Goal: Task Accomplishment & Management: Manage account settings

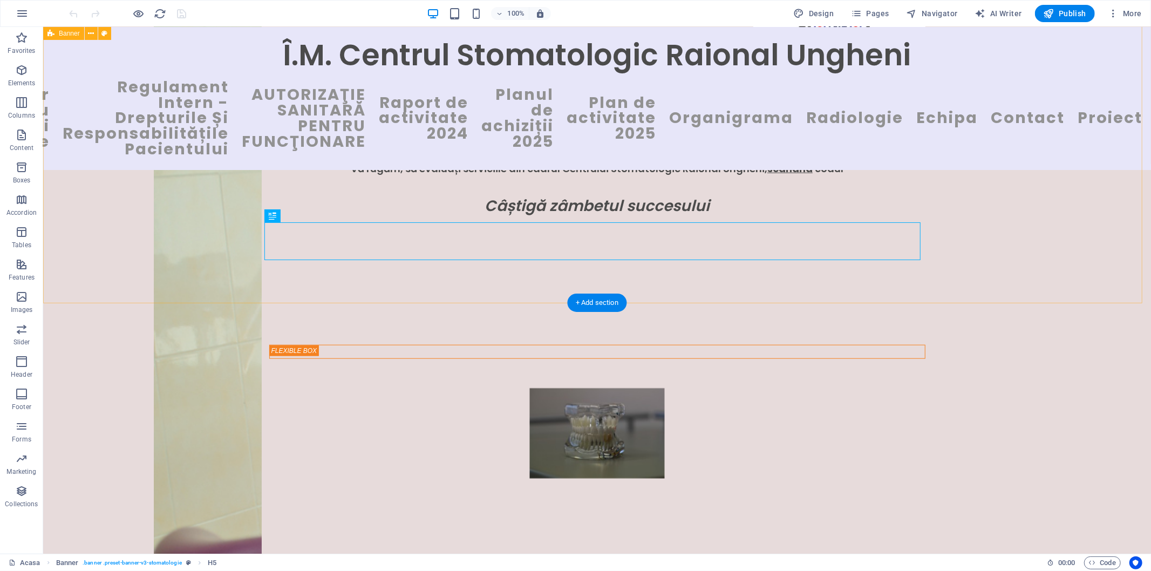
scroll to position [693, 0]
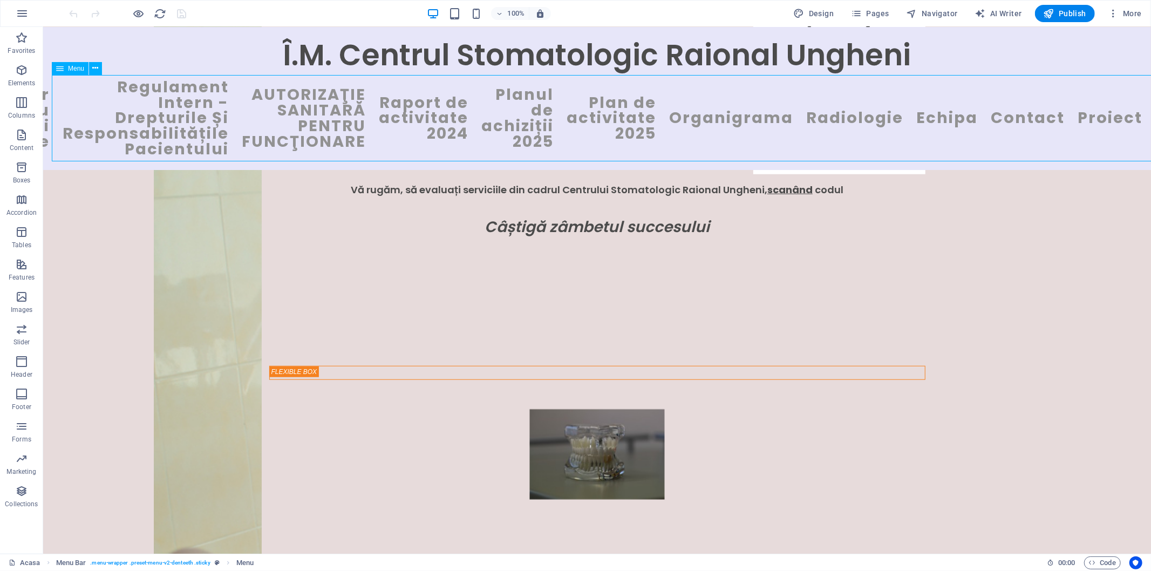
drag, startPoint x: 1013, startPoint y: 138, endPoint x: 945, endPoint y: 140, distance: 68.0
click at [945, 140] on nav "Acasa CatalogulTarifelor Unice pentru Servicii MedicoSanitare Regulament Intern…" at bounding box center [596, 117] width 1091 height 86
click at [938, 10] on span "Navigator" at bounding box center [932, 13] width 51 height 11
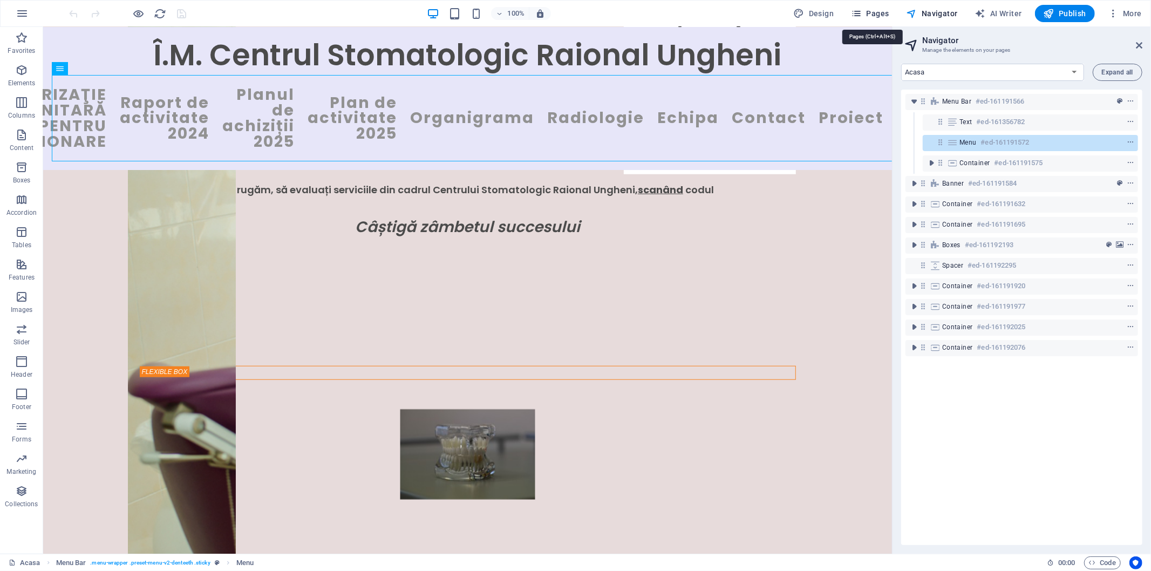
click at [880, 12] on span "Pages" at bounding box center [870, 13] width 38 height 11
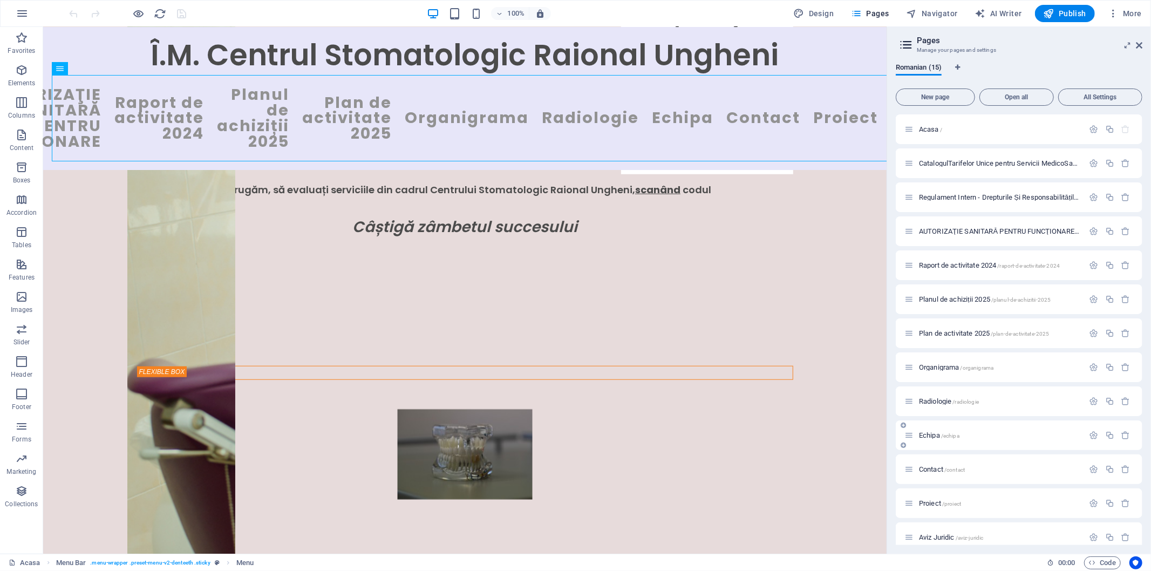
click at [914, 435] on icon at bounding box center [909, 435] width 9 height 9
click at [910, 437] on icon at bounding box center [909, 435] width 9 height 9
click at [932, 435] on span "Echipa /echipa" at bounding box center [939, 435] width 40 height 8
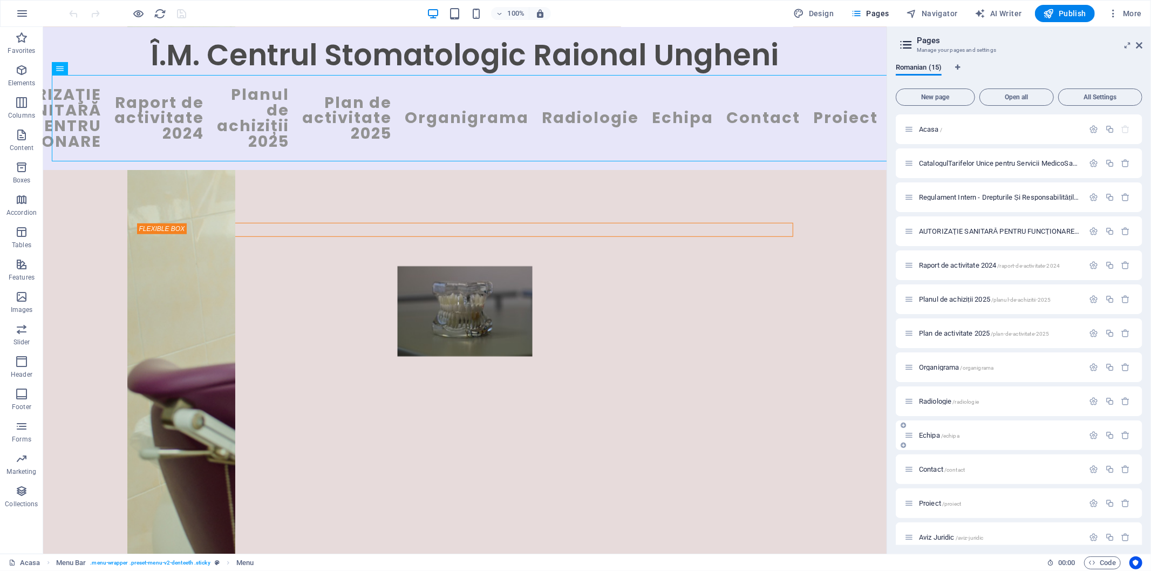
scroll to position [0, 0]
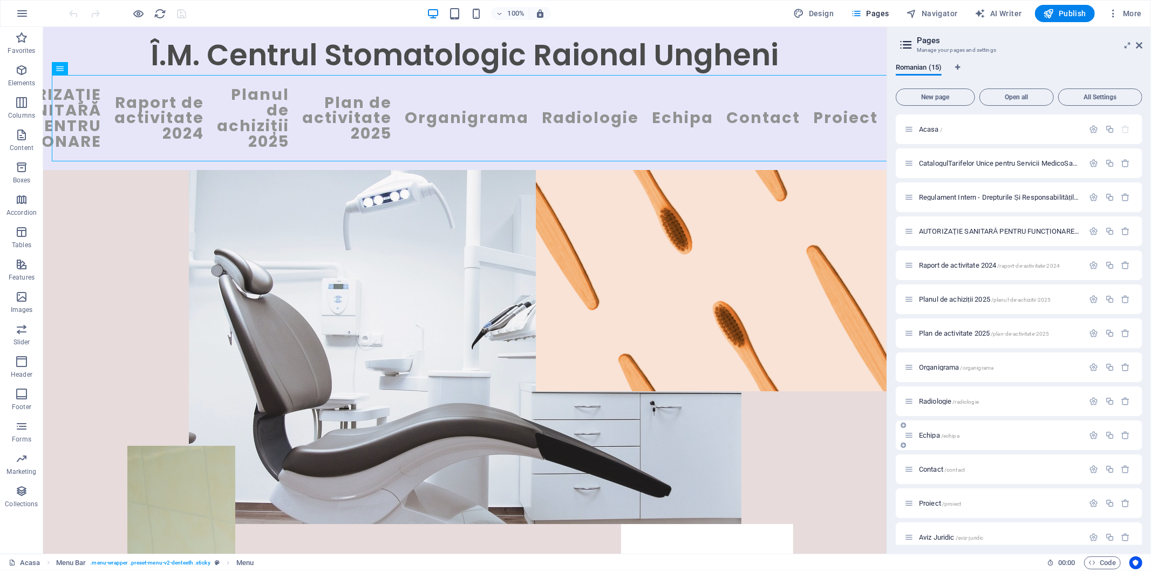
click at [932, 435] on div "Echipa /echipa" at bounding box center [1019, 435] width 247 height 30
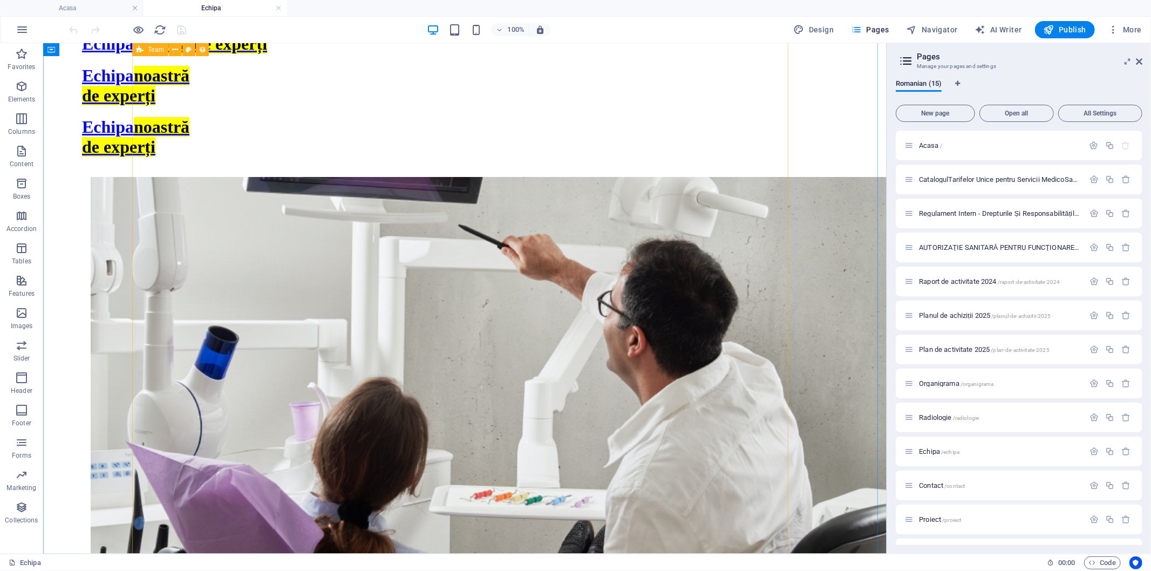
scroll to position [1319, 0]
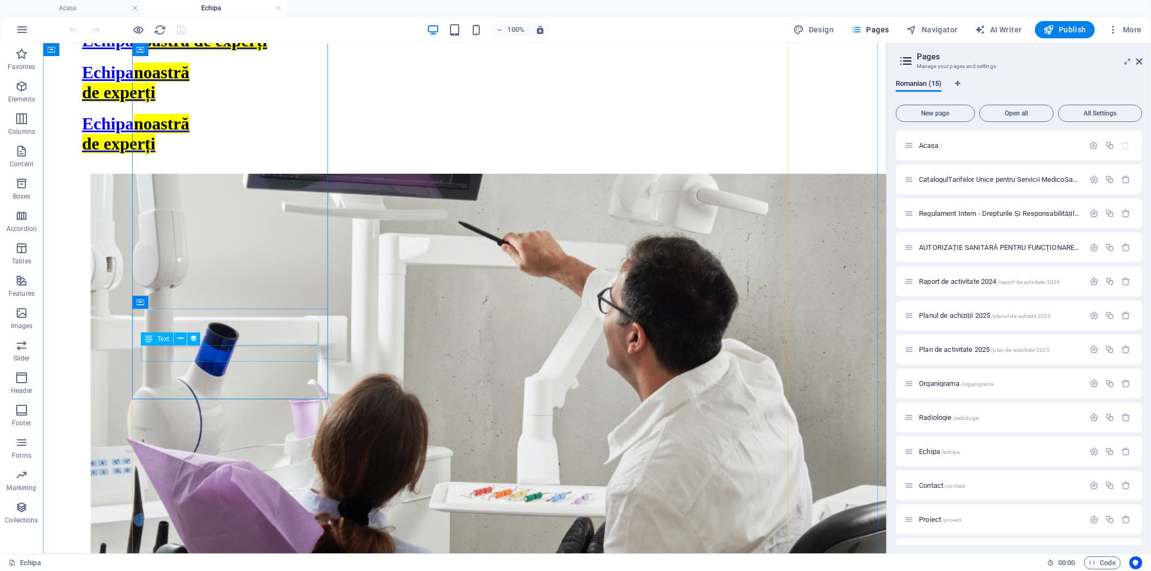
click at [163, 340] on span "Text" at bounding box center [163, 339] width 12 height 6
click at [180, 338] on icon at bounding box center [181, 338] width 6 height 11
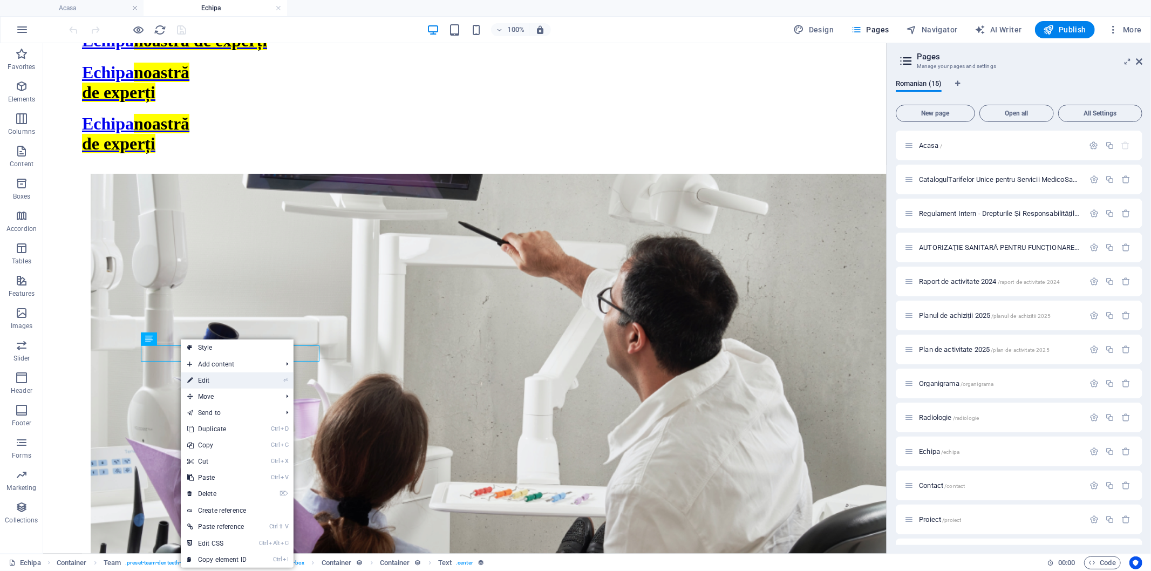
click at [213, 378] on link "⏎ Edit" at bounding box center [217, 380] width 72 height 16
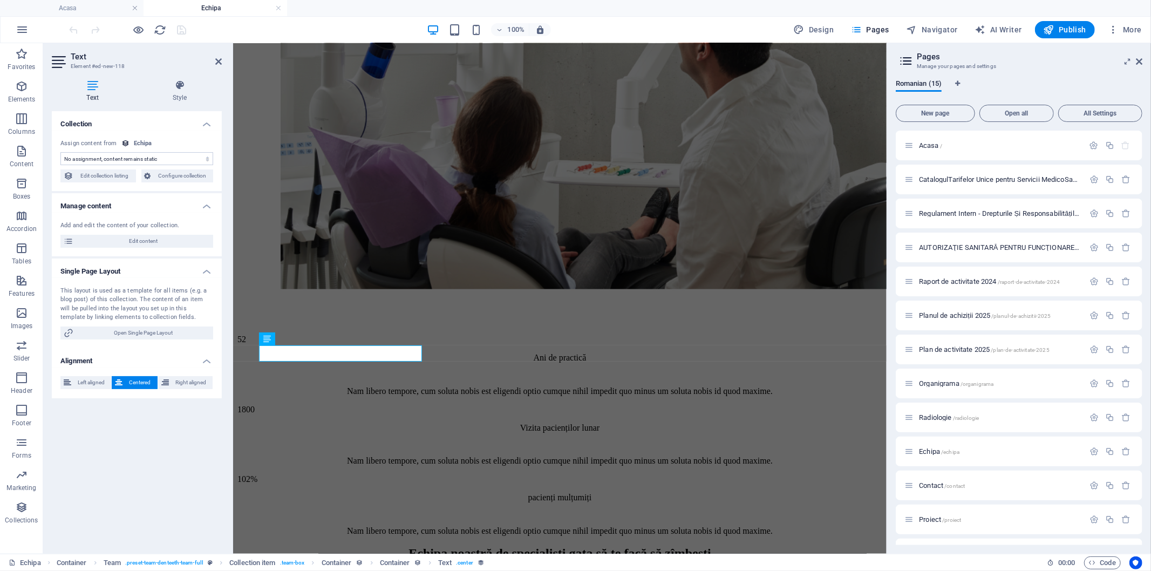
scroll to position [1384, 0]
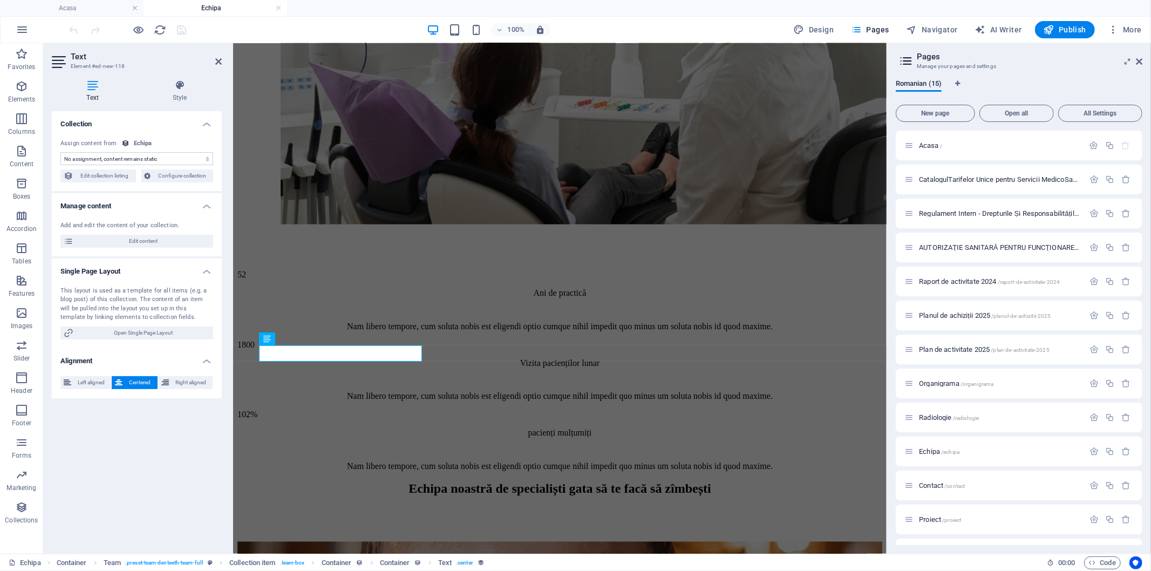
select select "job_title"
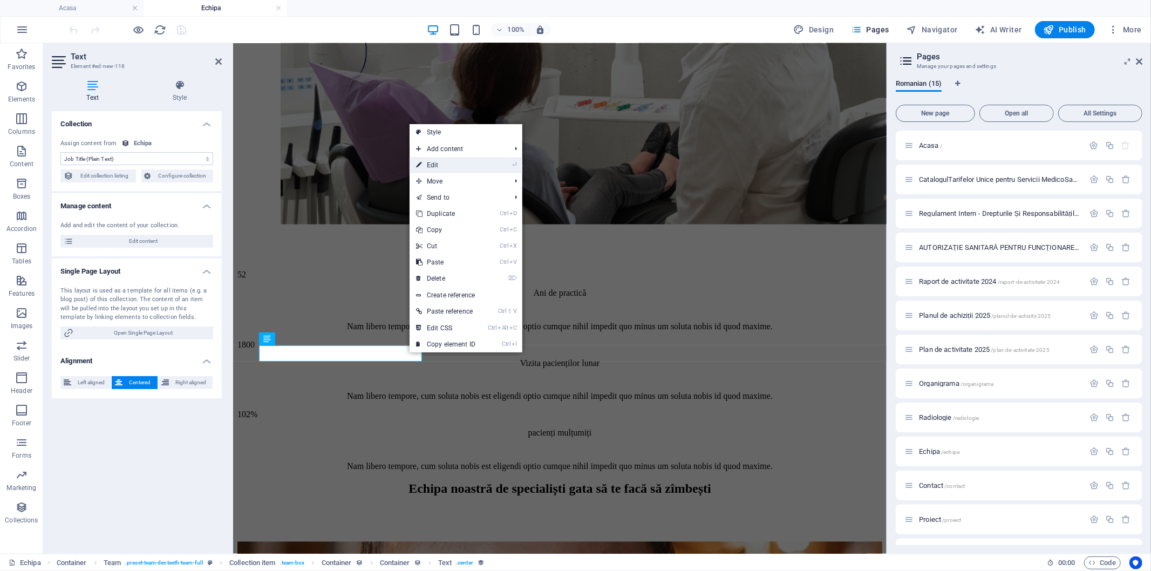
click at [450, 168] on link "⏎ Edit" at bounding box center [446, 165] width 72 height 16
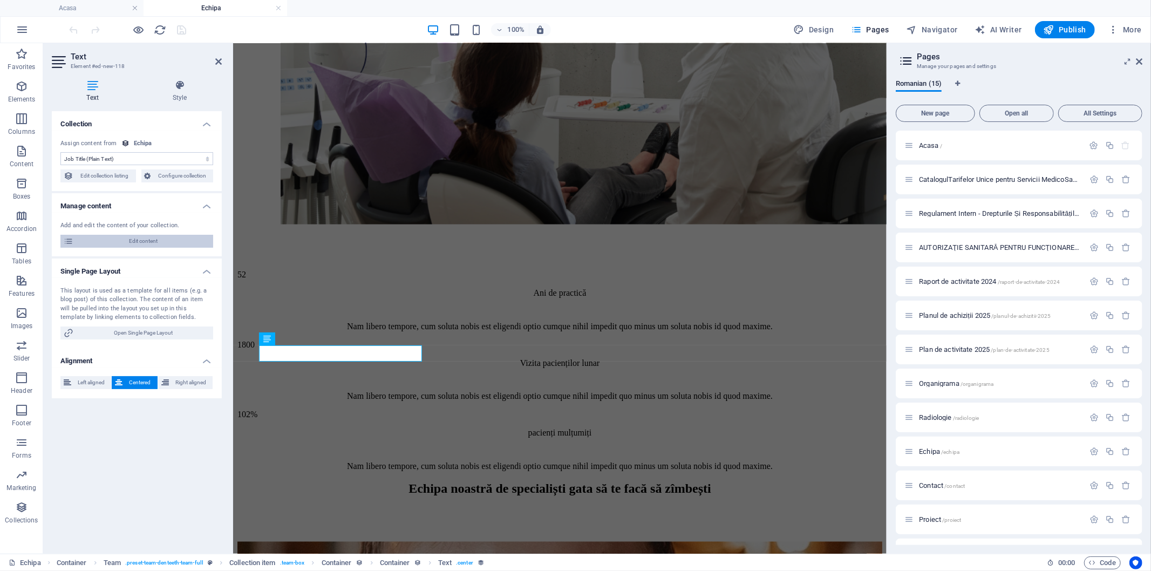
click at [161, 241] on span "Edit content" at bounding box center [143, 241] width 133 height 13
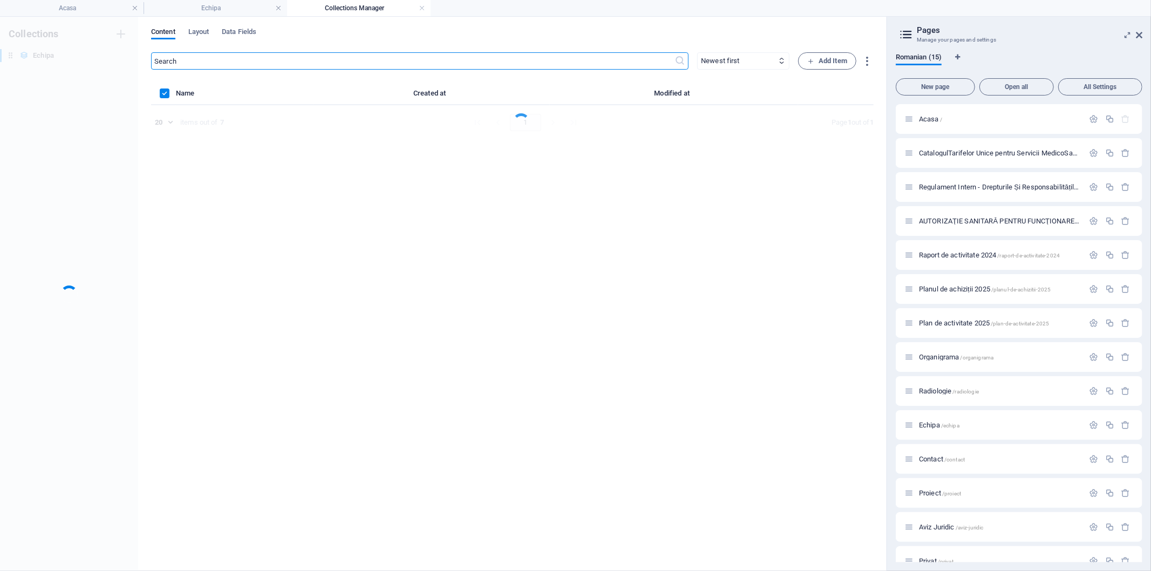
scroll to position [0, 0]
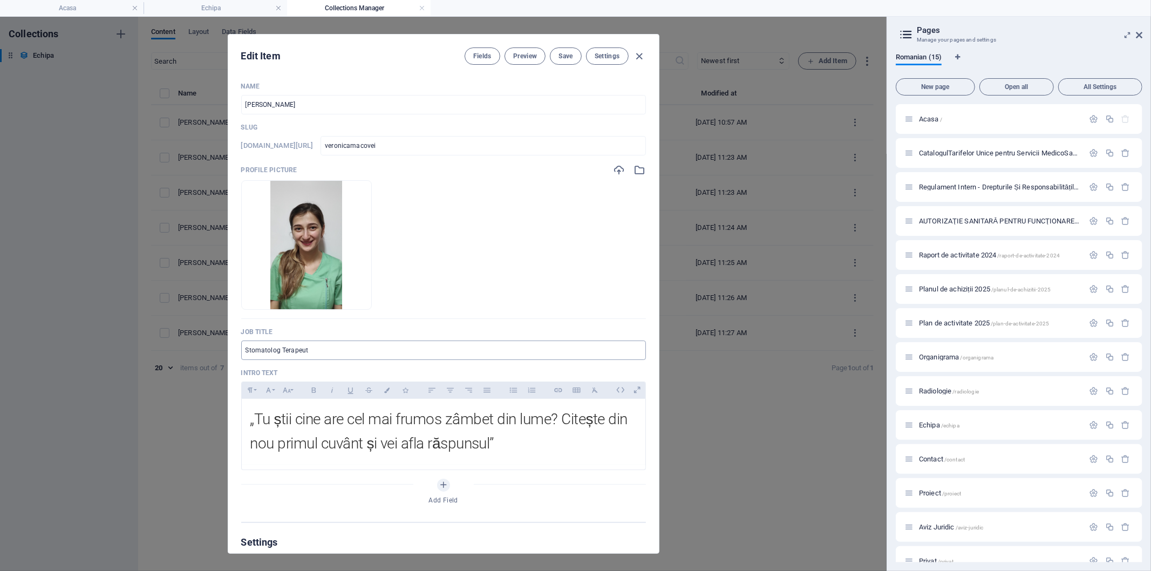
click at [351, 351] on input "Stomatolog Terapeut" at bounding box center [443, 350] width 405 height 19
type input "Stomatolog Generalist"
click at [566, 55] on span "Save" at bounding box center [566, 56] width 14 height 9
click at [638, 55] on icon "button" at bounding box center [639, 56] width 12 height 12
type input "veronicamacovei"
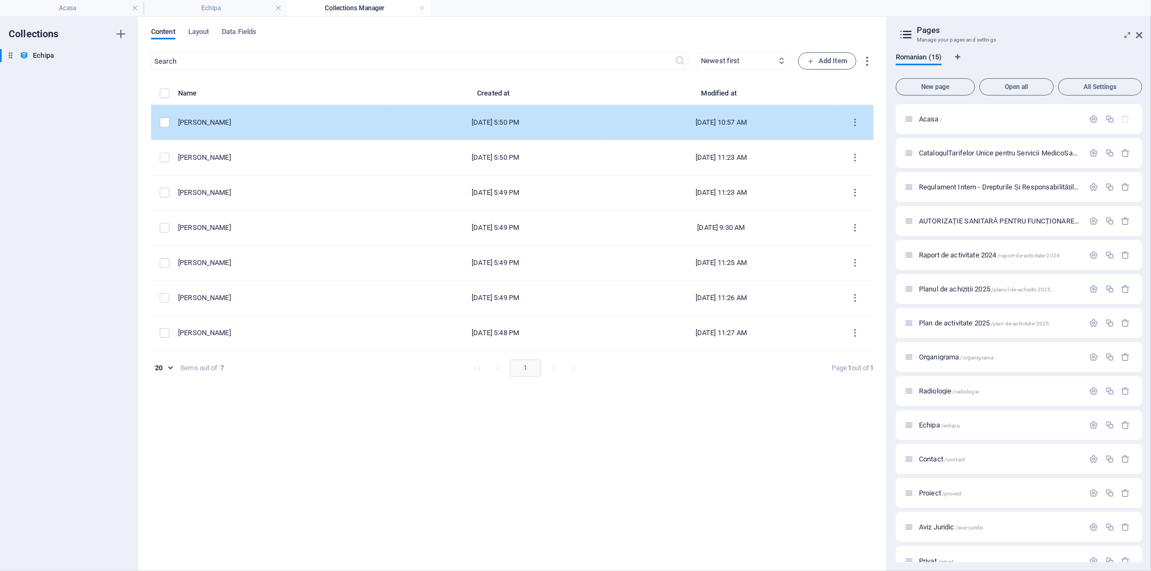
click at [273, 125] on div "[PERSON_NAME]" at bounding box center [277, 123] width 199 height 10
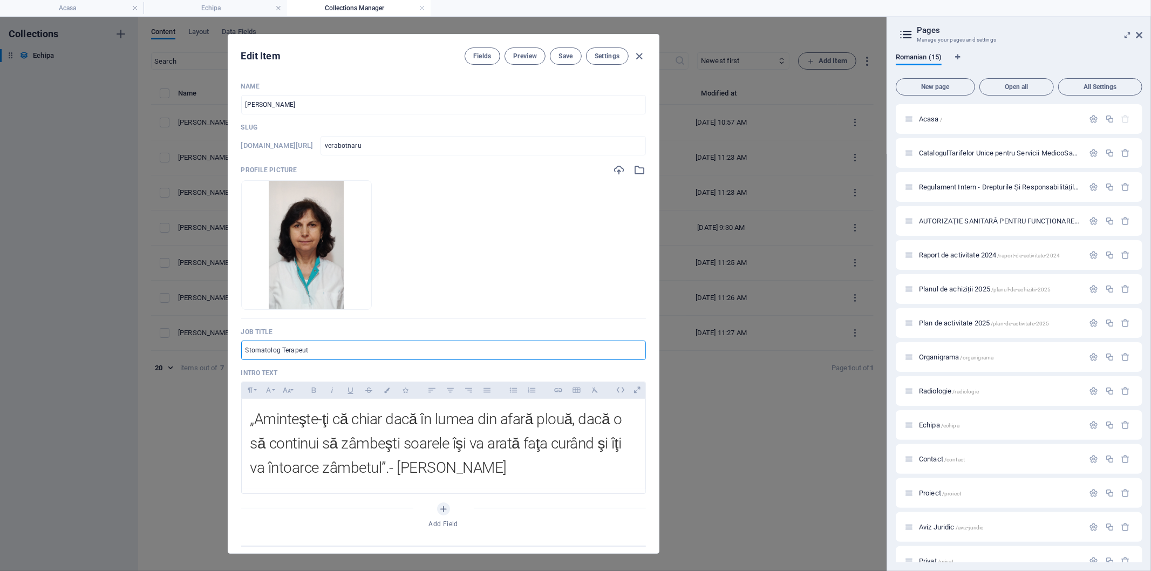
click at [315, 349] on input "Stomatolog Terapeut" at bounding box center [443, 350] width 405 height 19
type input "Stomatolog Generalist"
click at [568, 56] on span "Save" at bounding box center [566, 56] width 14 height 9
click at [641, 50] on icon "button" at bounding box center [639, 56] width 12 height 12
type input "verabotnaru"
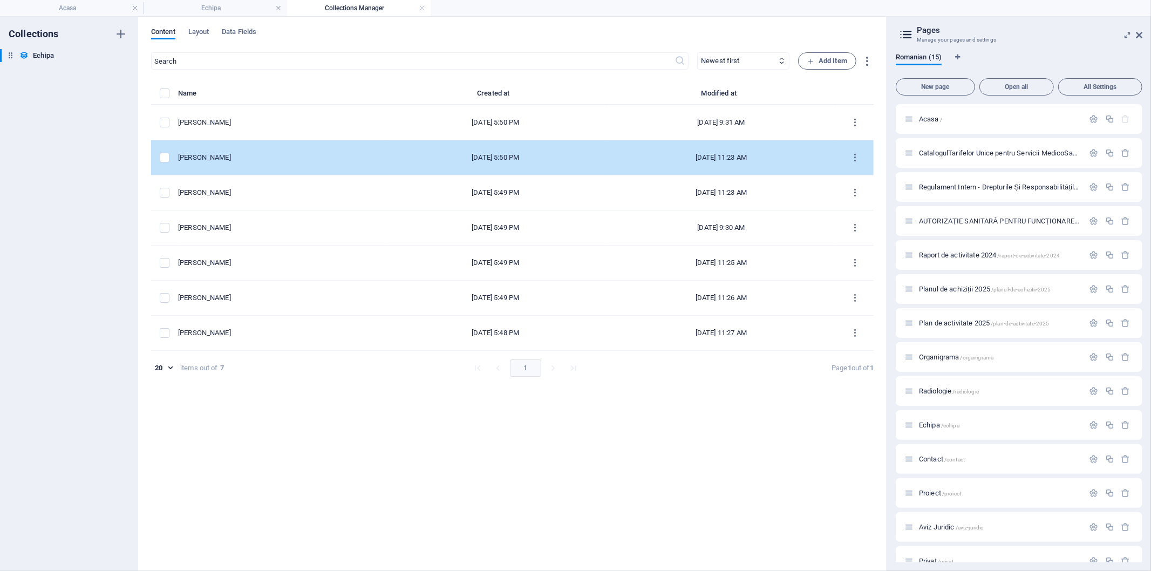
click at [294, 159] on div "[PERSON_NAME]" at bounding box center [277, 158] width 199 height 10
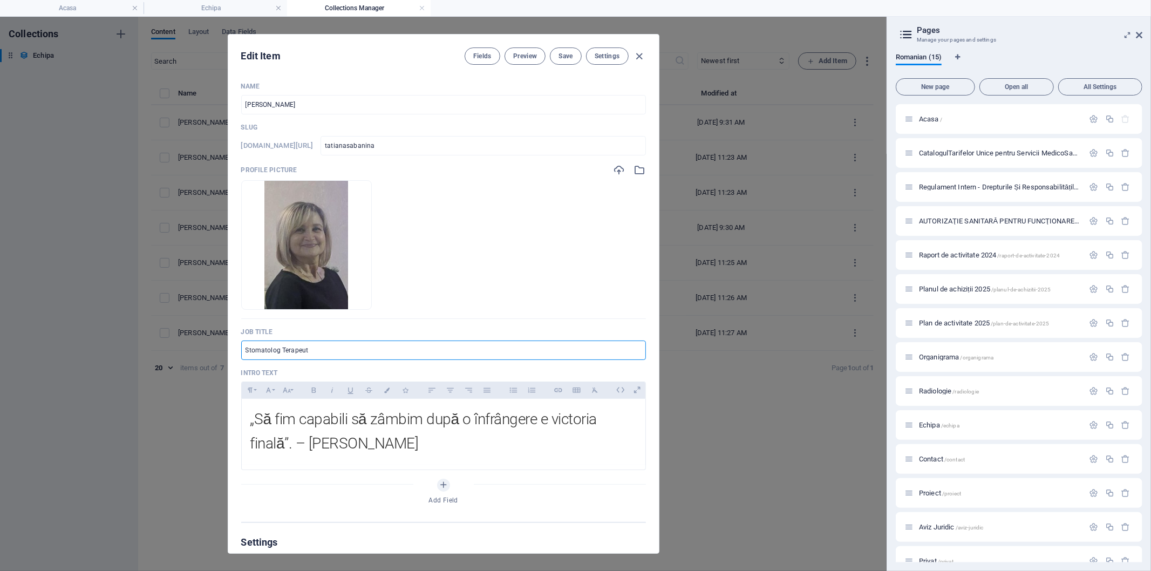
click at [320, 354] on input "Stomatolog Terapeut" at bounding box center [443, 350] width 405 height 19
type input "Stomatolog Generalist"
click at [571, 58] on span "Save" at bounding box center [566, 56] width 14 height 9
click at [639, 55] on icon "button" at bounding box center [639, 56] width 12 height 12
type input "tatianasabanina"
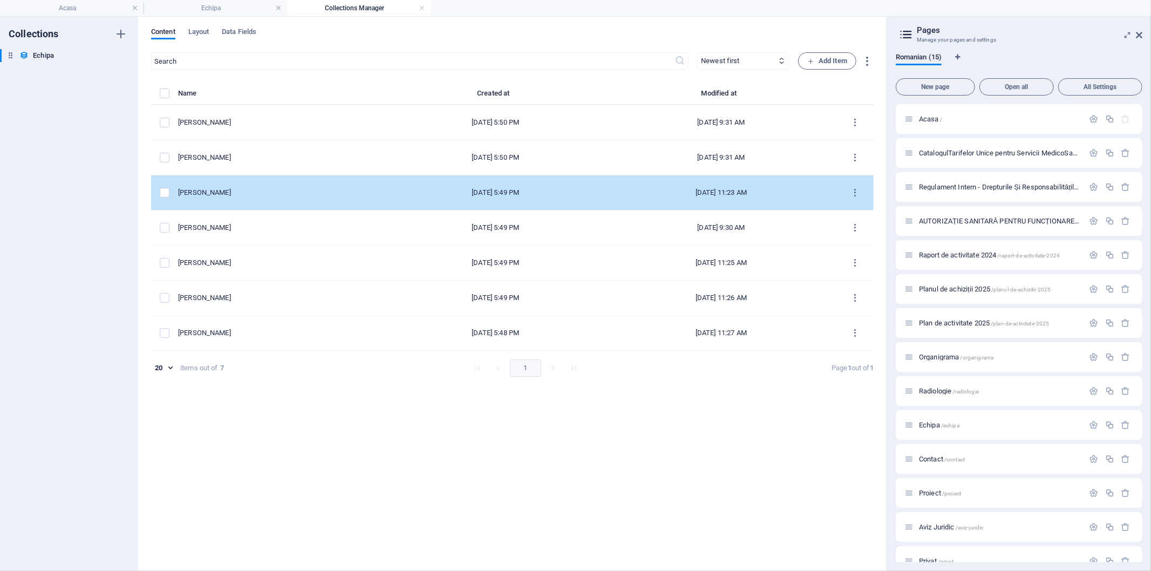
click at [356, 202] on td "[PERSON_NAME]" at bounding box center [282, 192] width 208 height 35
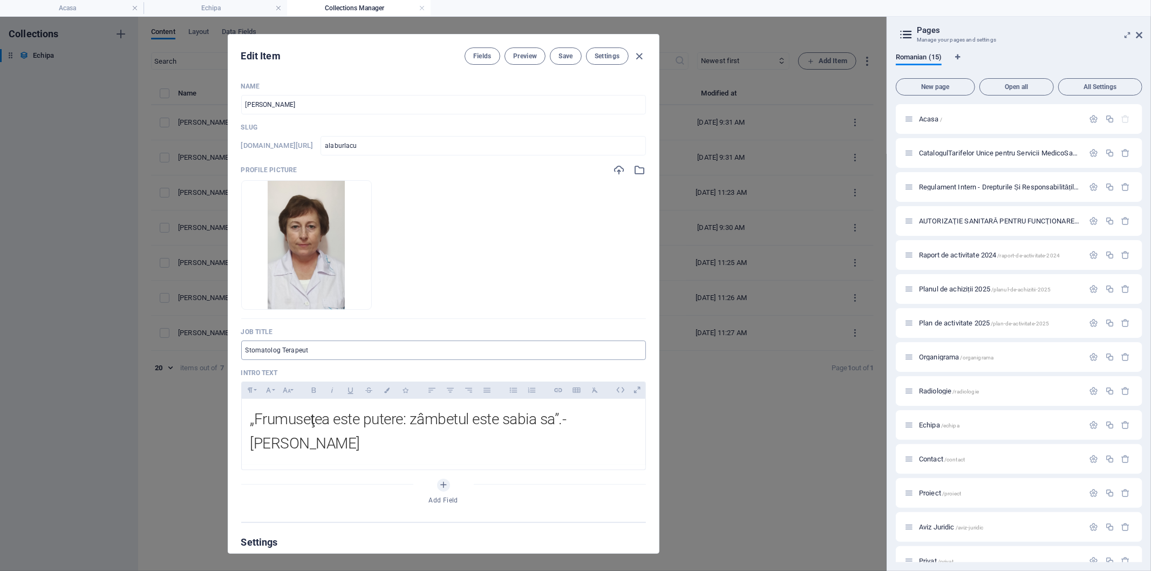
click at [322, 354] on input "Stomatolog Terapeut" at bounding box center [443, 350] width 405 height 19
type input "Stomatolog Generalist"
click at [567, 55] on span "Save" at bounding box center [566, 56] width 14 height 9
click at [641, 55] on icon "button" at bounding box center [639, 56] width 12 height 12
type input "alaburlacu"
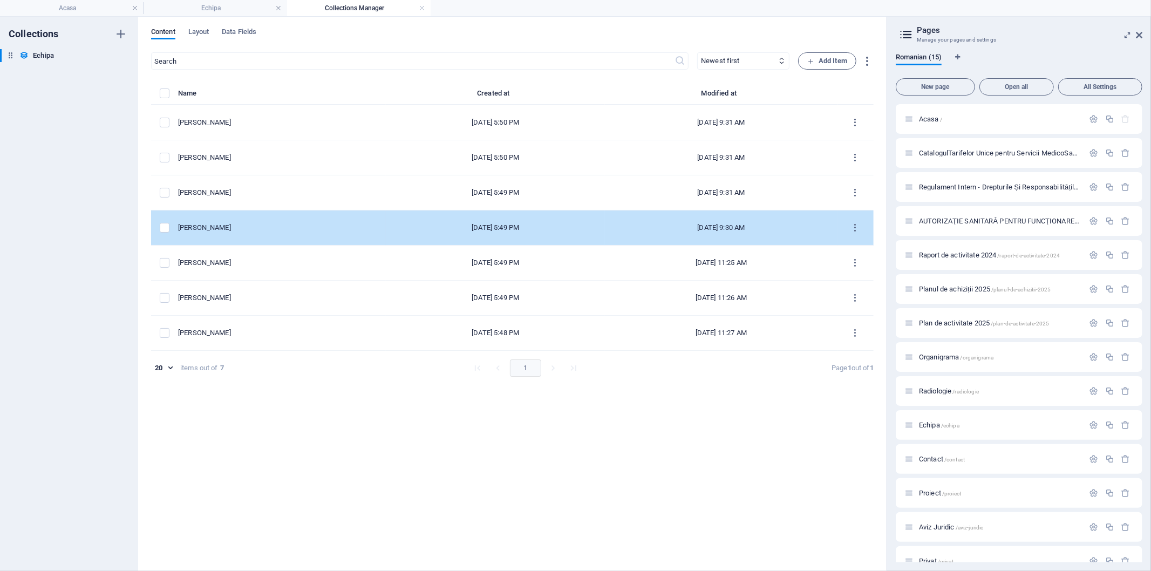
click at [374, 236] on td "[PERSON_NAME]" at bounding box center [282, 228] width 208 height 35
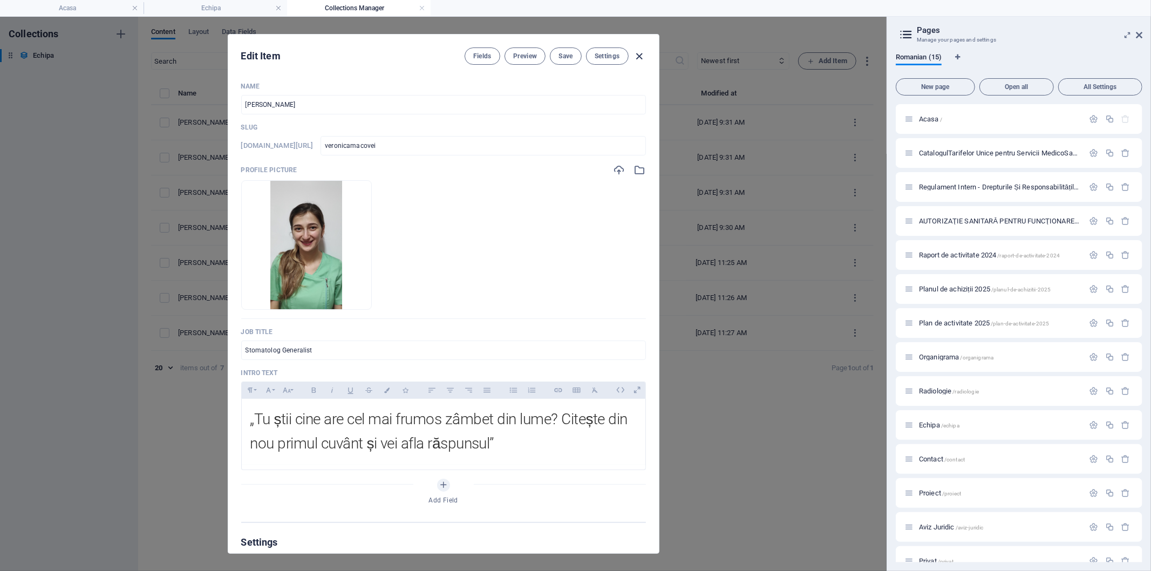
click at [640, 53] on icon "button" at bounding box center [639, 56] width 12 height 12
type input "veronicamacovei"
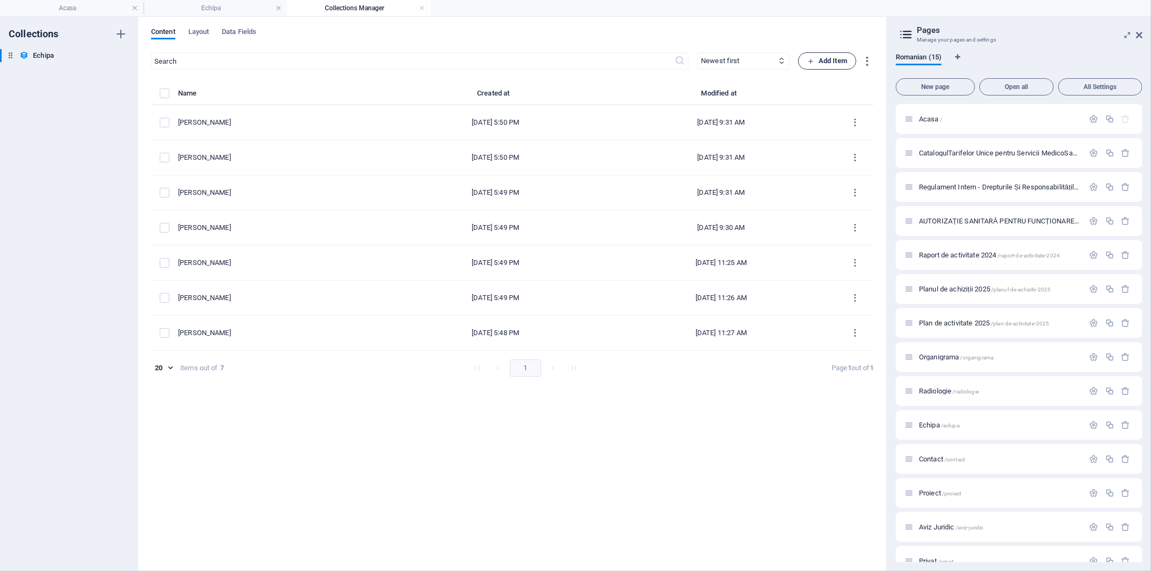
click at [820, 62] on span "Add Item" at bounding box center [828, 61] width 40 height 13
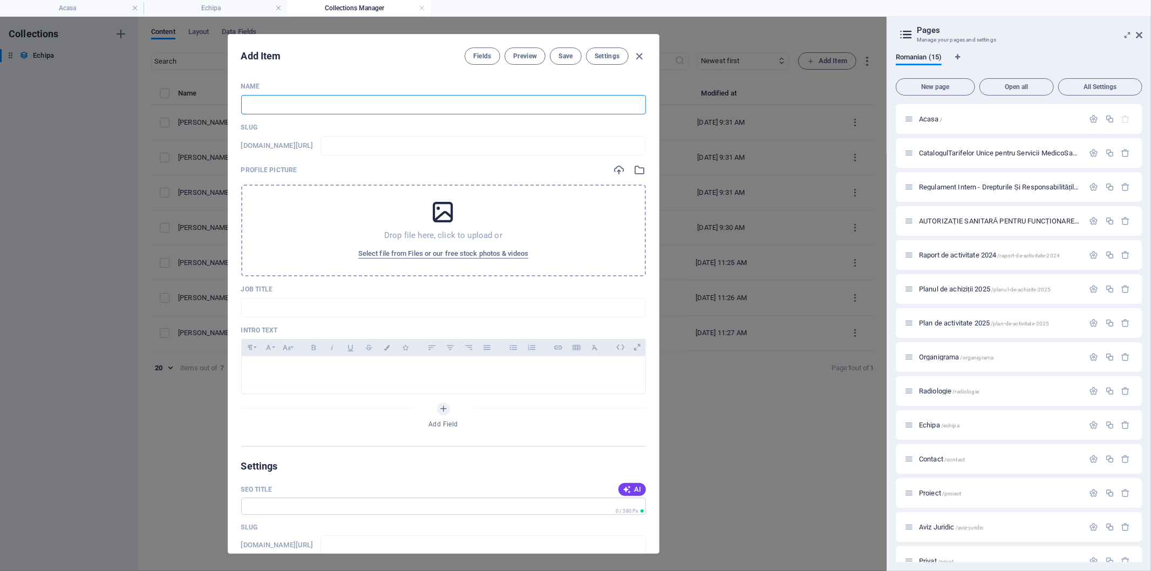
click at [357, 98] on input "text" at bounding box center [443, 104] width 405 height 19
type input "D"
type input "d"
type input "Do"
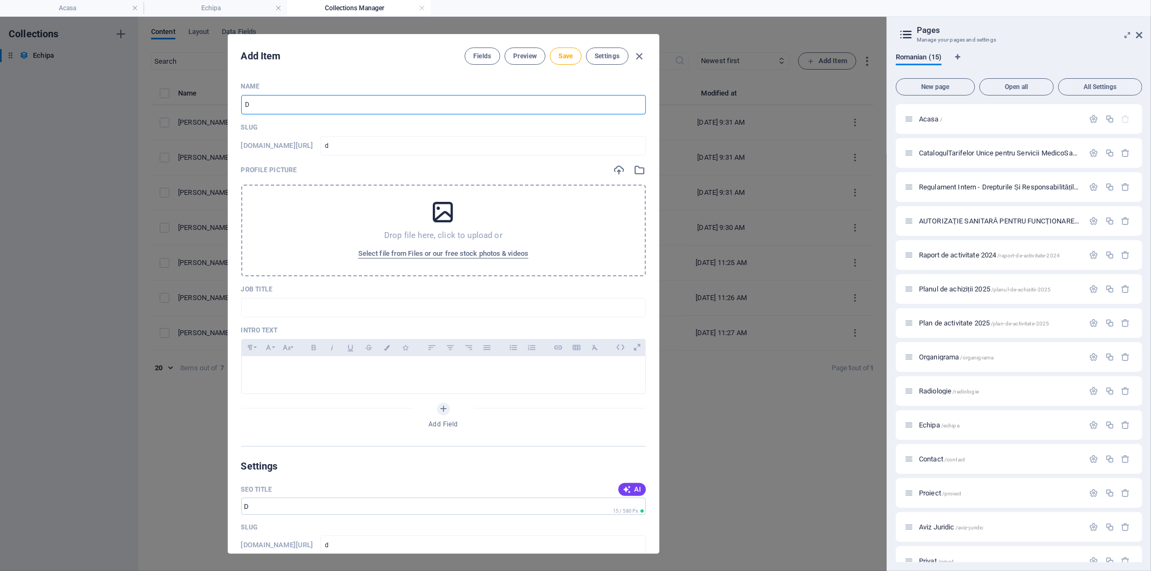
type input "do"
type input "Dob"
type input "dob"
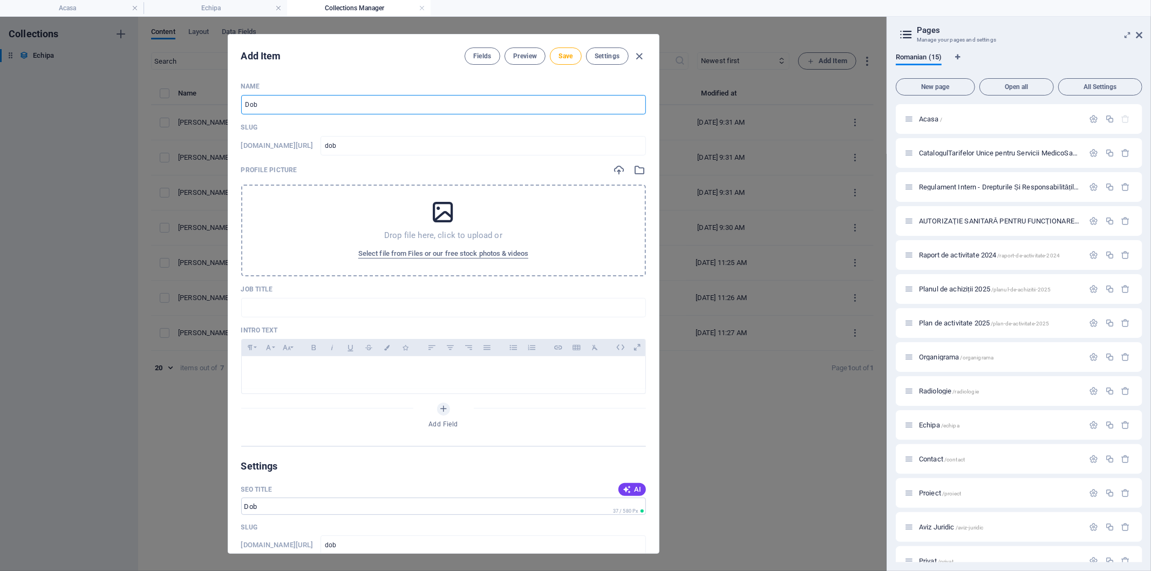
type input "Dobz"
type input "dobz"
type input "Dobze"
type input "dobze"
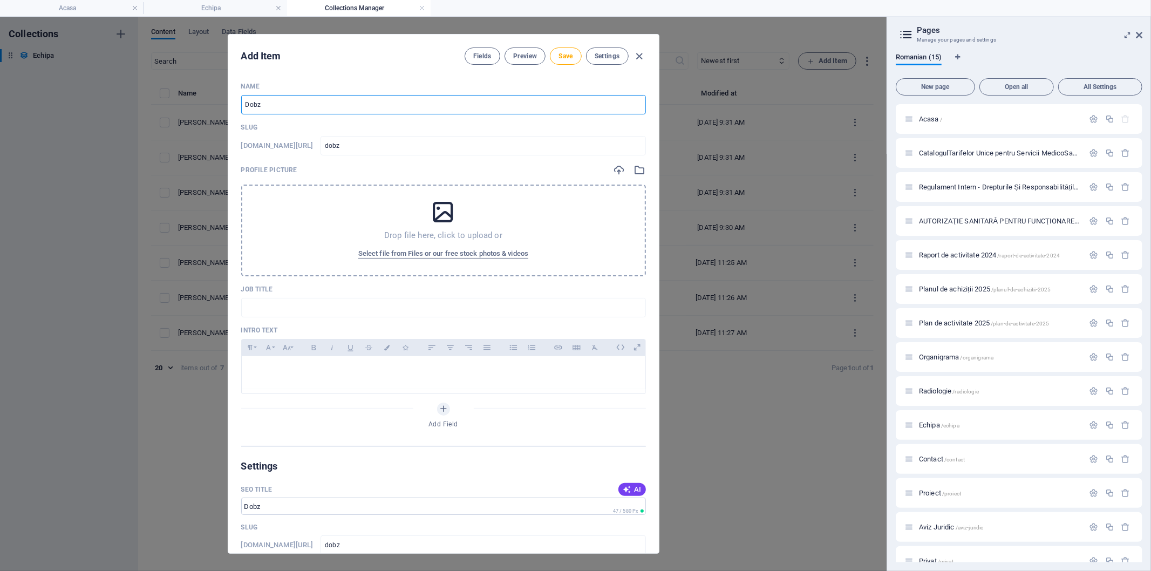
type input "dobze"
type input "Dobzeu"
type input "dobzeu"
type input "Dobzeu F"
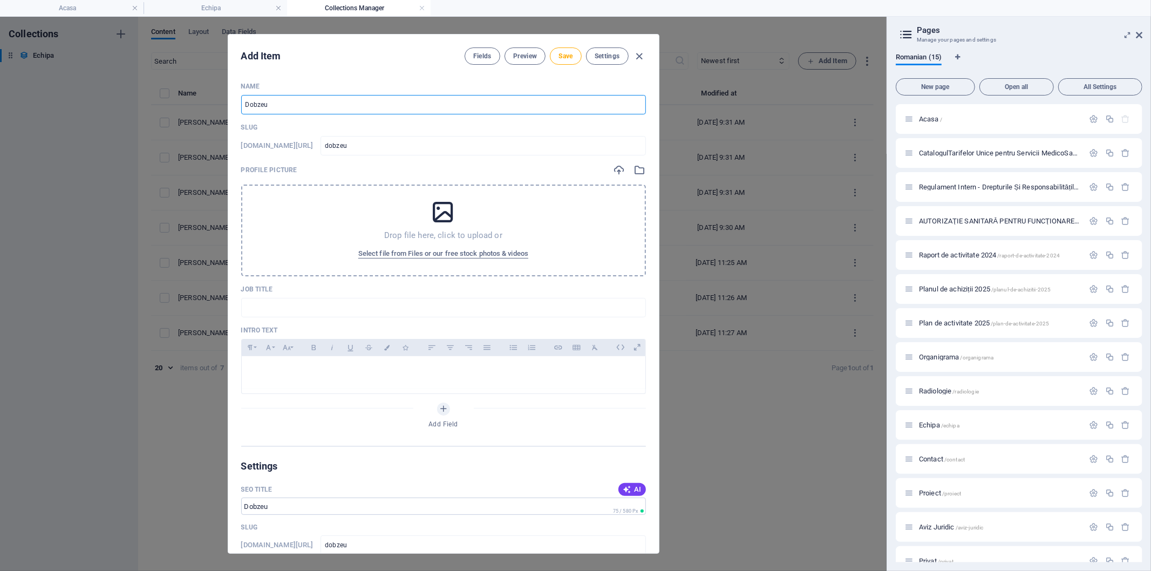
type input "dobzeu-f"
type input "Dobzeu Fe"
type input "dobzeu-fe"
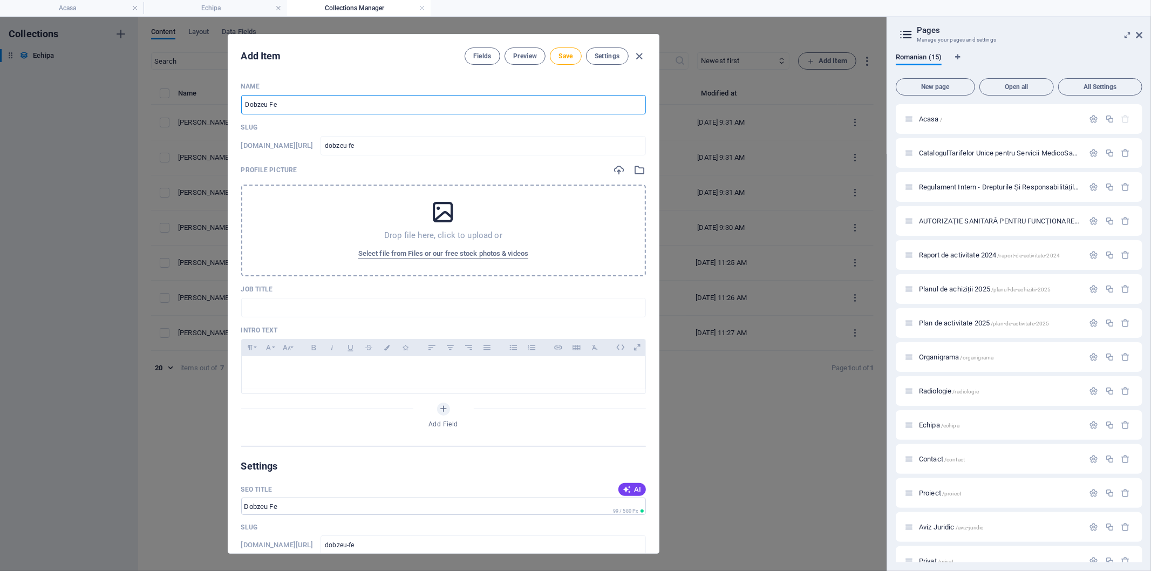
type input "Dobzeu Fel"
type input "dobzeu-fel"
type input "Dobzeu Feli"
type input "dobzeu-feli"
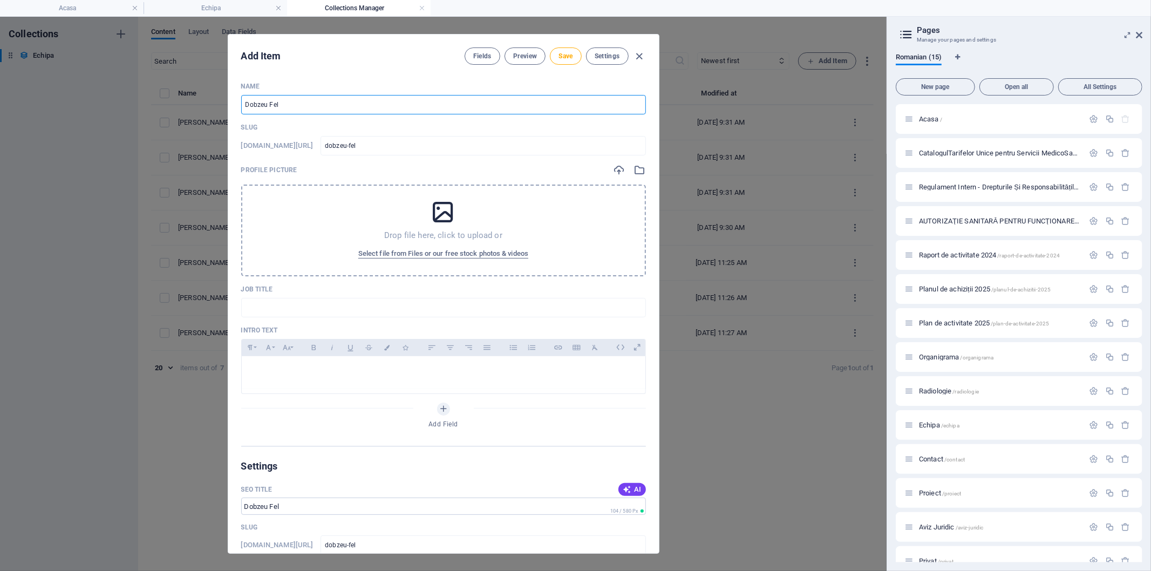
type input "dobzeu-feli"
type input "Dobzeu Felic"
type input "dobzeu-felic"
type input "Dobzeu Felici"
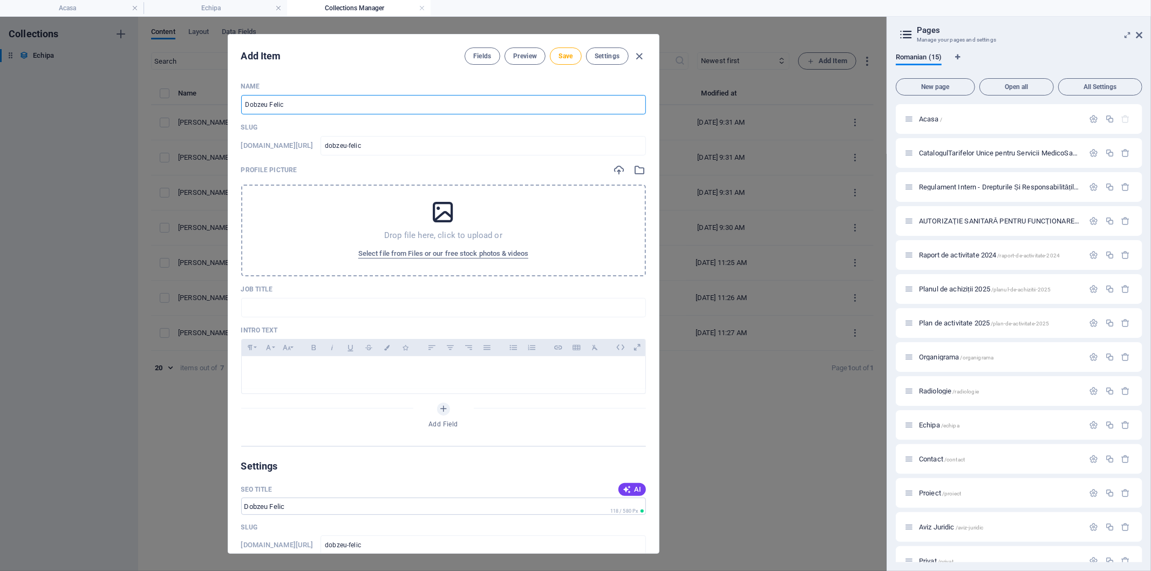
type input "dobzeu-felici"
type input "[PERSON_NAME]"
type input "dobzeu-felicia"
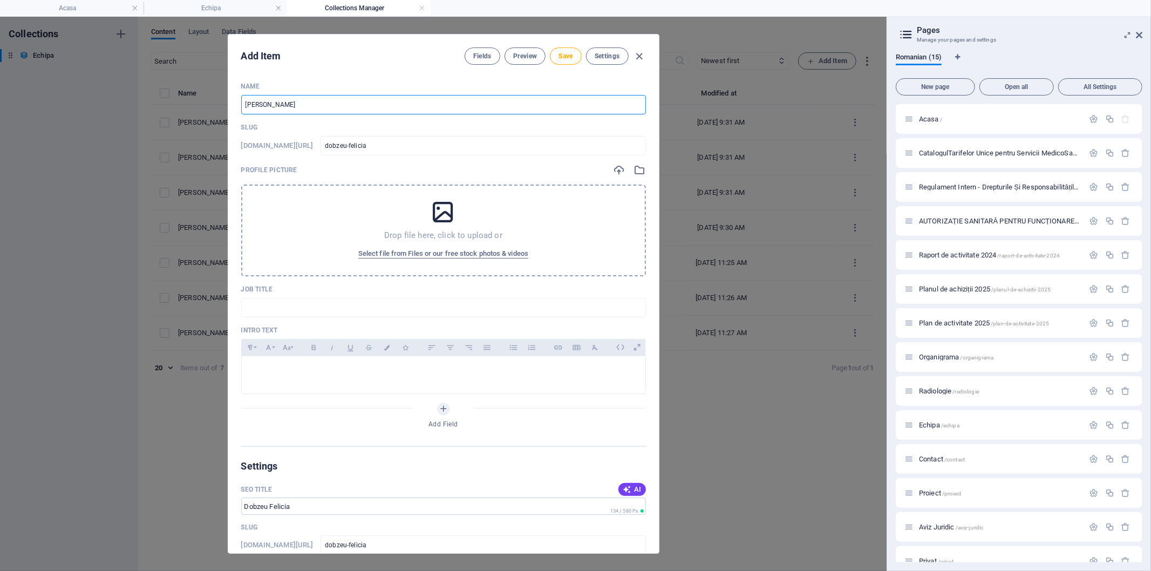
type input "[PERSON_NAME]"
click at [454, 222] on icon at bounding box center [443, 212] width 27 height 27
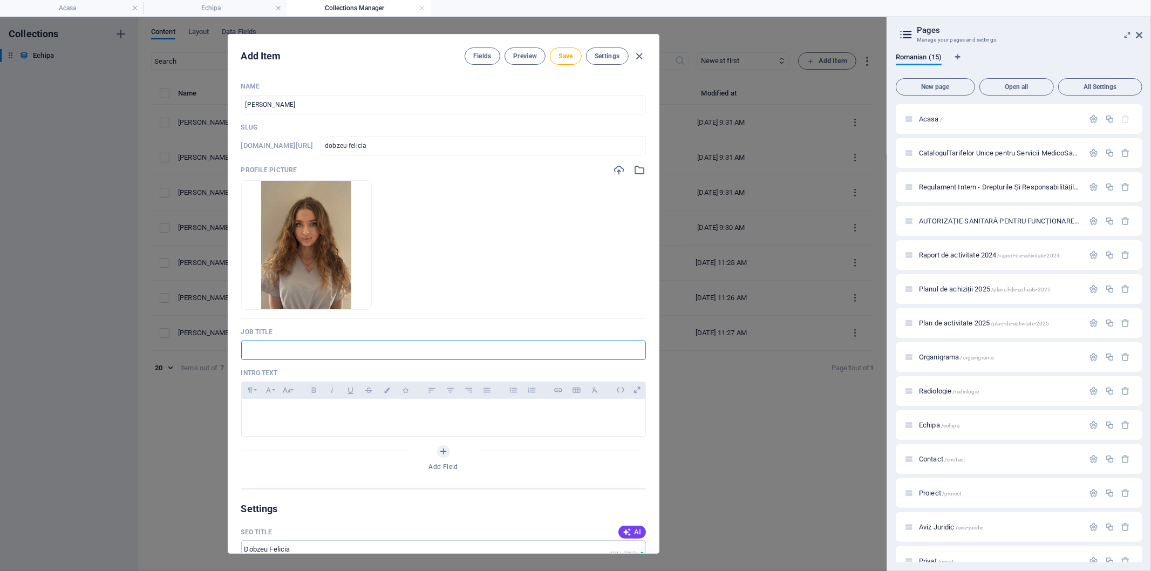
click at [341, 349] on input "text" at bounding box center [443, 350] width 405 height 19
type input "Stomatolog Generalist"
click at [410, 426] on div at bounding box center [444, 415] width 404 height 32
drag, startPoint x: 393, startPoint y: 42, endPoint x: 724, endPoint y: 64, distance: 332.2
click at [724, 64] on div "Add Item Fields Preview Save Settings Name Dobzeu Felicia ​ Slug www.example.co…" at bounding box center [443, 294] width 887 height 554
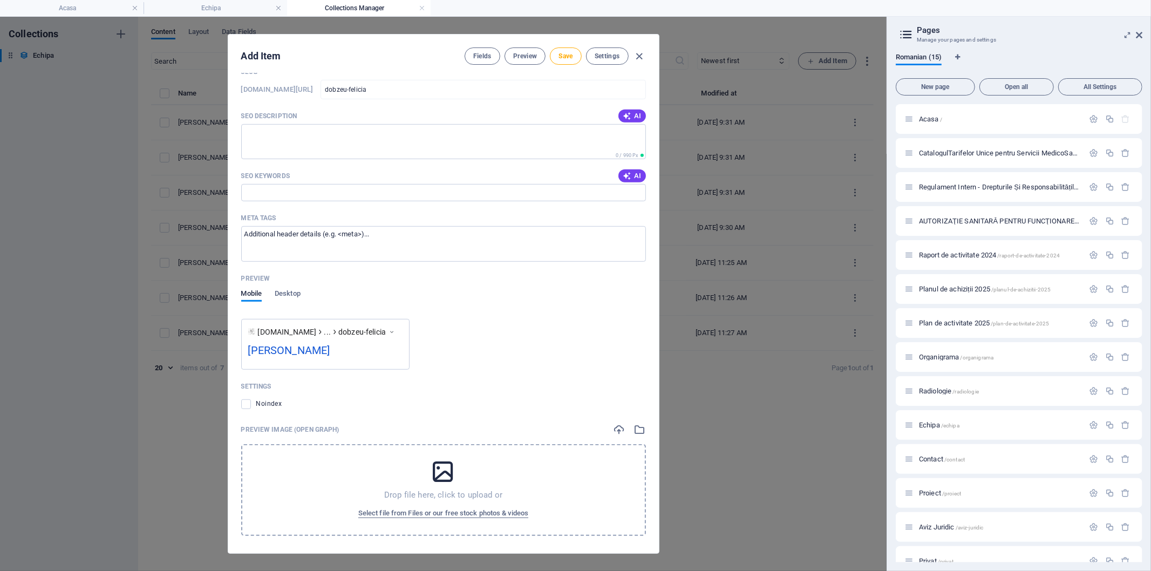
scroll to position [513, 0]
click at [317, 324] on span "www.example.com" at bounding box center [287, 328] width 59 height 11
click at [289, 289] on span "Desktop" at bounding box center [288, 290] width 26 height 15
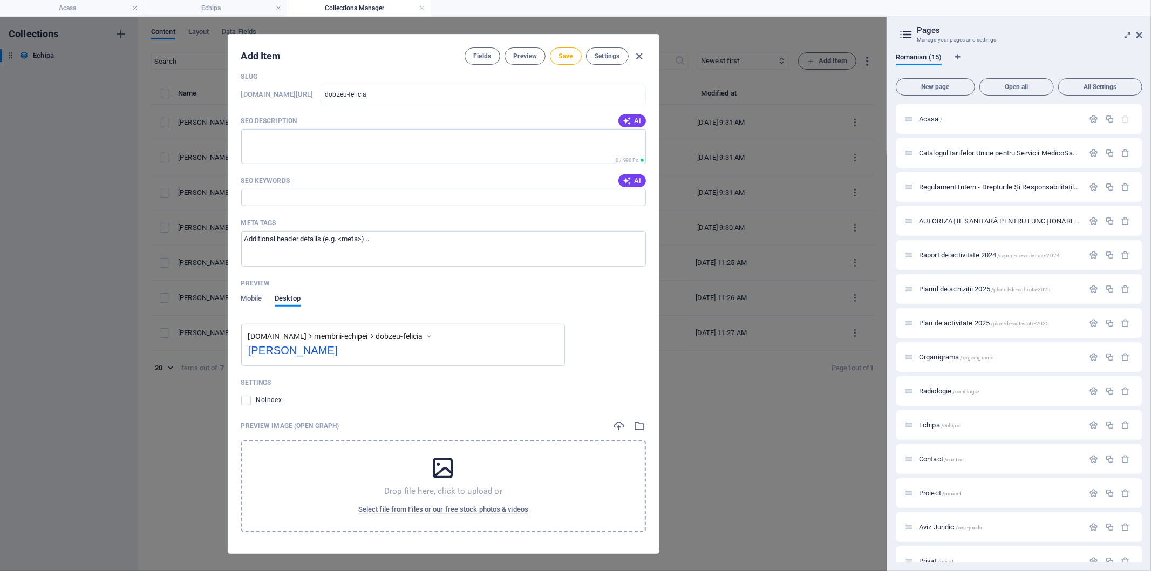
click at [295, 335] on span "www.example.com" at bounding box center [277, 336] width 59 height 10
click at [246, 402] on label at bounding box center [246, 401] width 10 height 10
click at [0, 0] on input "checkbox" at bounding box center [0, 0] width 0 height 0
click at [246, 402] on label at bounding box center [246, 401] width 10 height 10
click at [0, 0] on input "checkbox" at bounding box center [0, 0] width 0 height 0
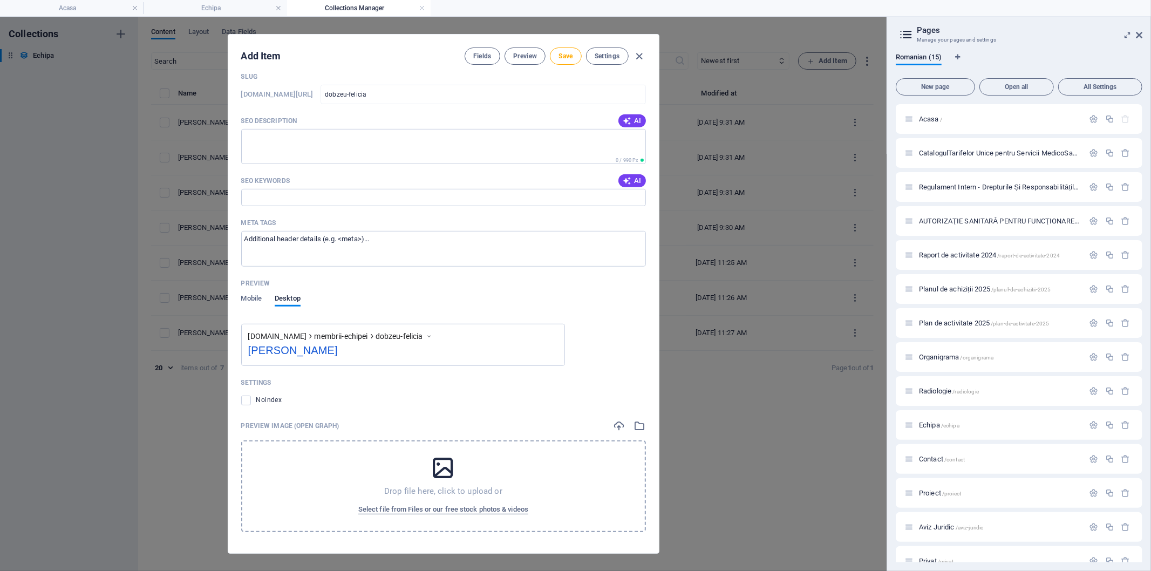
scroll to position [444, 0]
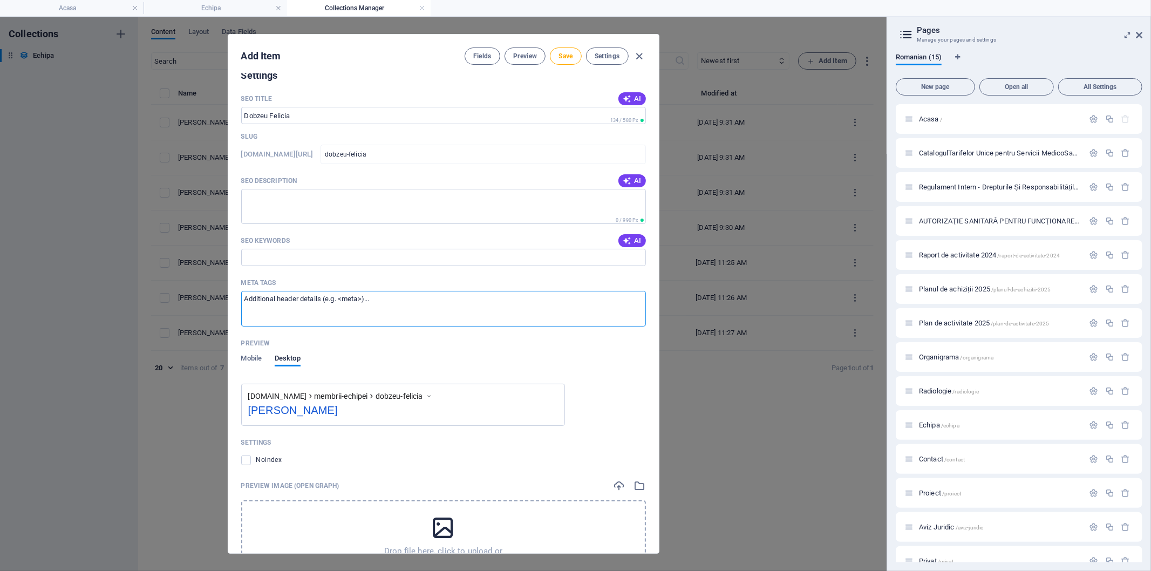
click at [309, 302] on textarea "Meta tags ​" at bounding box center [443, 308] width 405 height 35
click at [380, 300] on textarea "Meta tags ​" at bounding box center [443, 308] width 405 height 35
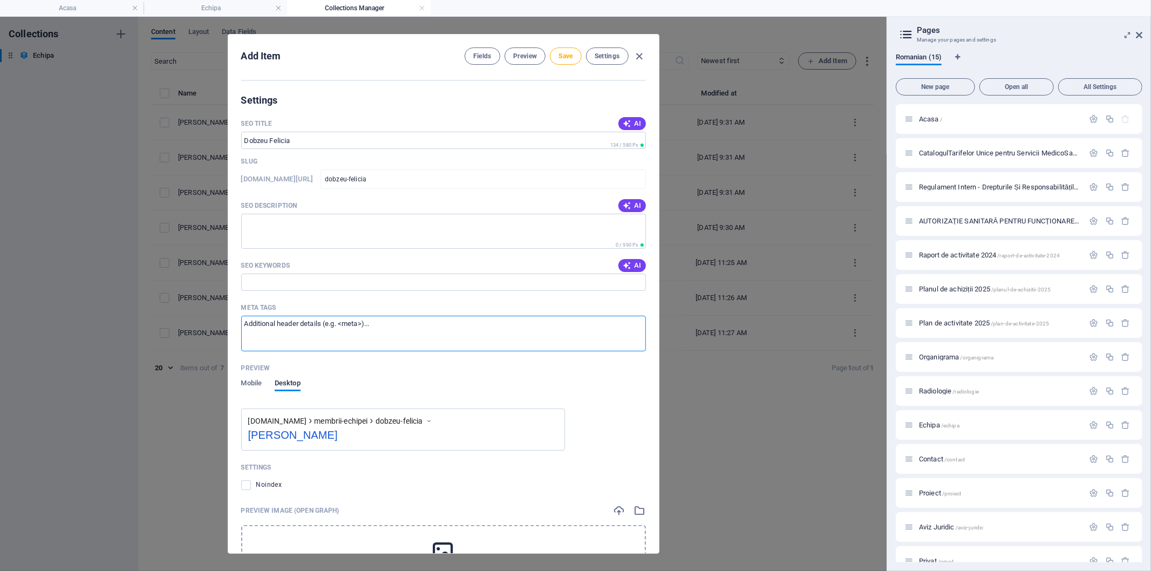
scroll to position [384, 0]
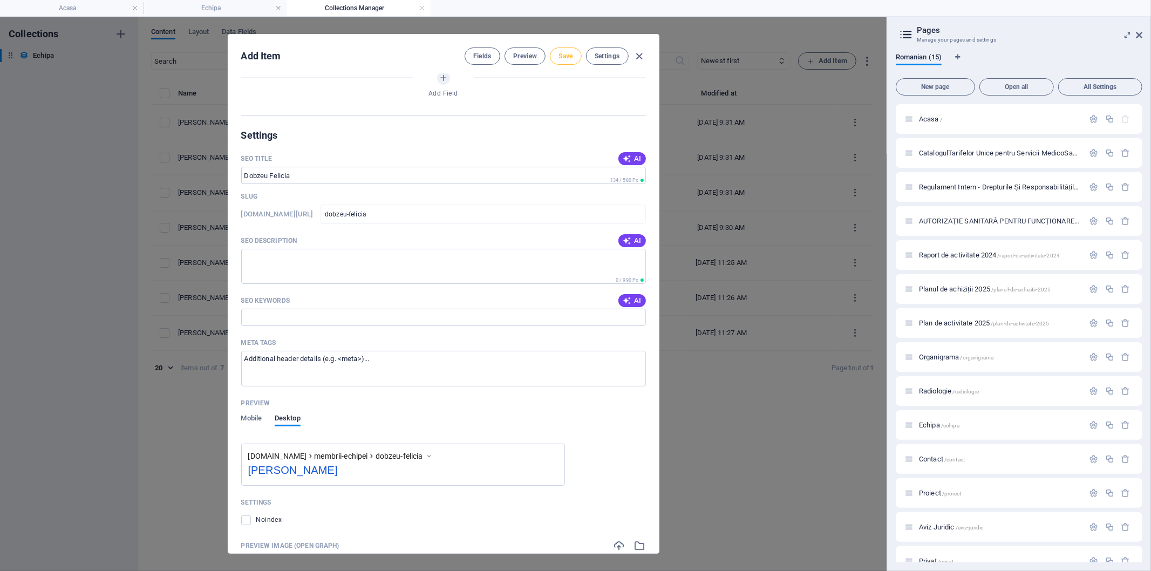
click at [572, 57] on span "Save" at bounding box center [566, 56] width 14 height 9
click at [610, 58] on span "Settings" at bounding box center [607, 56] width 25 height 9
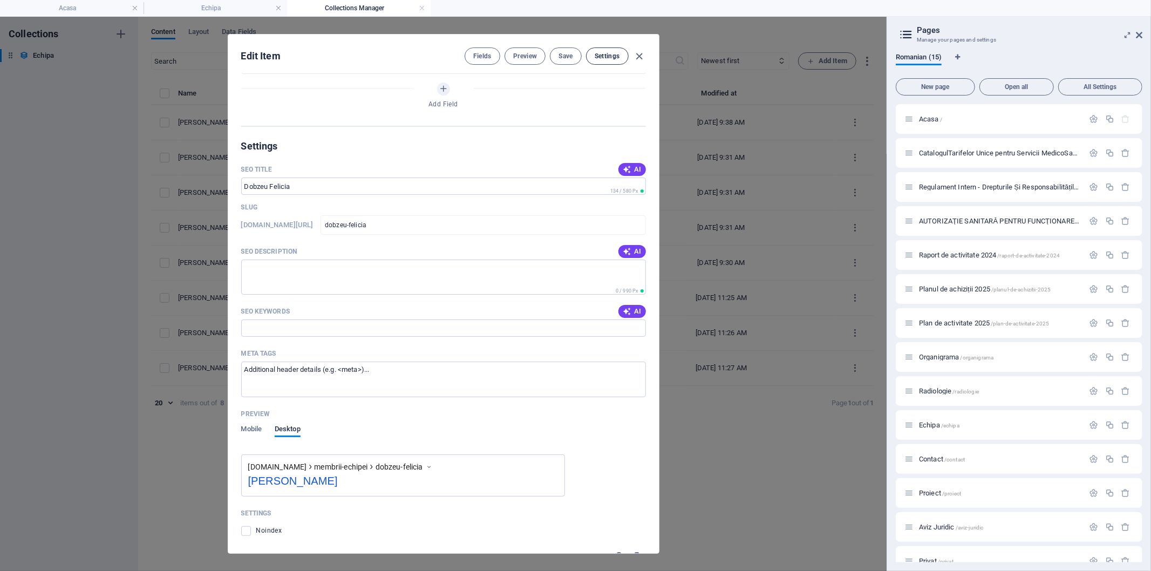
scroll to position [440, 0]
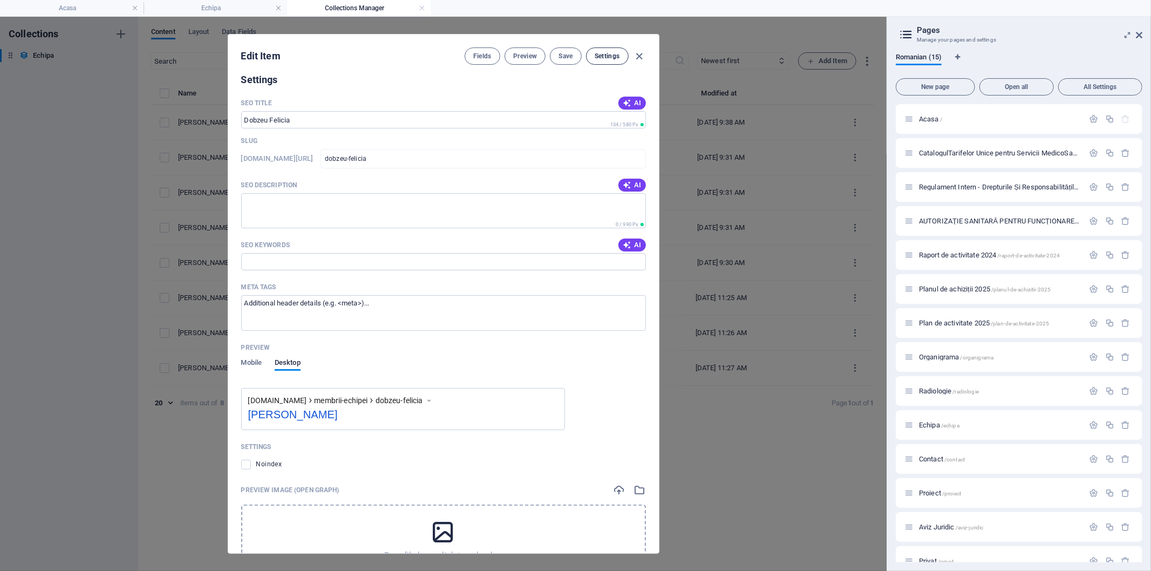
click at [610, 58] on span "Settings" at bounding box center [607, 56] width 25 height 9
click at [637, 55] on icon "button" at bounding box center [639, 56] width 12 height 12
type input "dobzeu-felicia"
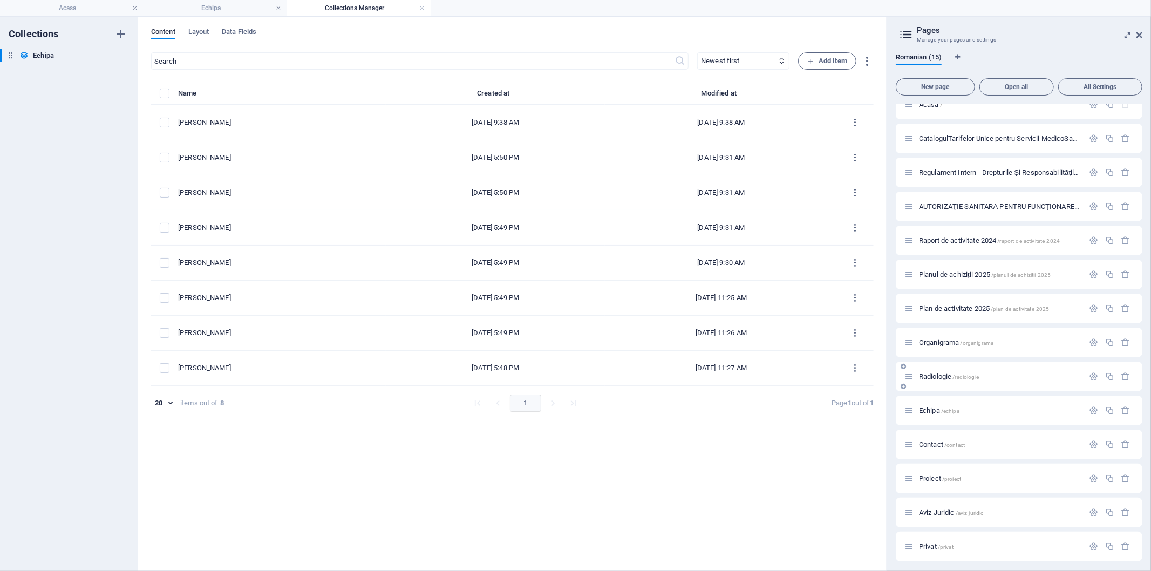
scroll to position [0, 0]
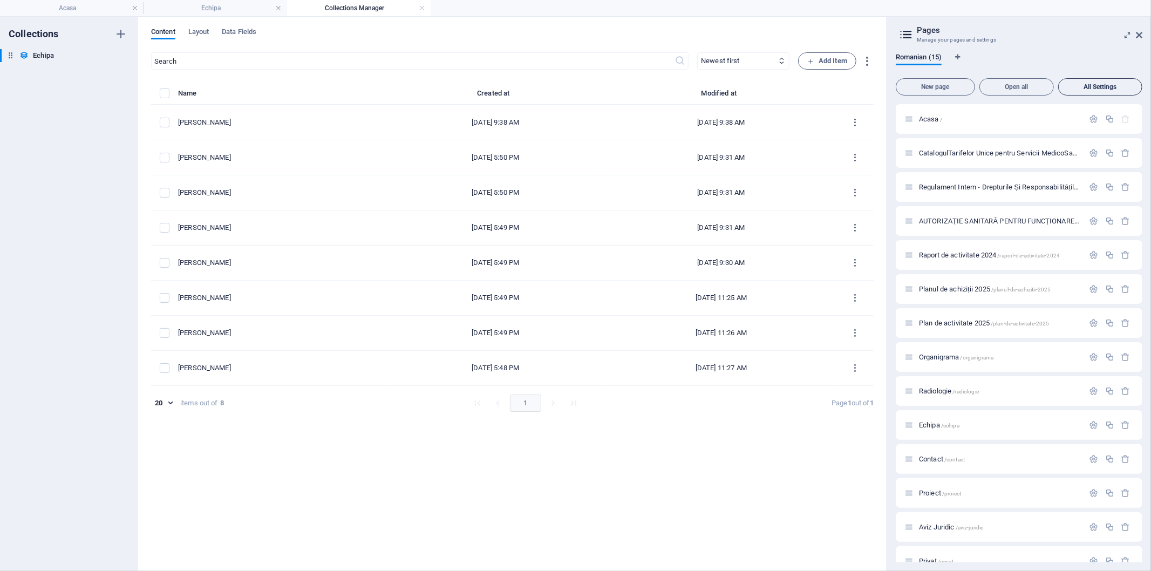
click at [1036, 85] on span "All Settings" at bounding box center [1100, 87] width 74 height 6
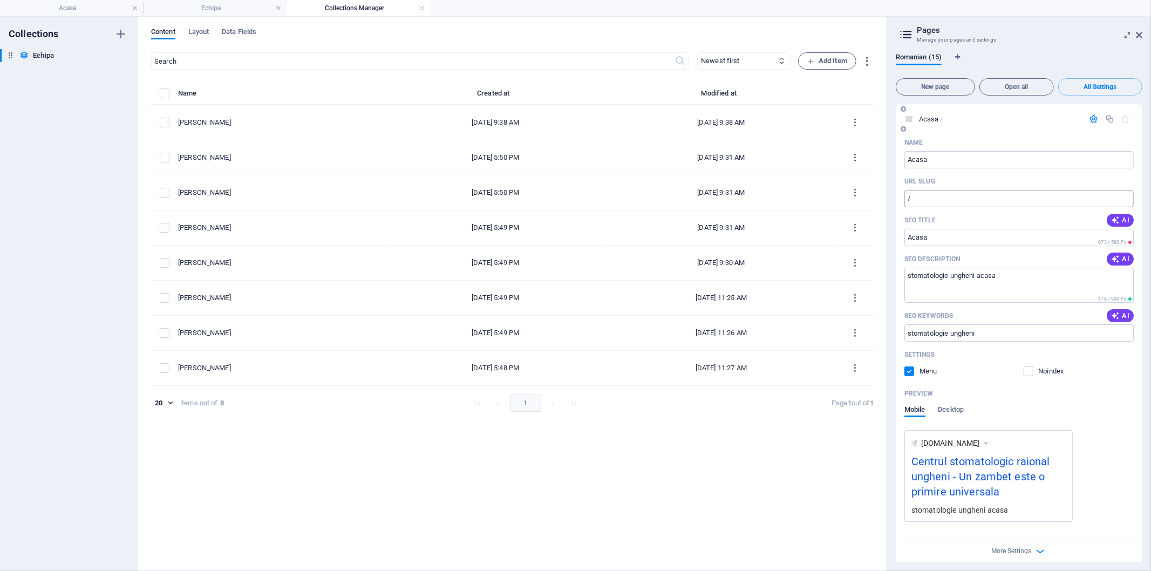
click at [948, 200] on input "/" at bounding box center [1019, 198] width 229 height 17
click at [971, 159] on input "Acasa" at bounding box center [1019, 159] width 229 height 17
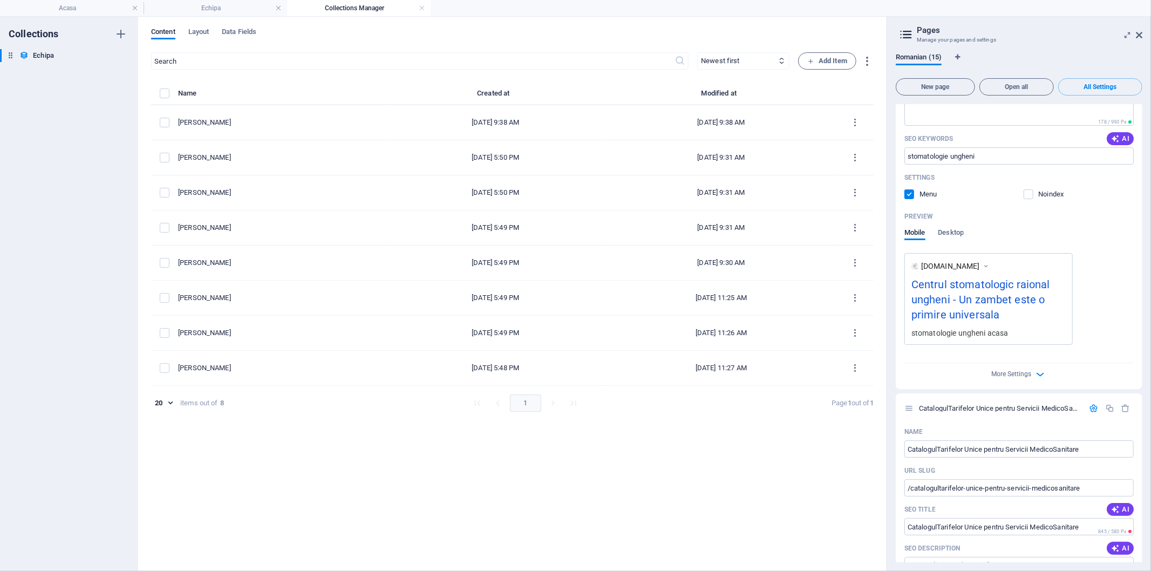
scroll to position [180, 0]
click at [1036, 370] on icon "button" at bounding box center [1041, 371] width 12 height 12
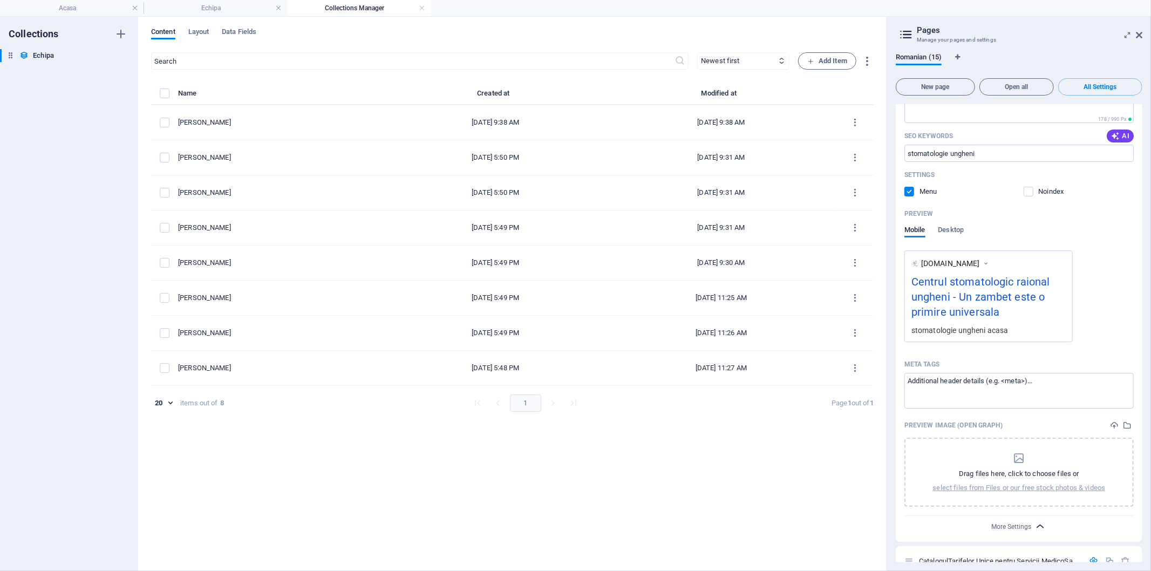
click at [1036, 370] on div "Meta tags" at bounding box center [1019, 364] width 229 height 17
click at [1036, 373] on textarea "Meta tags ​" at bounding box center [1019, 390] width 229 height 35
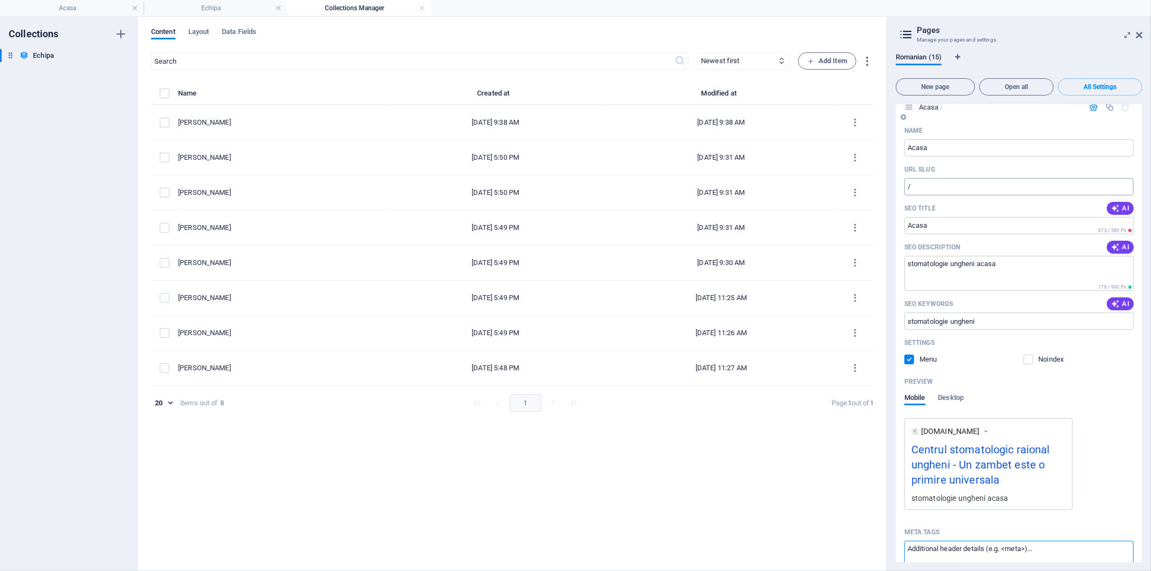
scroll to position [0, 0]
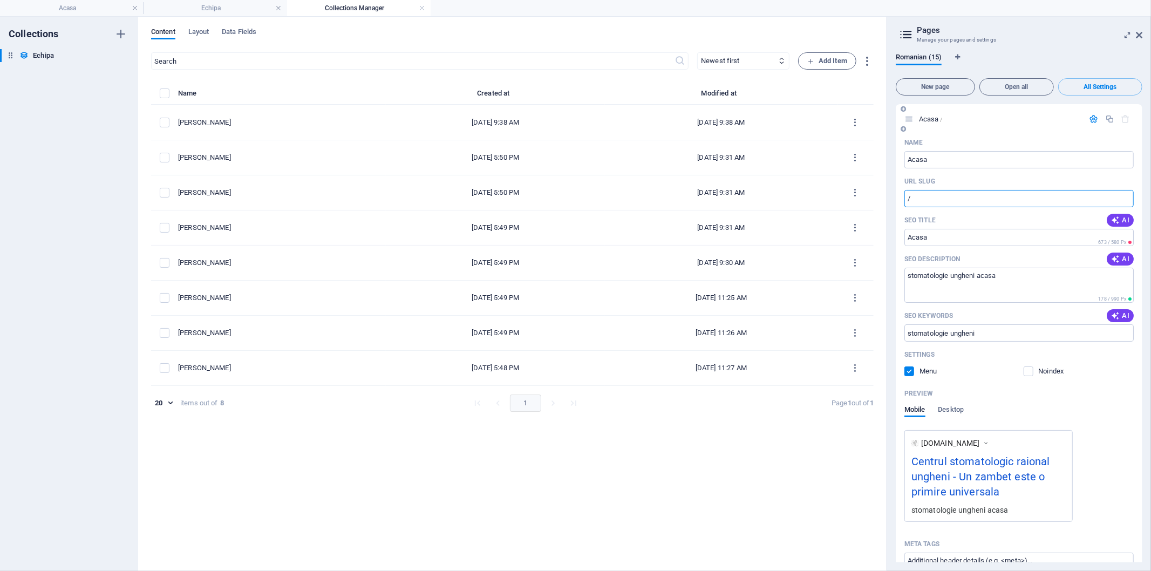
click at [977, 199] on input "/" at bounding box center [1019, 198] width 229 height 17
click at [953, 239] on input "SEO Title" at bounding box center [1019, 237] width 229 height 17
click at [978, 238] on input "SEO Title" at bounding box center [1019, 237] width 229 height 17
click at [981, 238] on input "SEO Title" at bounding box center [1019, 237] width 229 height 17
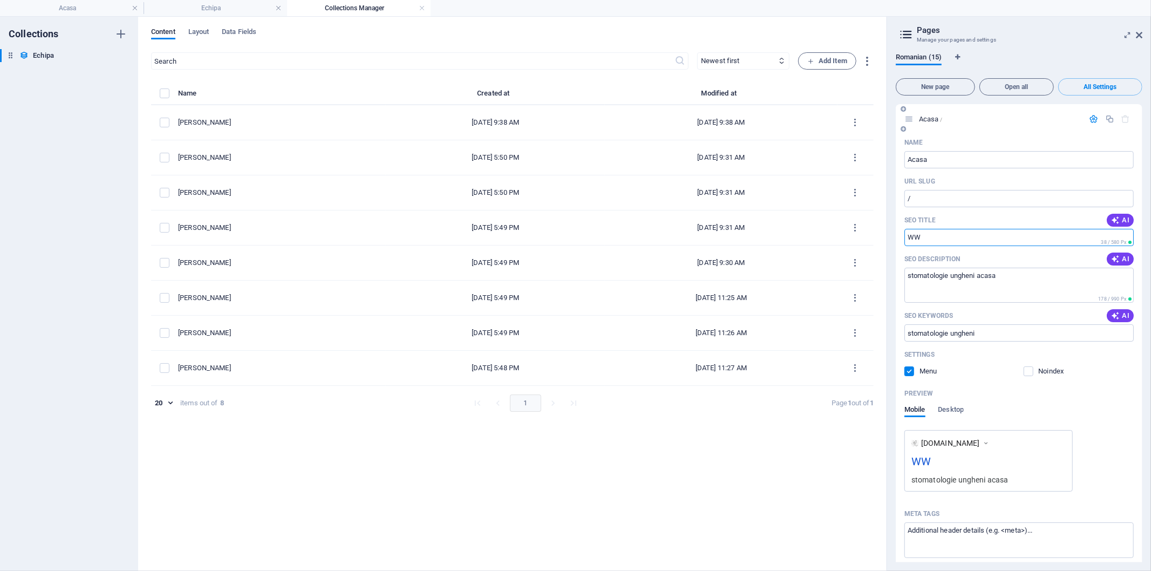
type input "W"
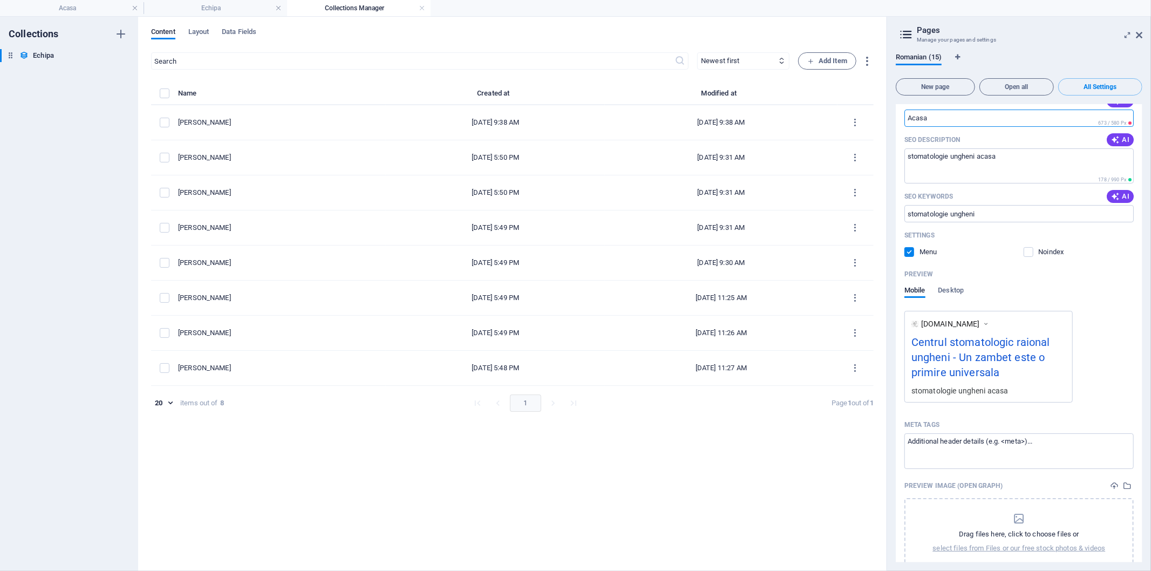
scroll to position [180, 0]
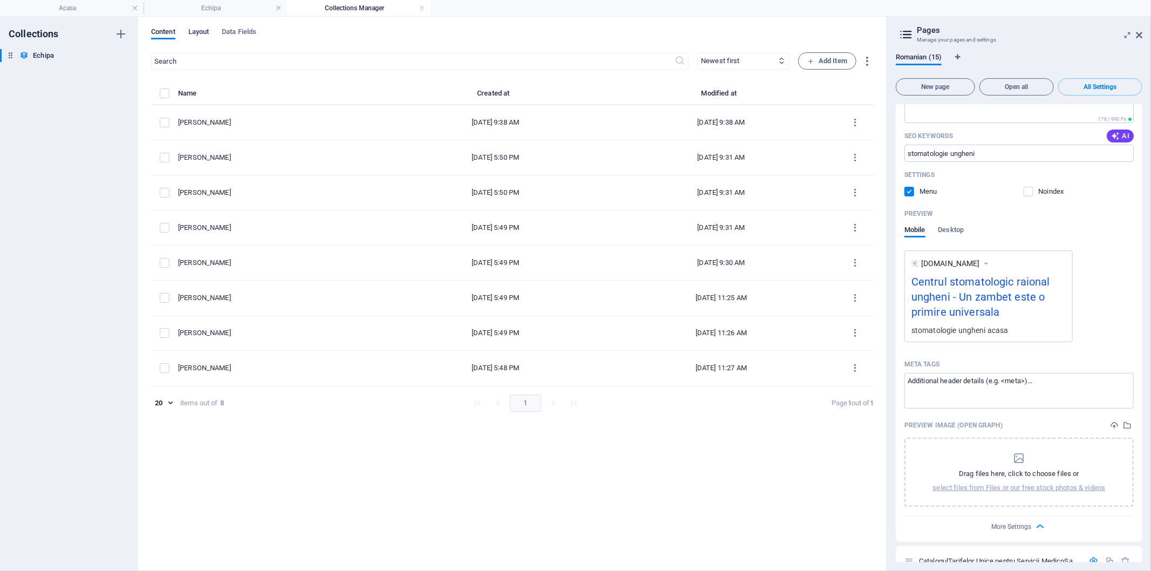
click at [201, 33] on span "Layout" at bounding box center [198, 32] width 21 height 15
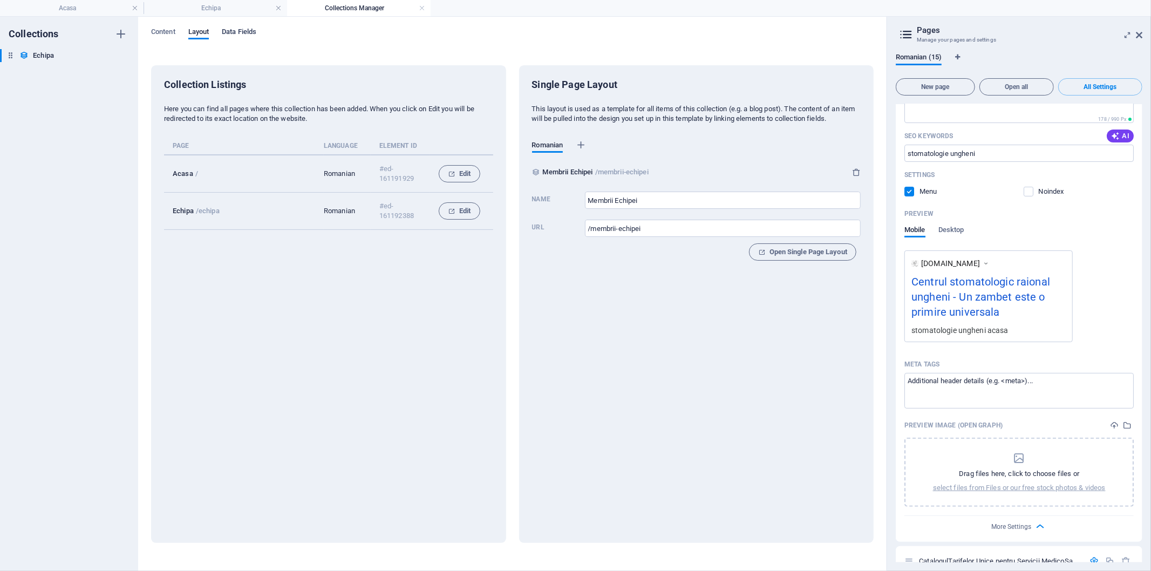
click at [238, 31] on span "Data Fields" at bounding box center [239, 32] width 35 height 15
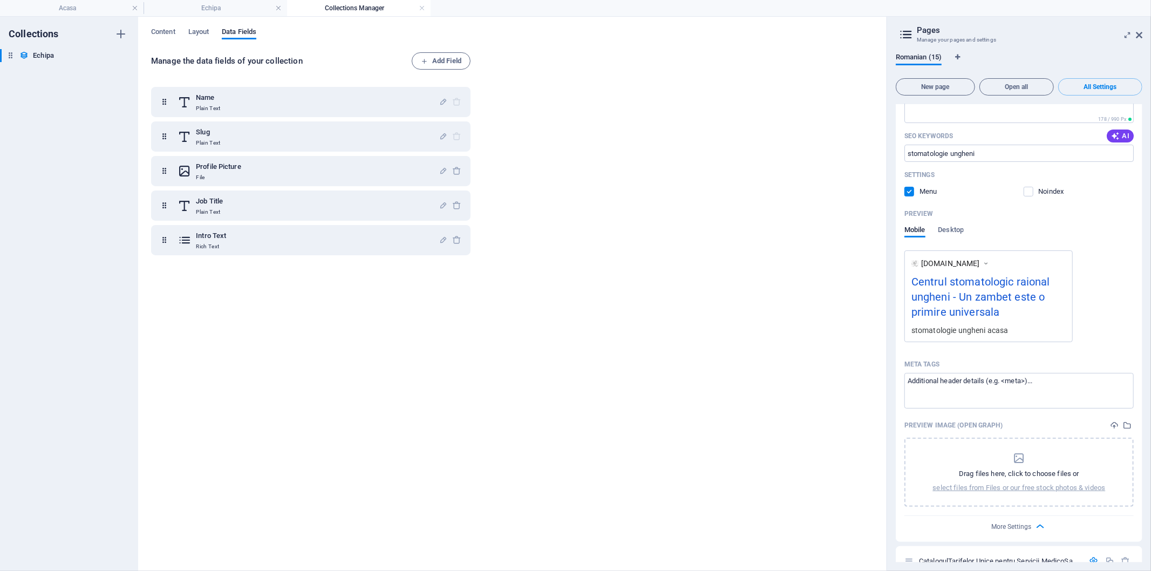
click at [363, 14] on li "Collections Manager" at bounding box center [359, 8] width 144 height 16
click at [235, 11] on h4 "Echipa" at bounding box center [216, 8] width 144 height 12
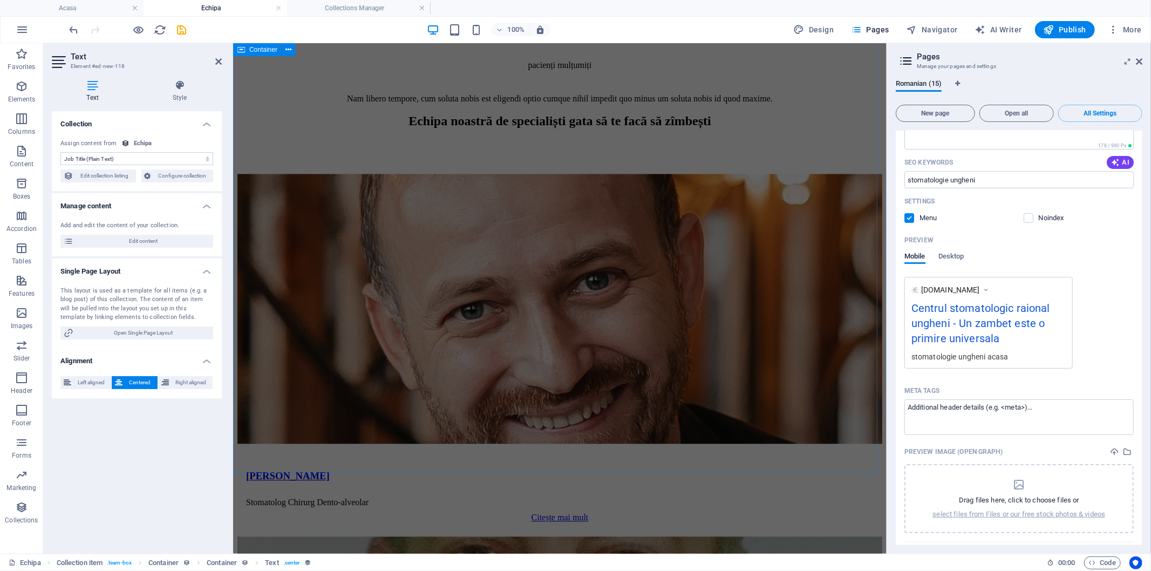
scroll to position [1684, 0]
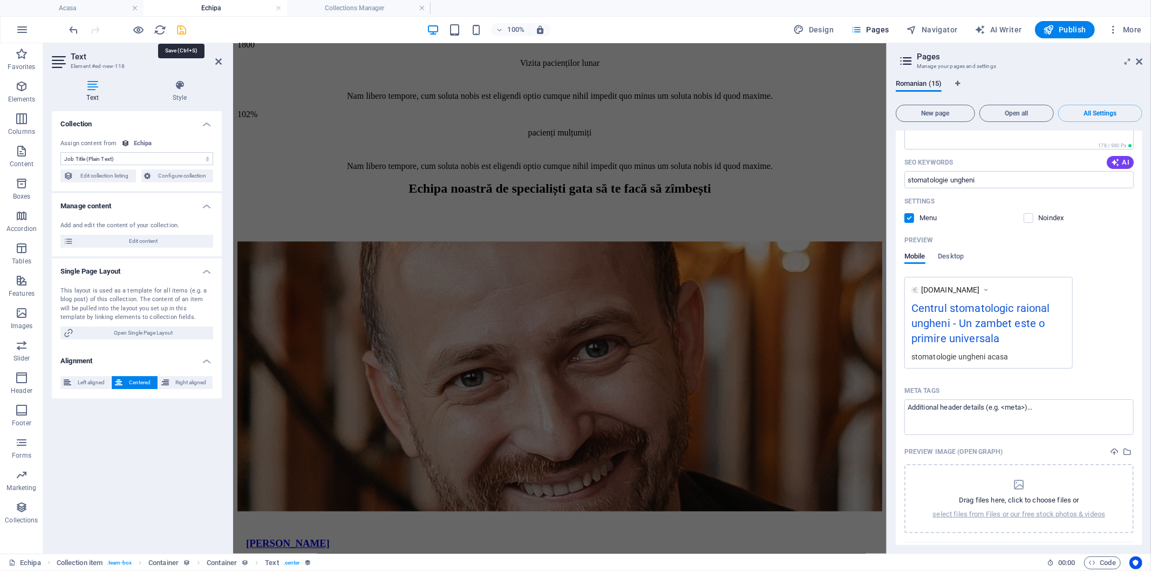
click at [180, 28] on icon "save" at bounding box center [182, 30] width 12 height 12
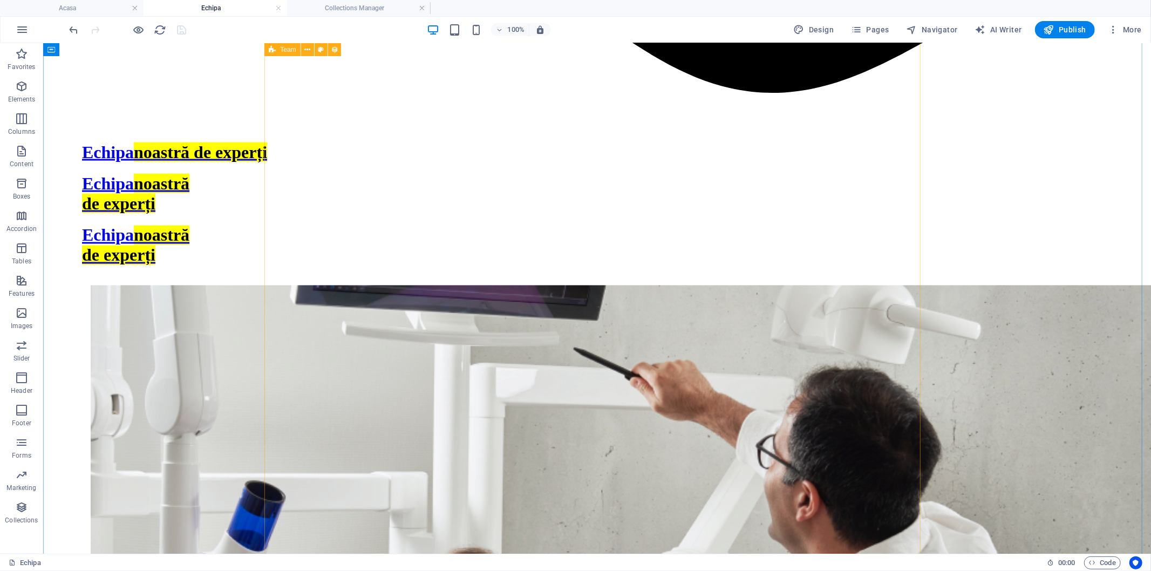
scroll to position [1499, 0]
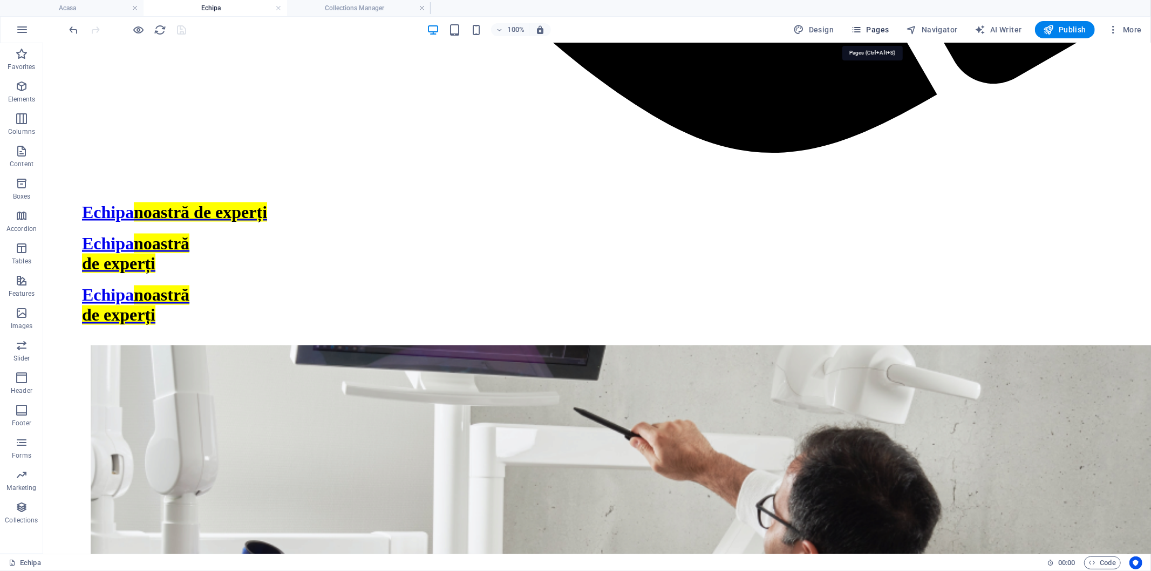
click at [884, 31] on span "Pages" at bounding box center [870, 29] width 38 height 11
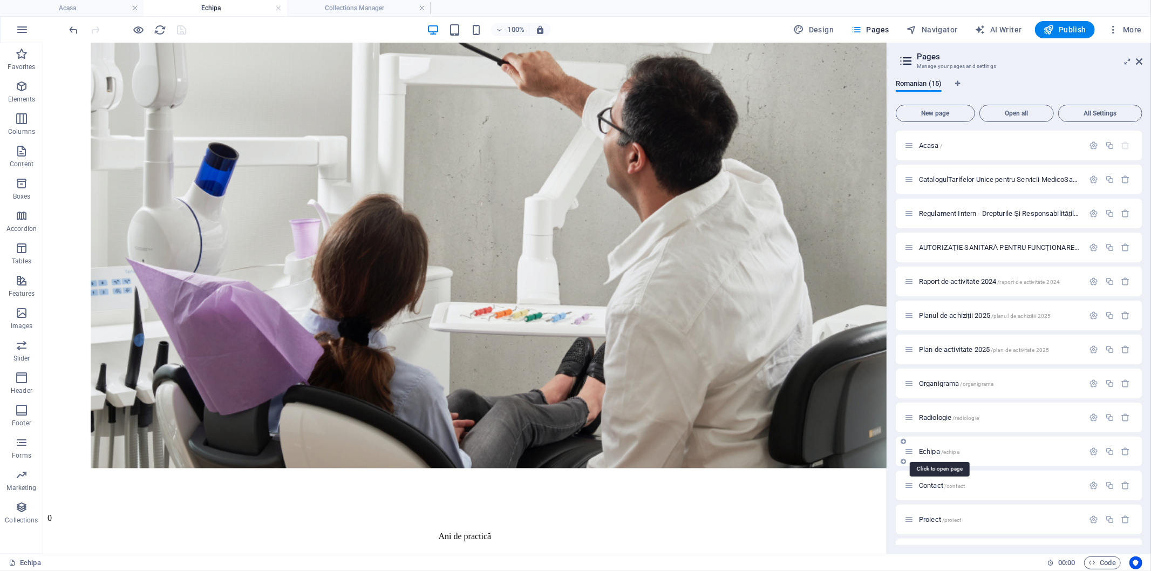
click at [929, 451] on span "Echipa /echipa" at bounding box center [939, 451] width 40 height 8
click at [914, 450] on icon at bounding box center [909, 451] width 9 height 9
click at [1036, 452] on icon "button" at bounding box center [1094, 451] width 9 height 9
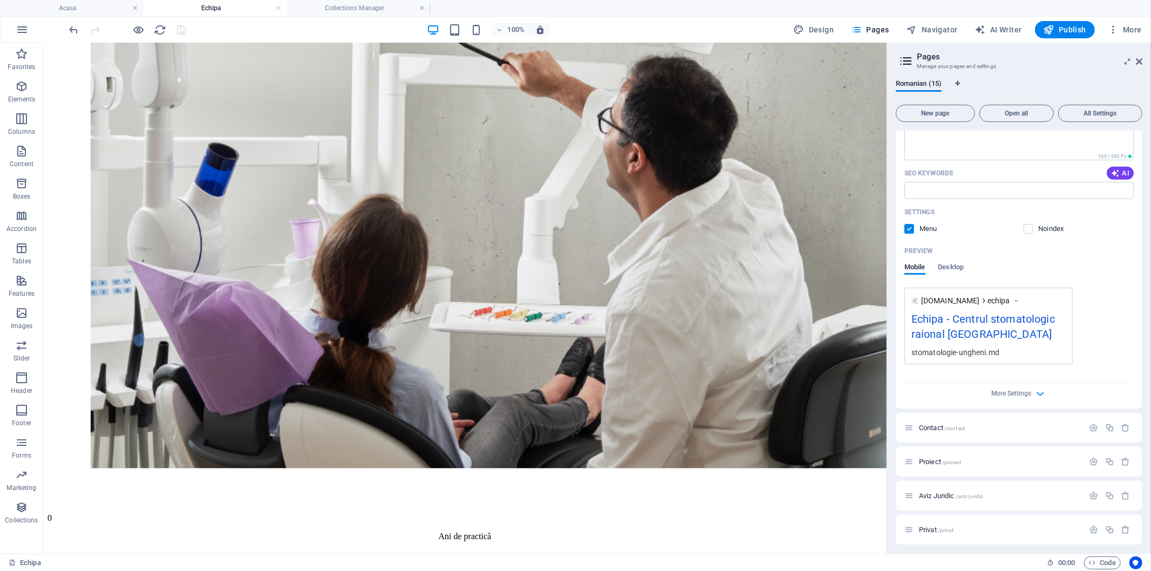
scroll to position [479, 0]
click at [1036, 28] on span "More" at bounding box center [1125, 29] width 34 height 11
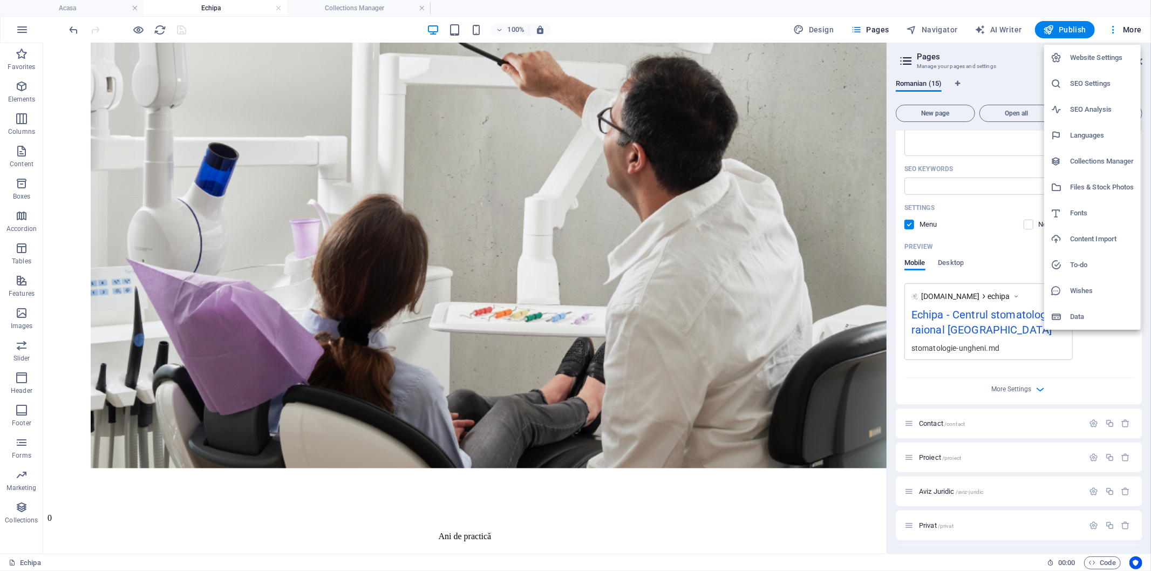
click at [1036, 58] on h6 "Website Settings" at bounding box center [1102, 57] width 64 height 13
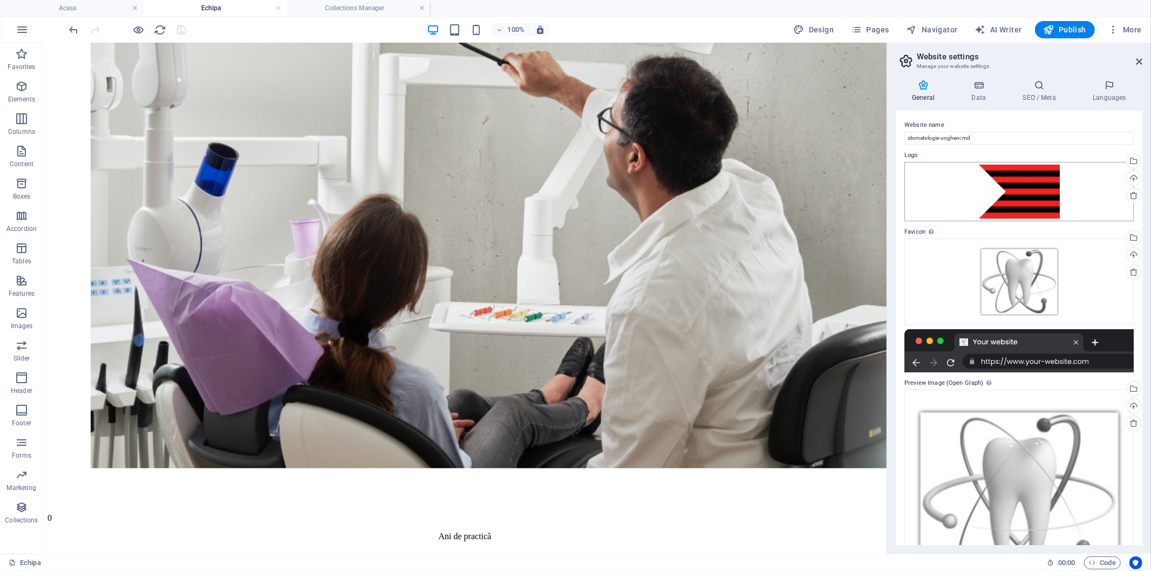
scroll to position [0, 0]
click at [983, 93] on h4 "Data" at bounding box center [980, 91] width 51 height 23
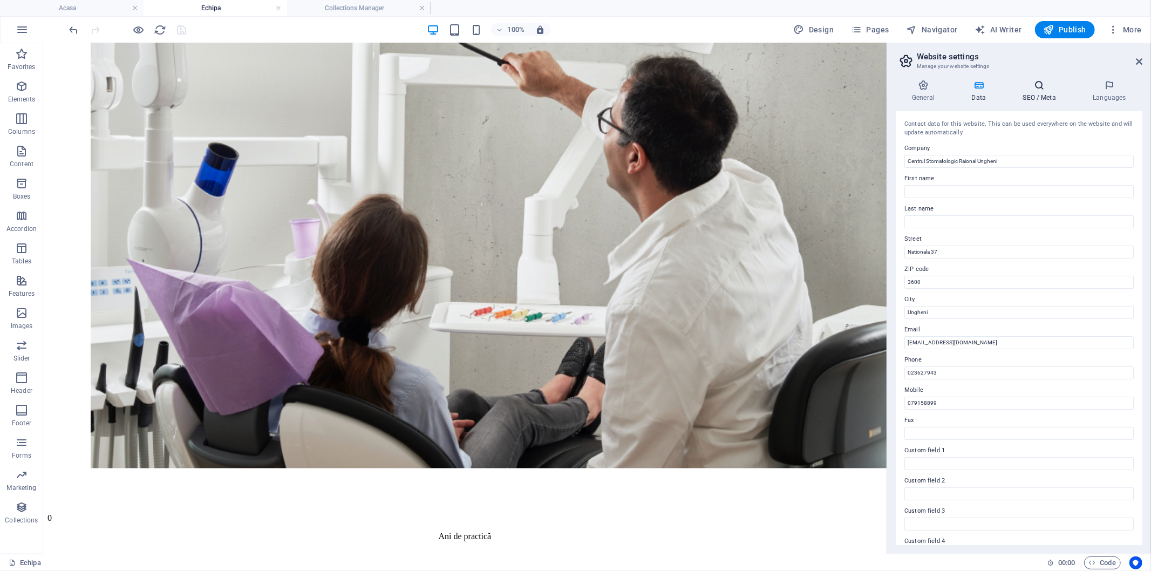
click at [1036, 88] on icon at bounding box center [1040, 85] width 66 height 11
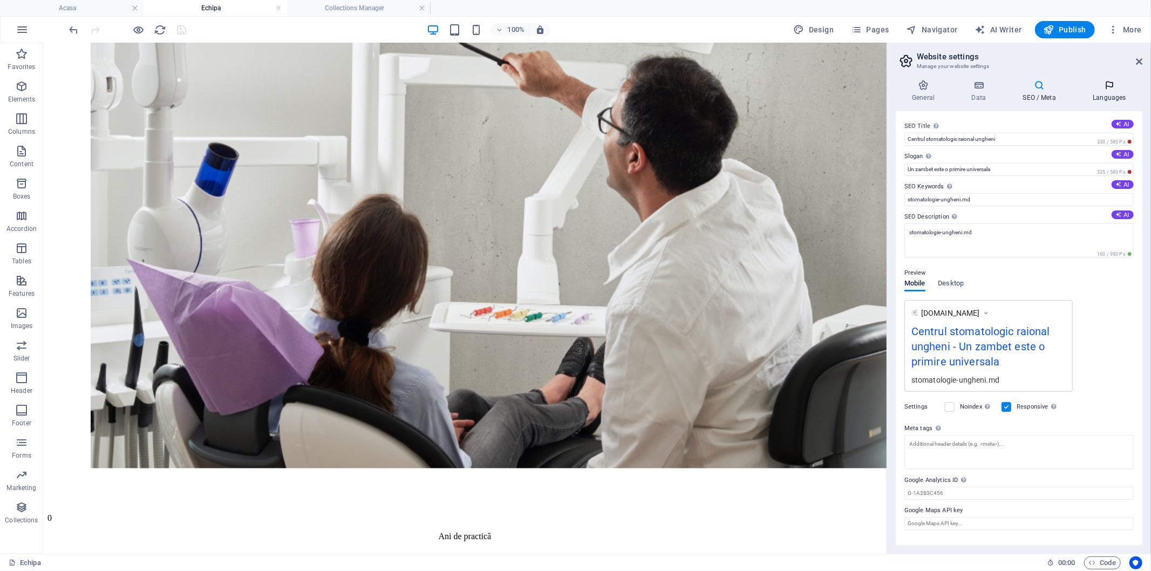
click at [1036, 90] on icon at bounding box center [1110, 85] width 66 height 11
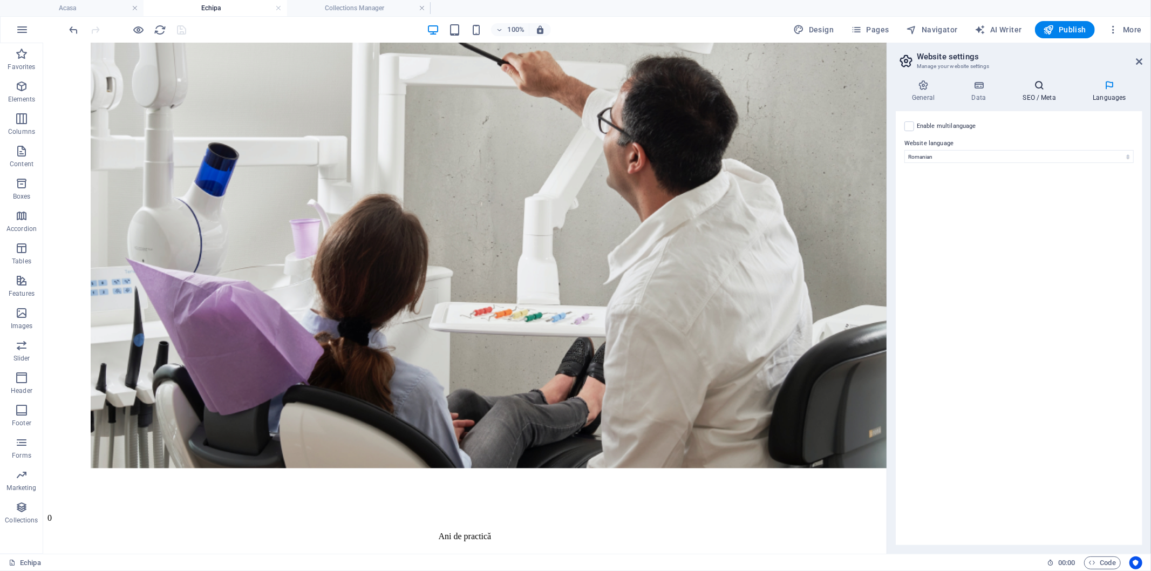
click at [1036, 96] on h4 "SEO / Meta" at bounding box center [1042, 91] width 70 height 23
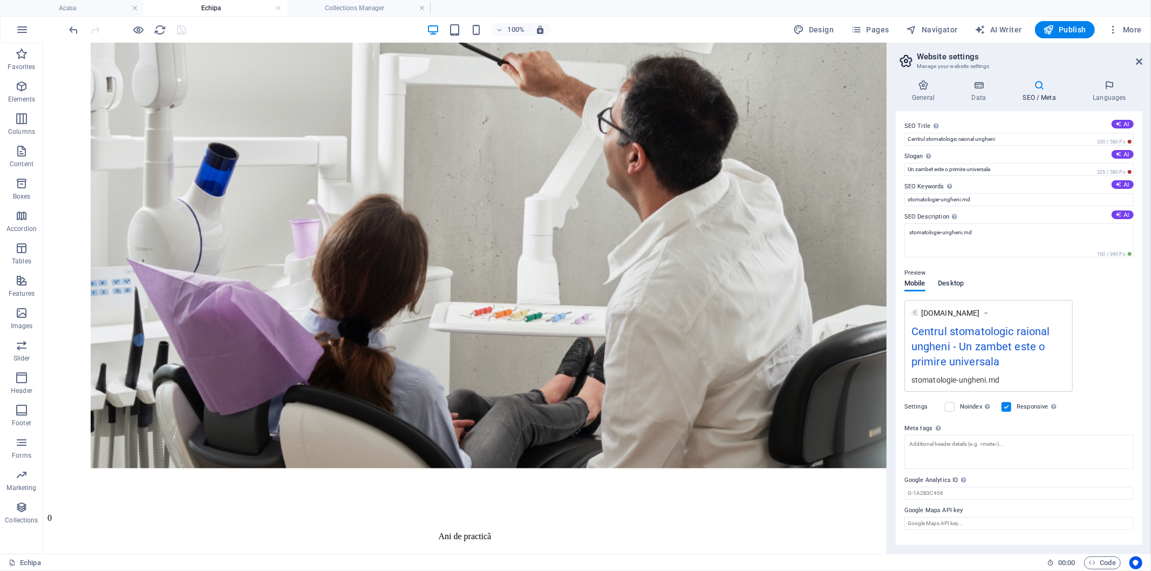
click at [956, 283] on span "Desktop" at bounding box center [952, 284] width 26 height 15
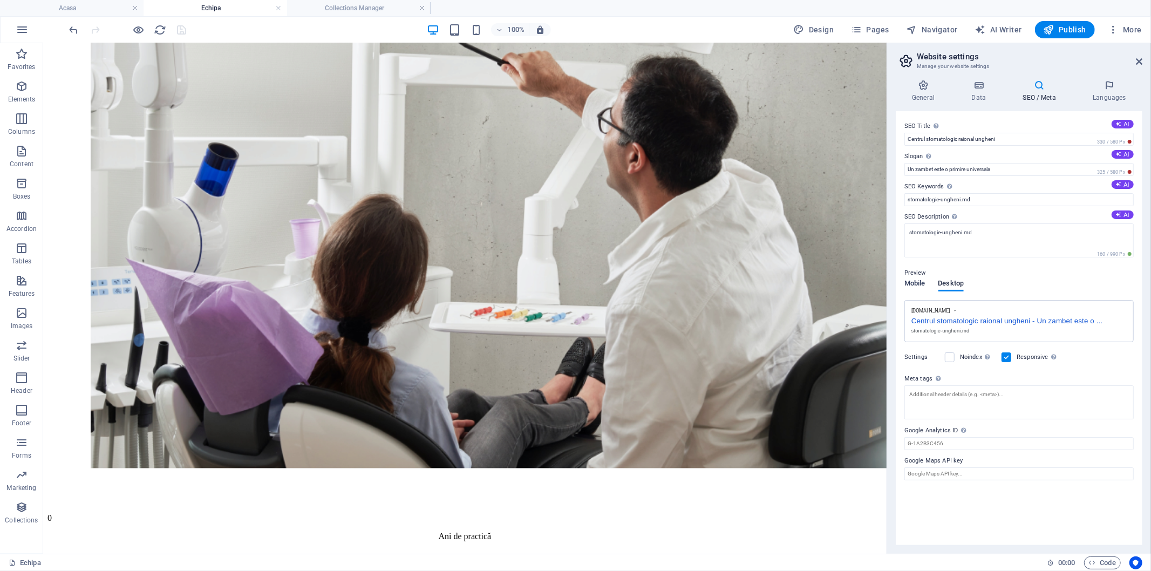
click at [916, 283] on span "Mobile" at bounding box center [915, 284] width 21 height 15
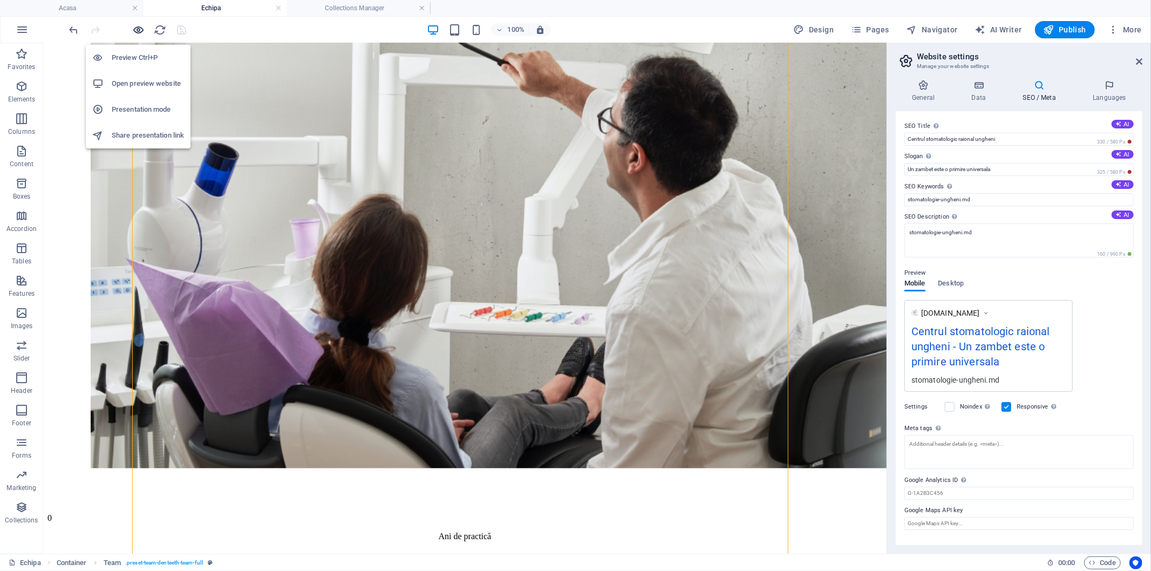
click at [138, 29] on icon "button" at bounding box center [139, 30] width 12 height 12
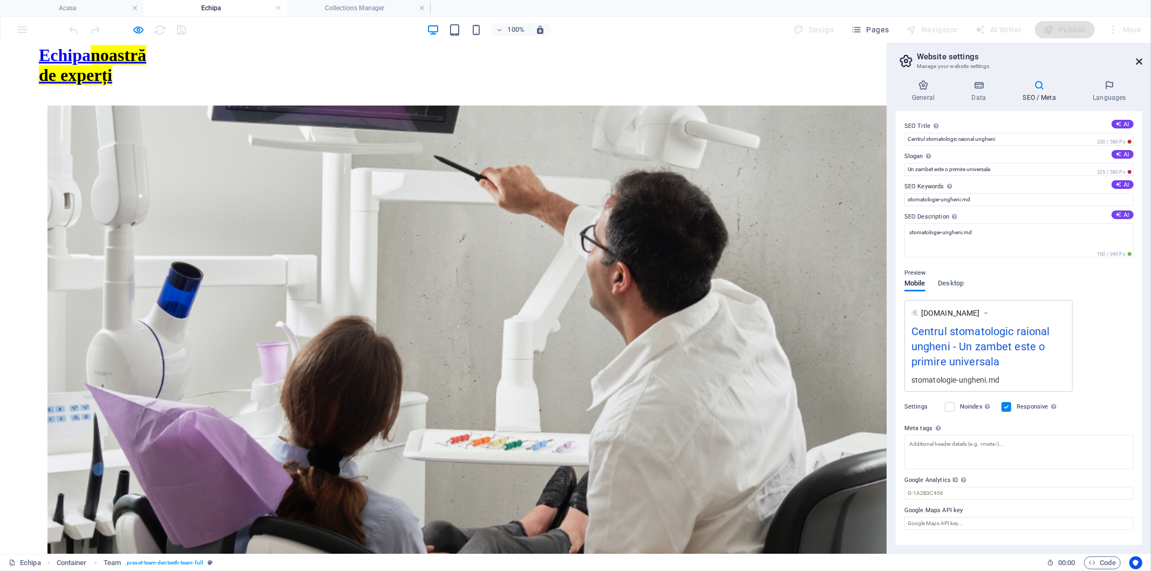
click at [1036, 60] on icon at bounding box center [1139, 61] width 6 height 9
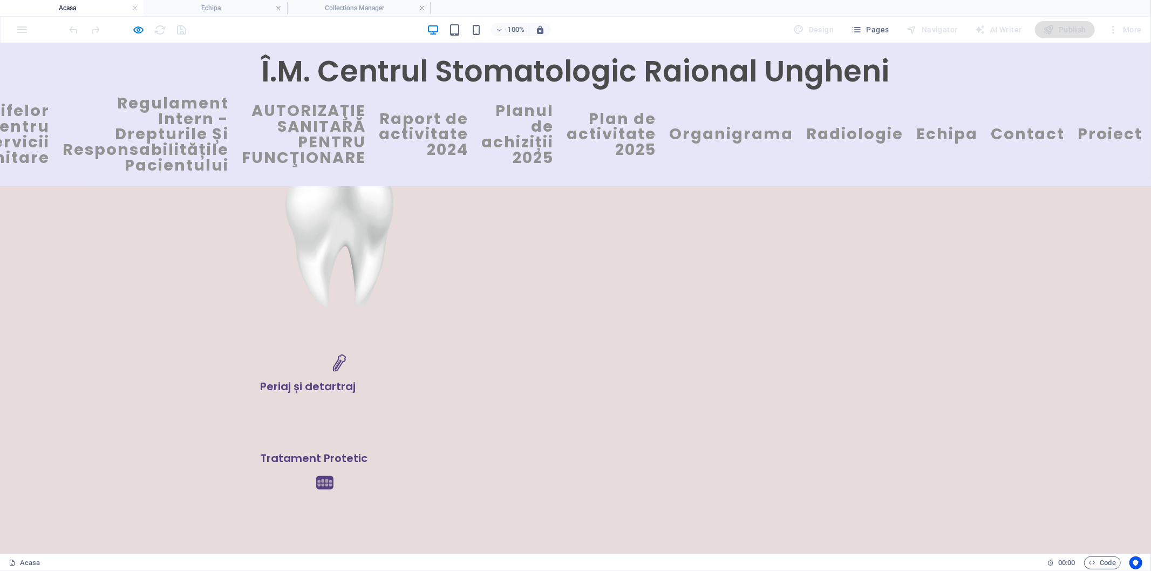
scroll to position [2372, 0]
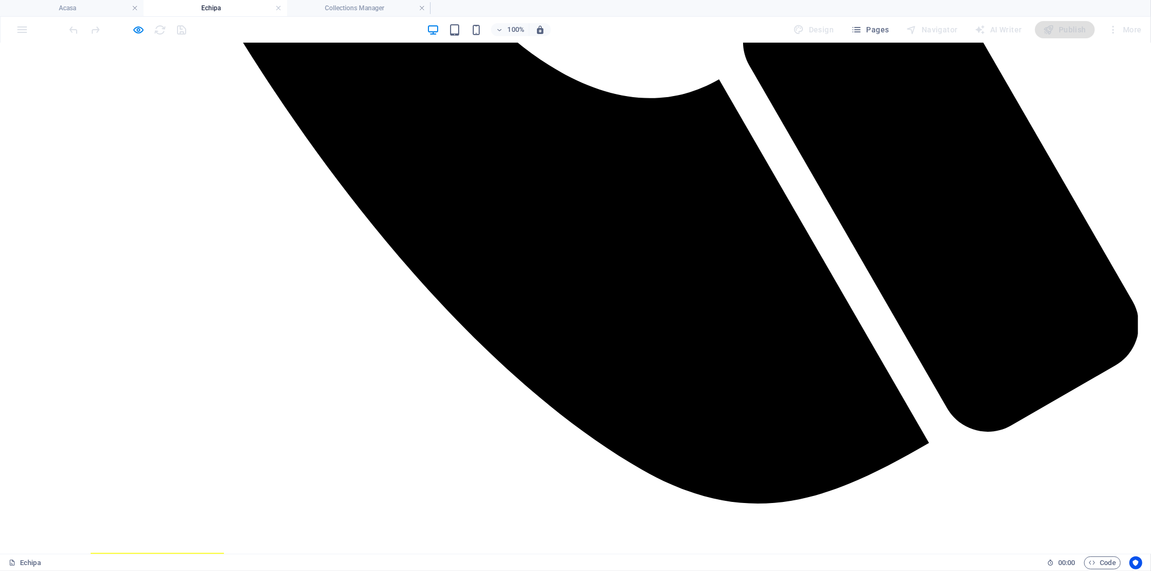
scroll to position [1505, 0]
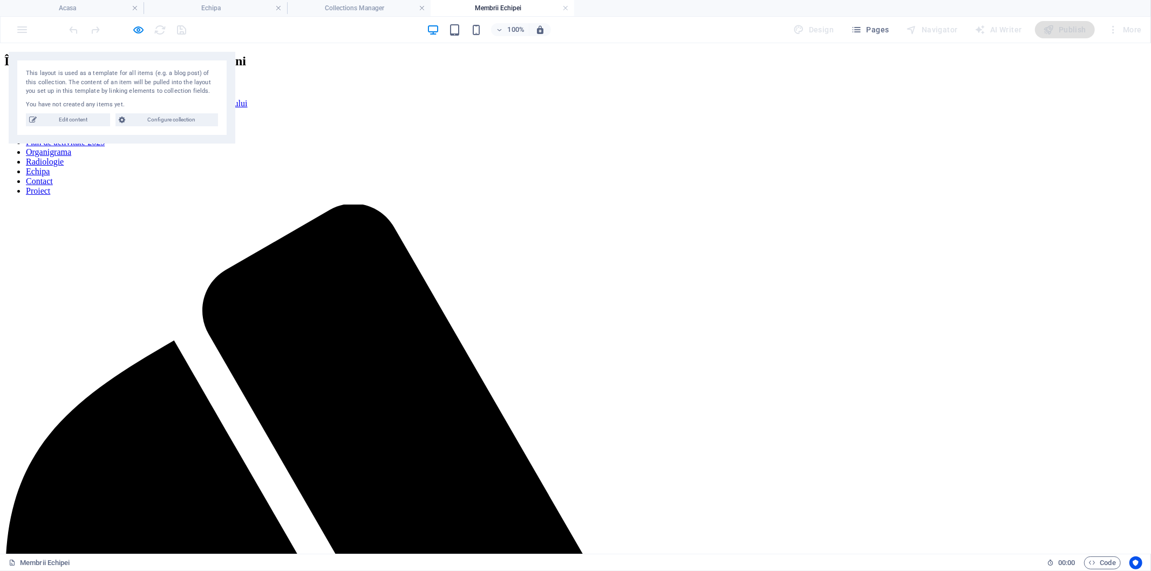
scroll to position [0, 0]
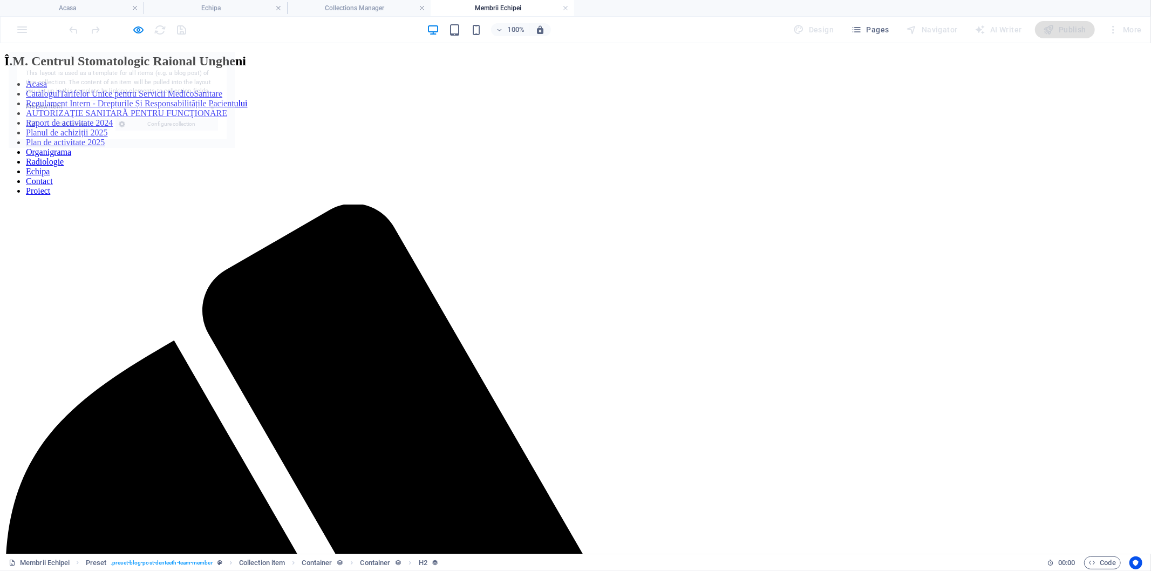
select select "65cc72d72a3d03509b473b33"
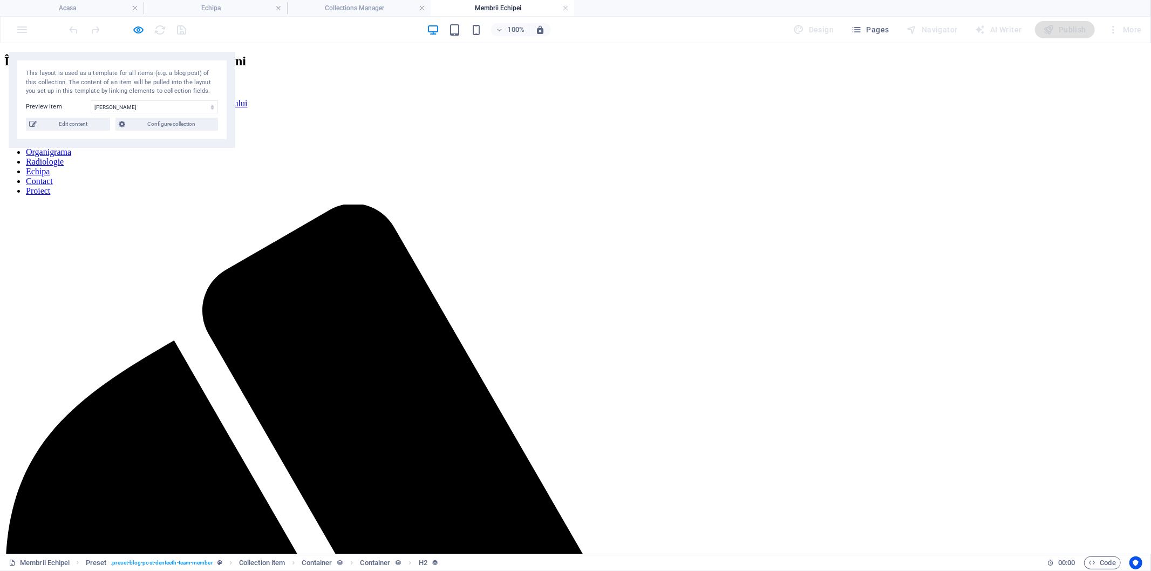
click at [157, 124] on span "Configure collection" at bounding box center [171, 124] width 86 height 13
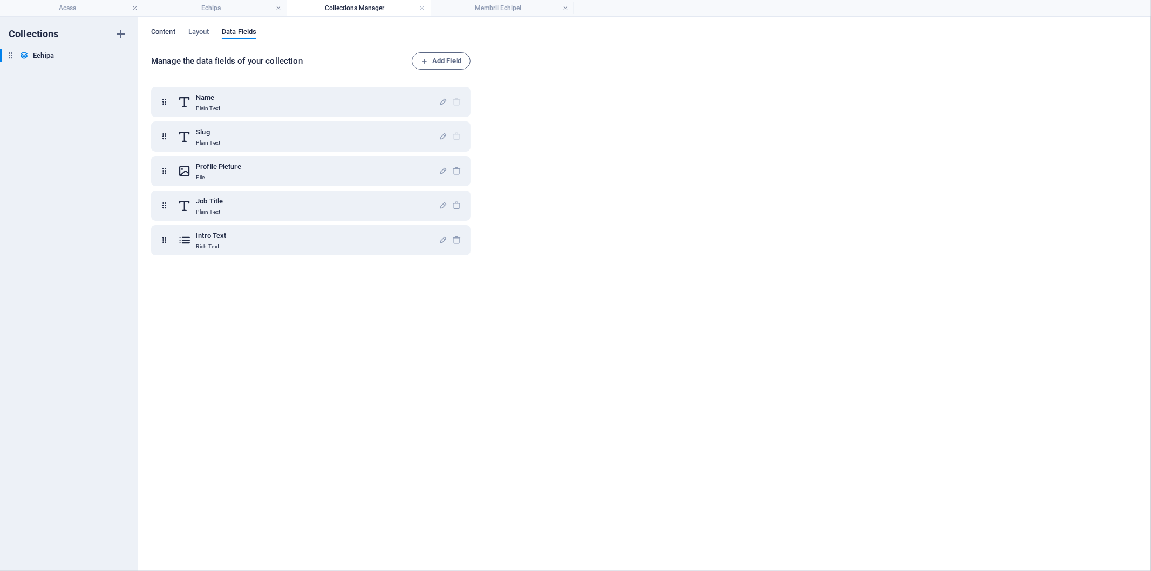
click at [160, 29] on span "Content" at bounding box center [163, 32] width 24 height 15
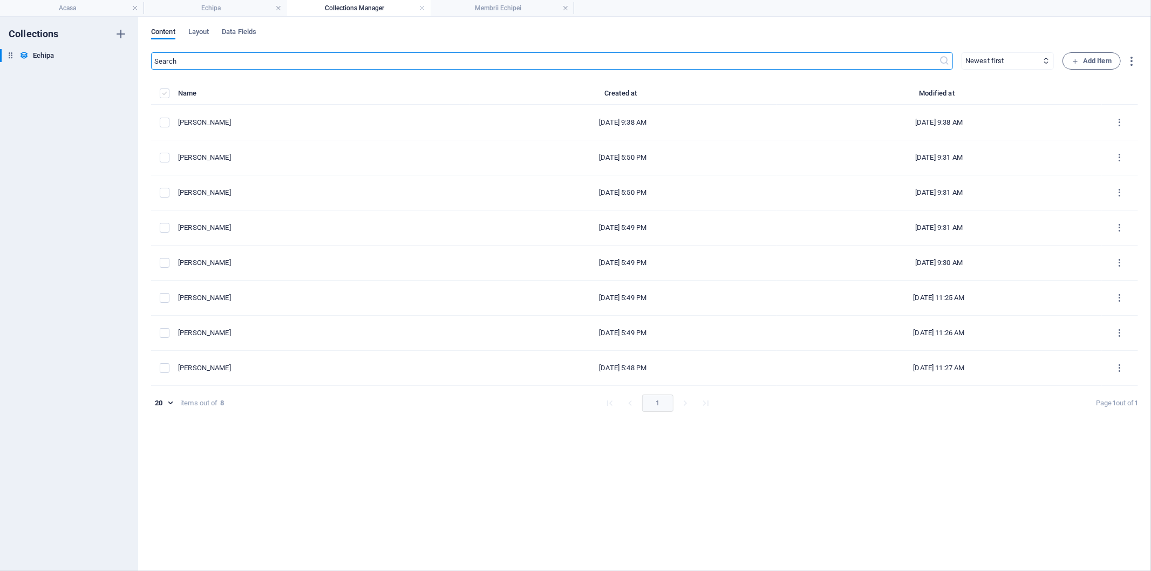
click at [162, 93] on label "items list" at bounding box center [165, 94] width 10 height 10
click at [0, 0] on input "items list" at bounding box center [0, 0] width 0 height 0
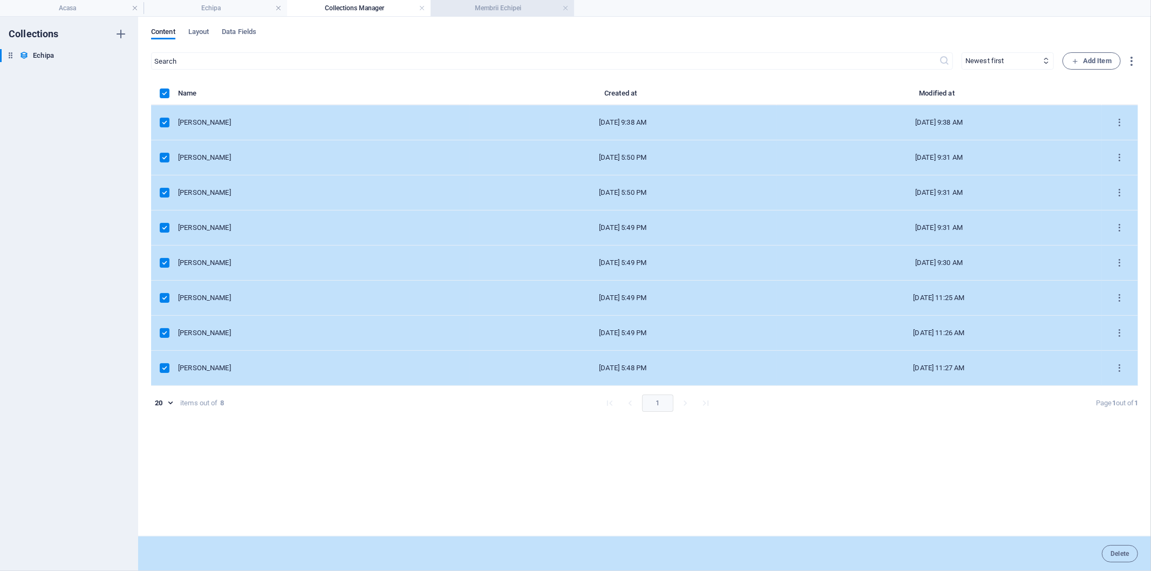
click at [497, 9] on h4 "Membrii Echipei" at bounding box center [503, 8] width 144 height 12
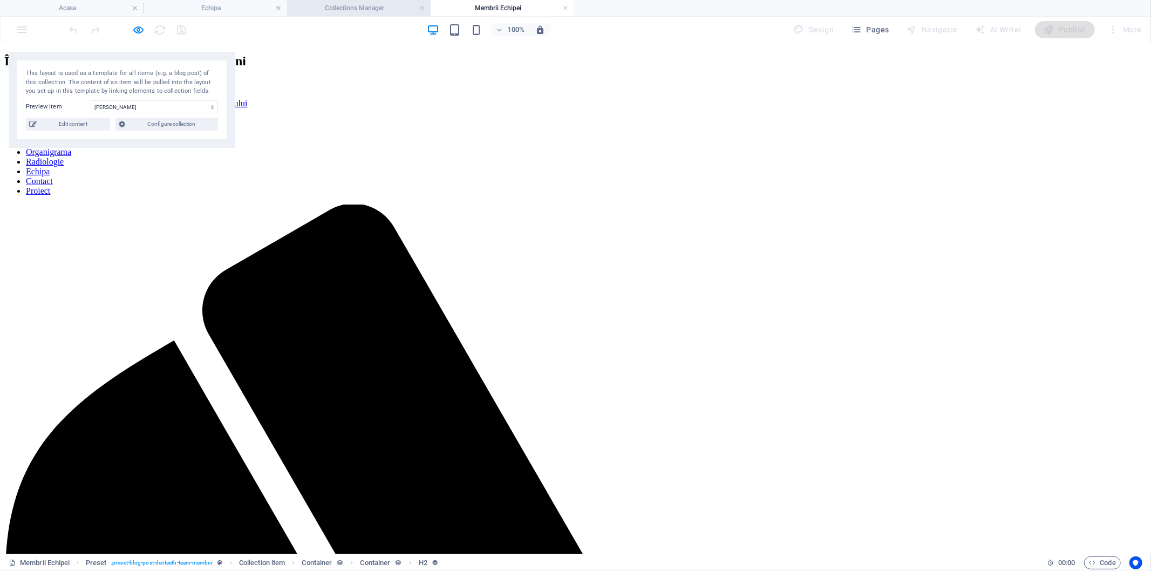
click at [376, 9] on h4 "Collections Manager" at bounding box center [359, 8] width 144 height 12
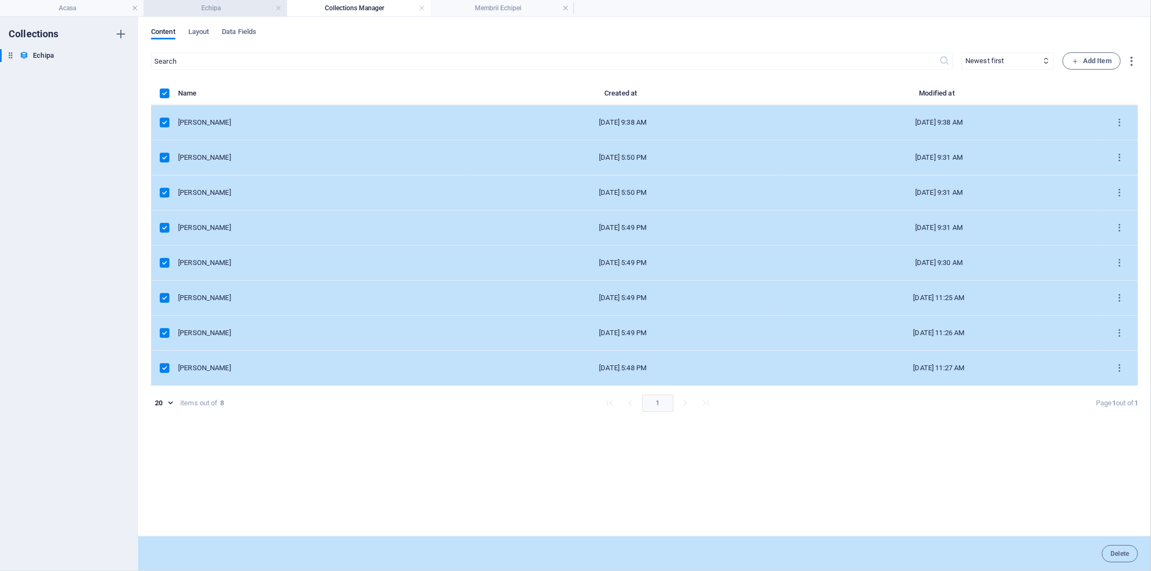
click at [228, 9] on h4 "Echipa" at bounding box center [216, 8] width 144 height 12
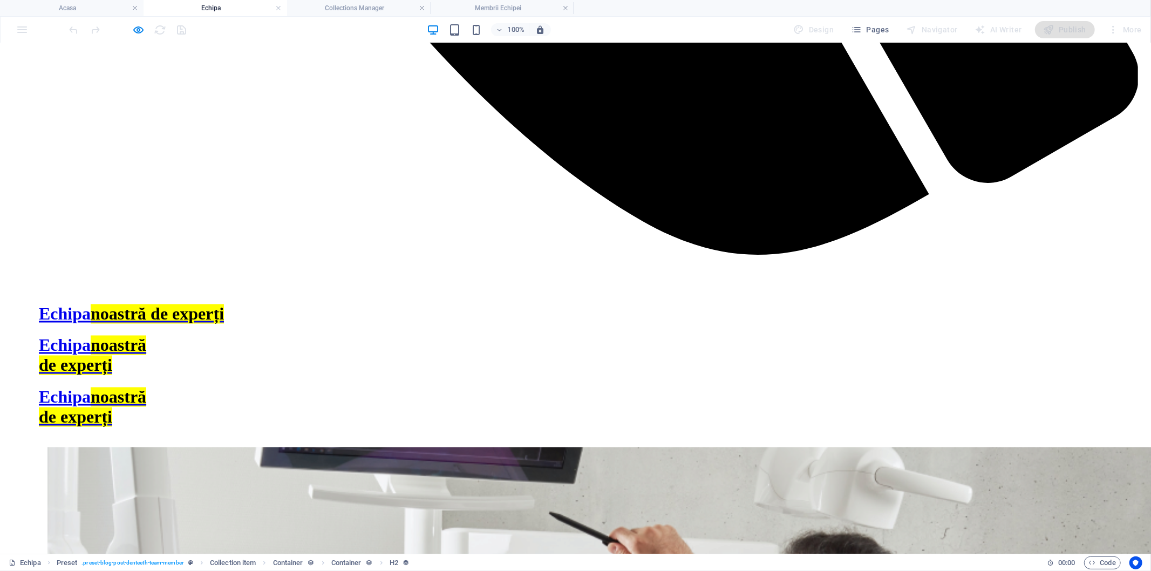
scroll to position [1412, 0]
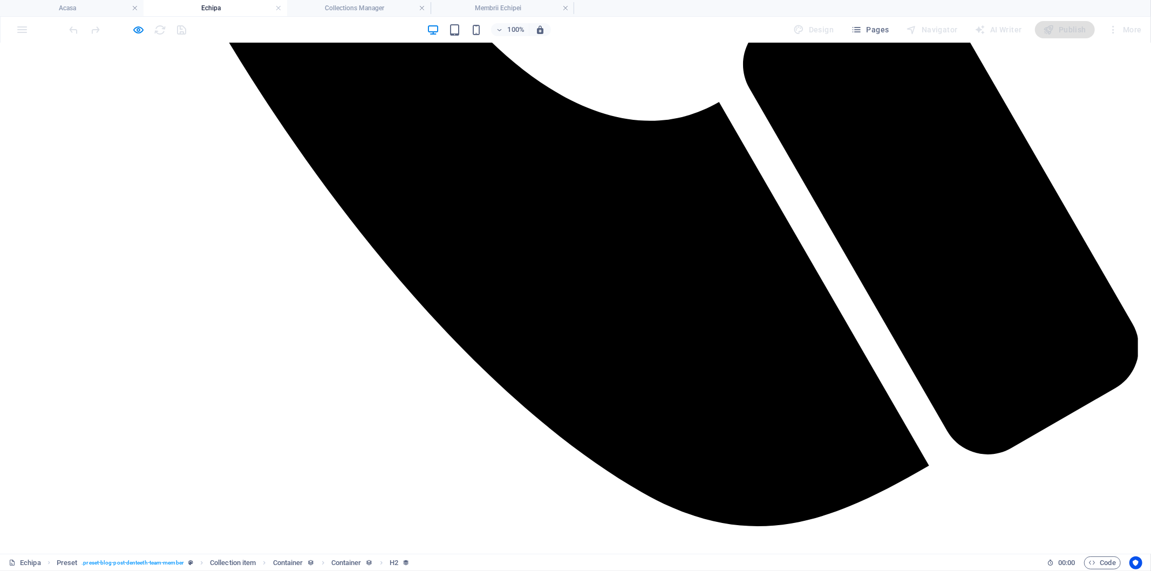
scroll to position [1172, 0]
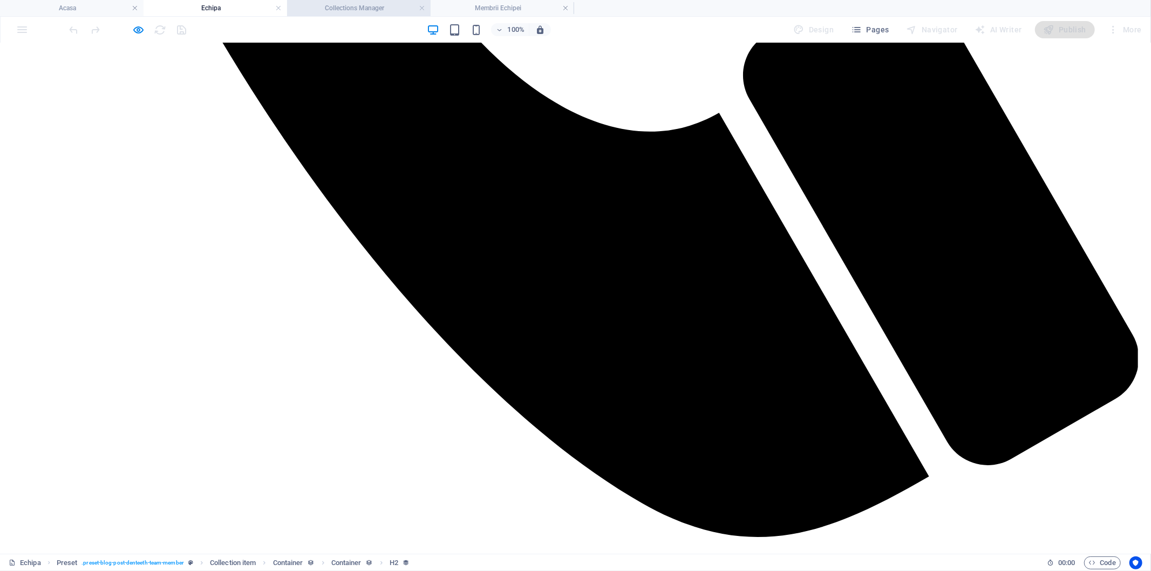
click at [375, 8] on h4 "Collections Manager" at bounding box center [359, 8] width 144 height 12
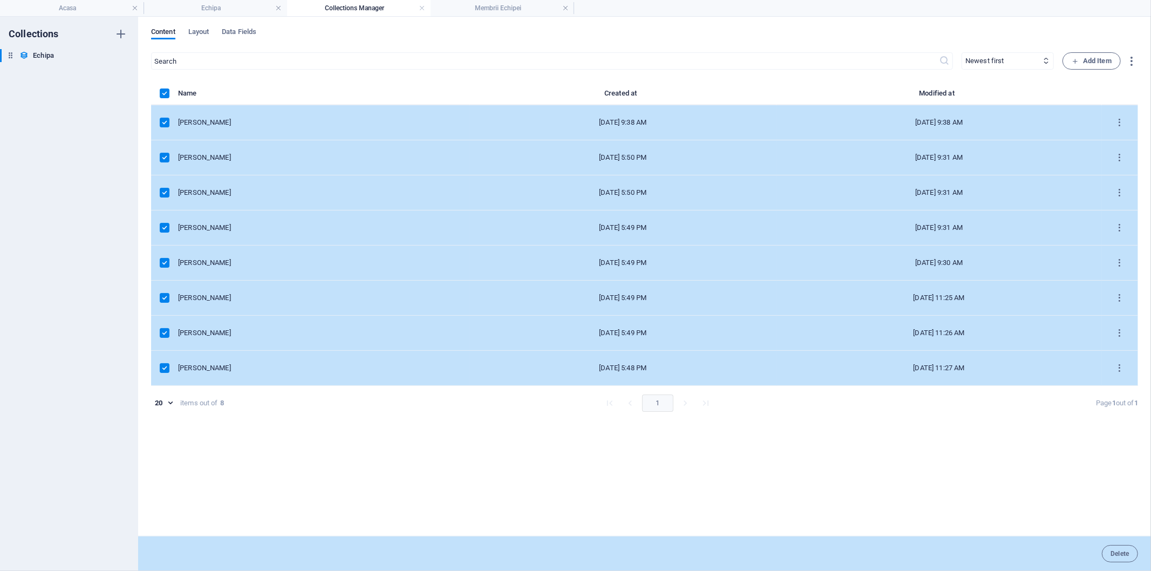
click at [337, 118] on div "[PERSON_NAME]" at bounding box center [319, 123] width 283 height 10
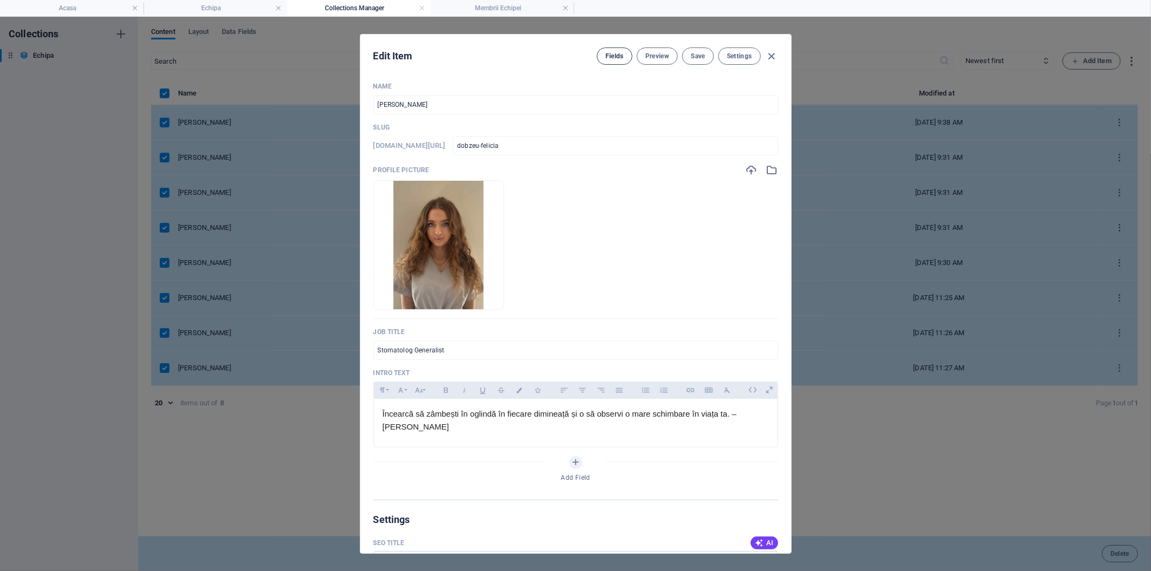
click at [619, 56] on span "Fields" at bounding box center [615, 56] width 18 height 9
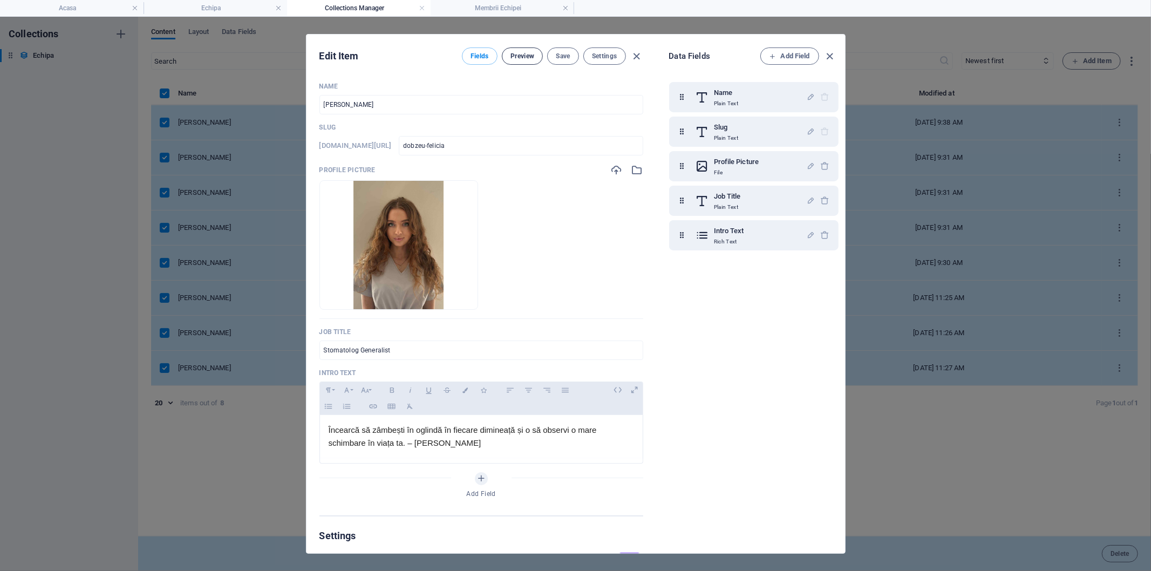
click at [521, 58] on span "Preview" at bounding box center [523, 56] width 24 height 9
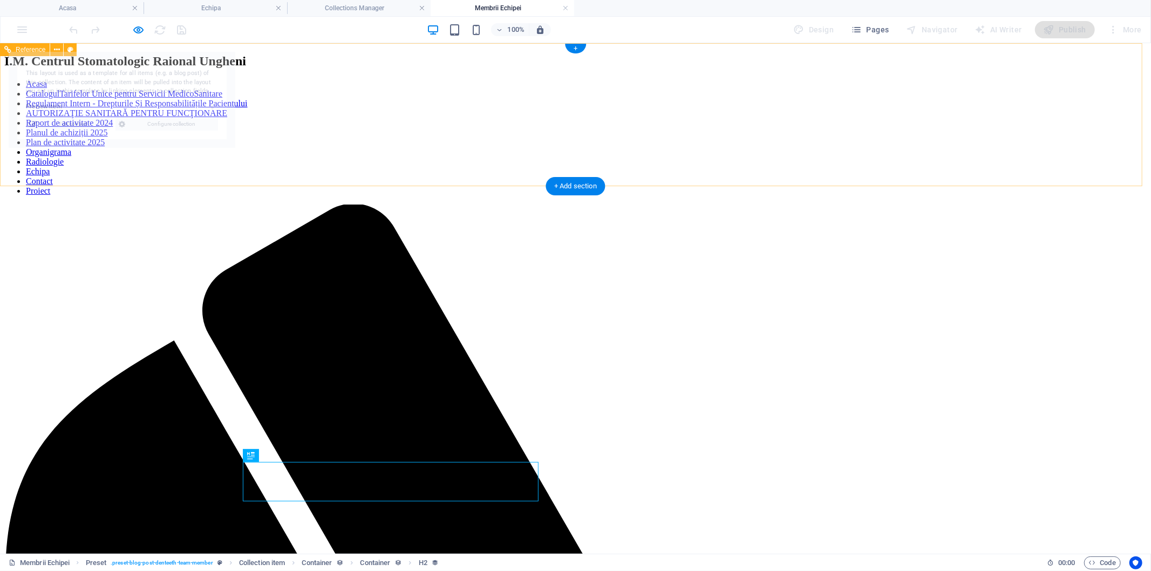
select select "68b933f5a0f96b44fd04af7b"
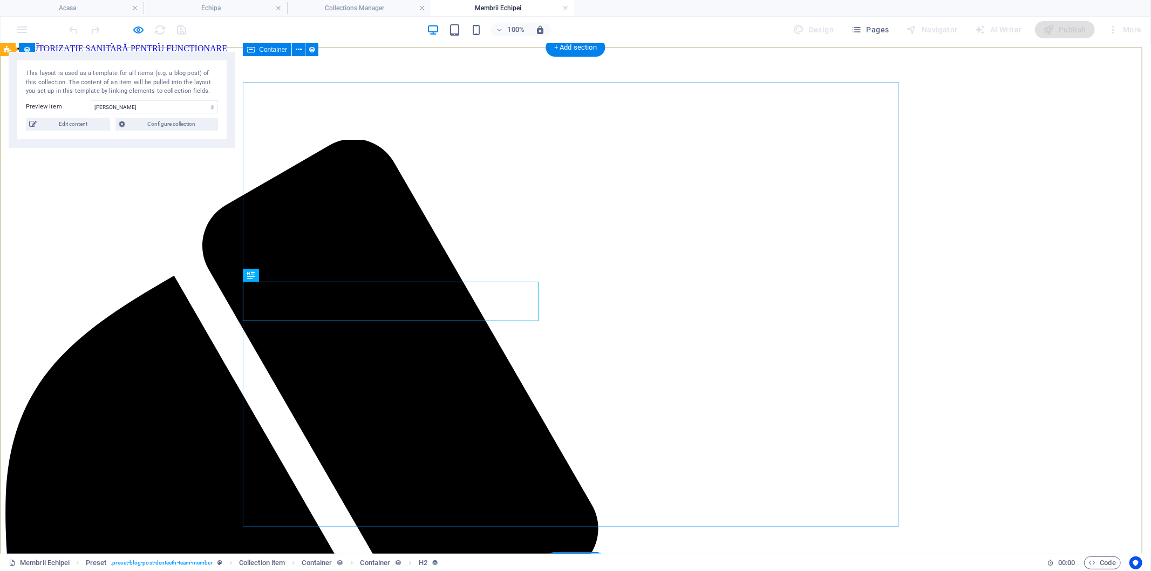
scroll to position [60, 0]
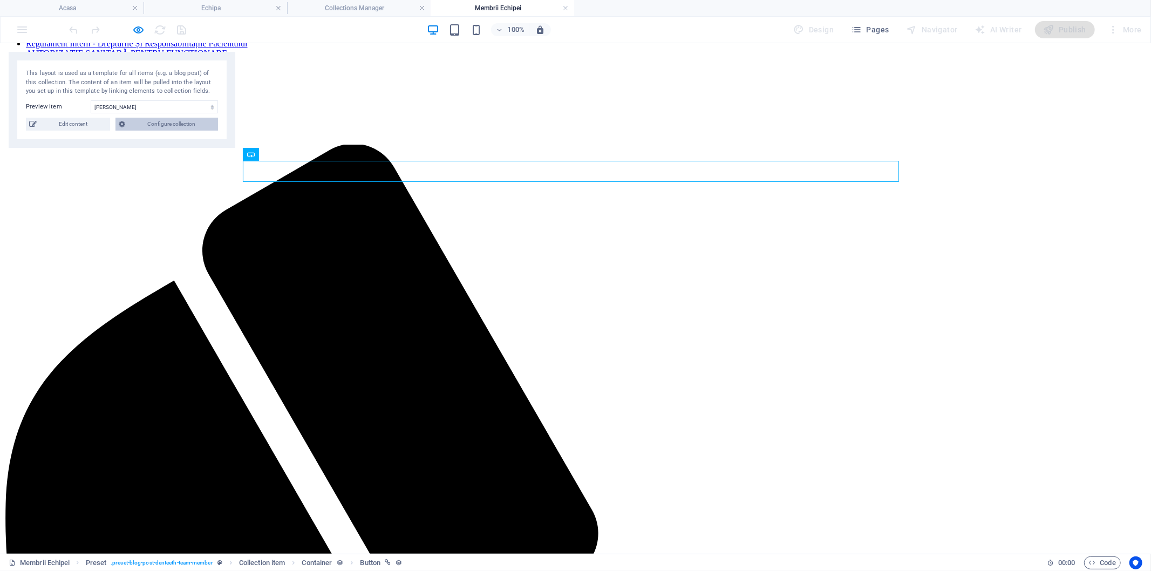
click at [159, 127] on span "Configure collection" at bounding box center [171, 124] width 86 height 13
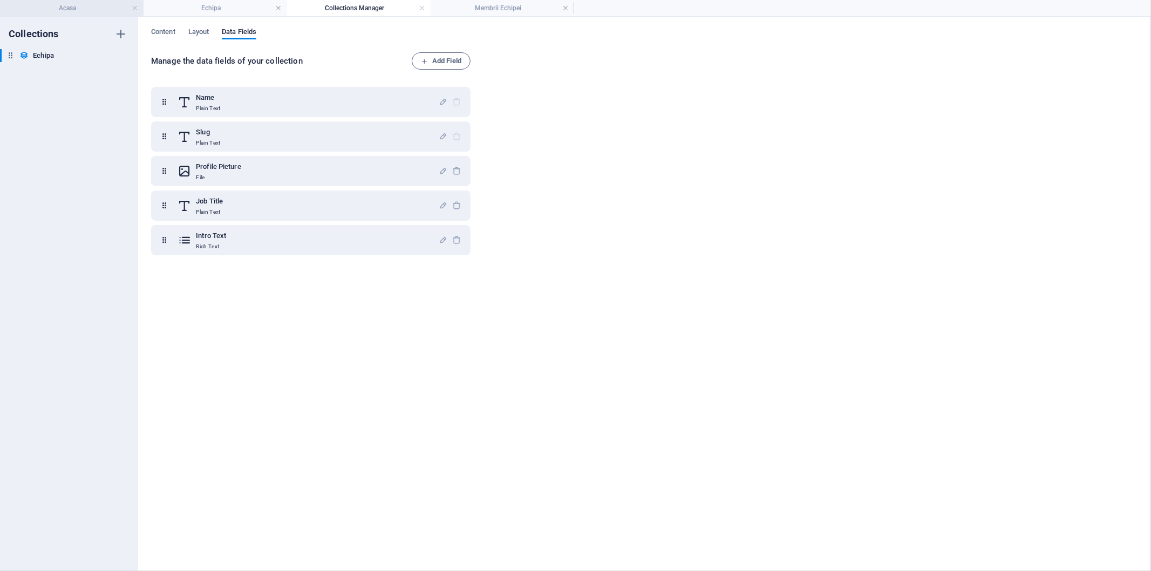
click at [73, 8] on h4 "Acasa" at bounding box center [72, 8] width 144 height 12
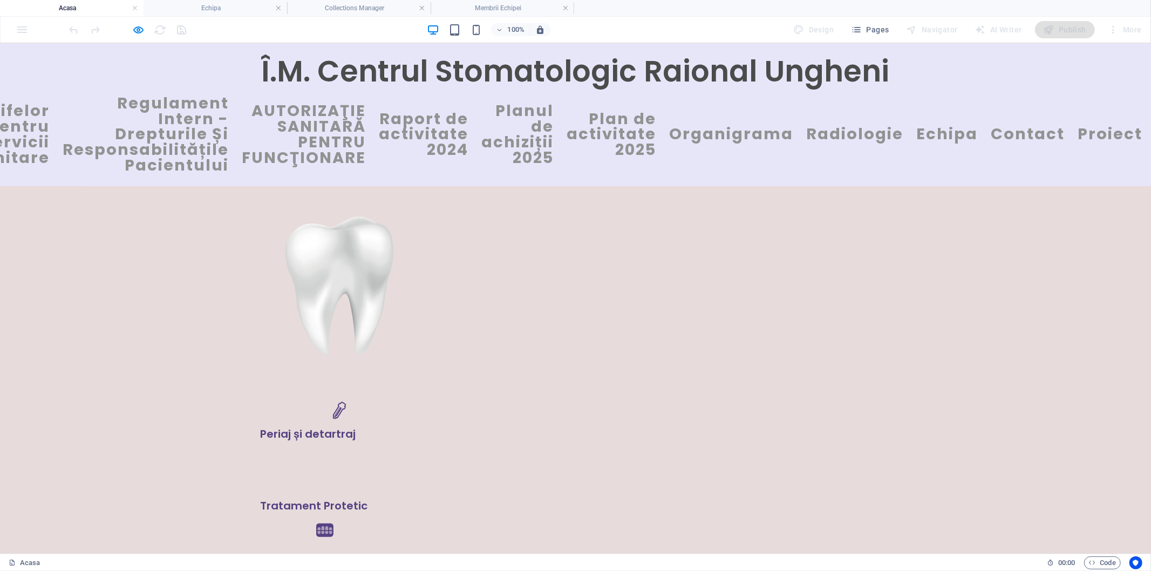
scroll to position [2372, 0]
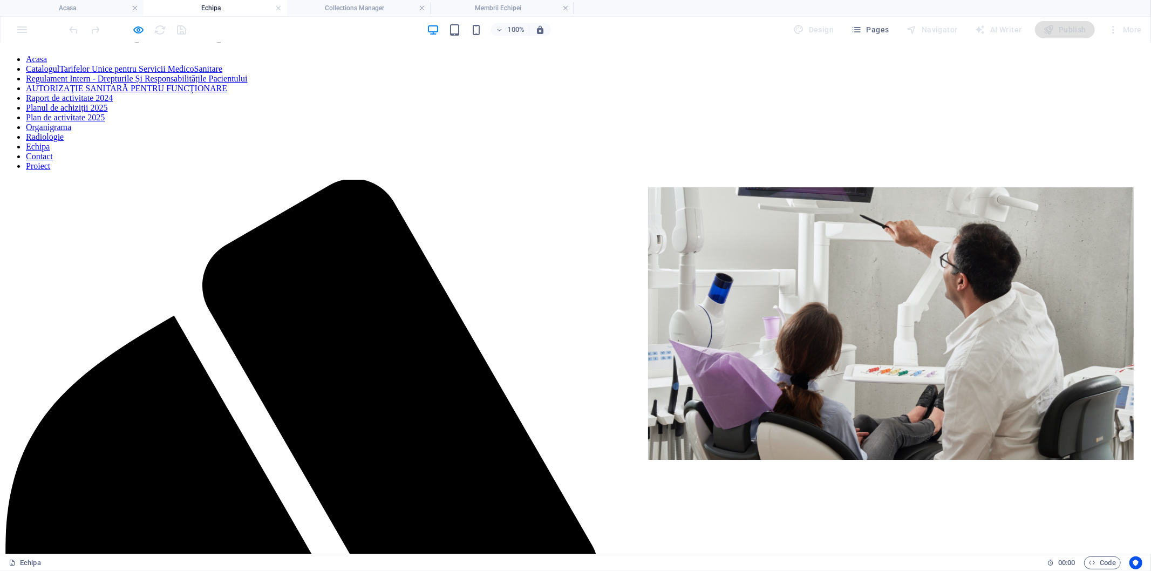
scroll to position [0, 0]
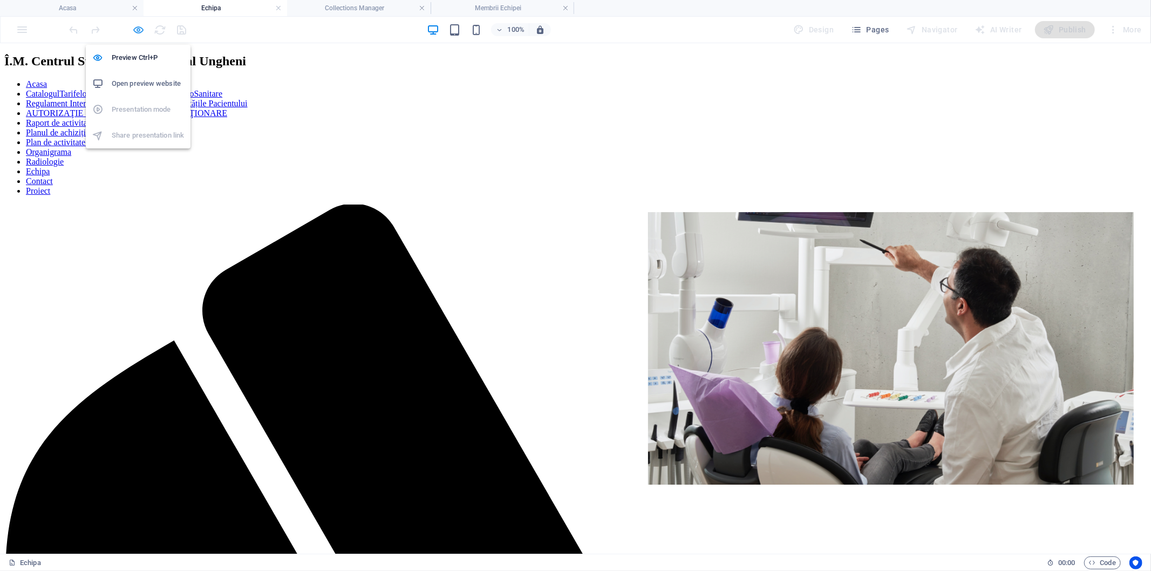
click at [139, 31] on icon "button" at bounding box center [139, 30] width 12 height 12
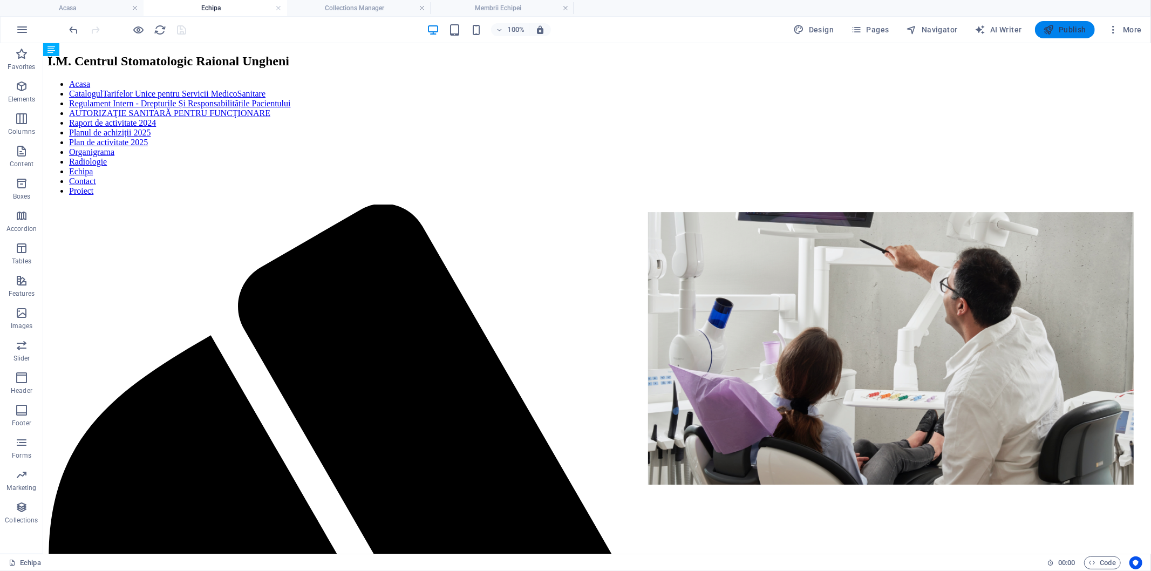
click at [1036, 29] on span "Publish" at bounding box center [1065, 29] width 43 height 11
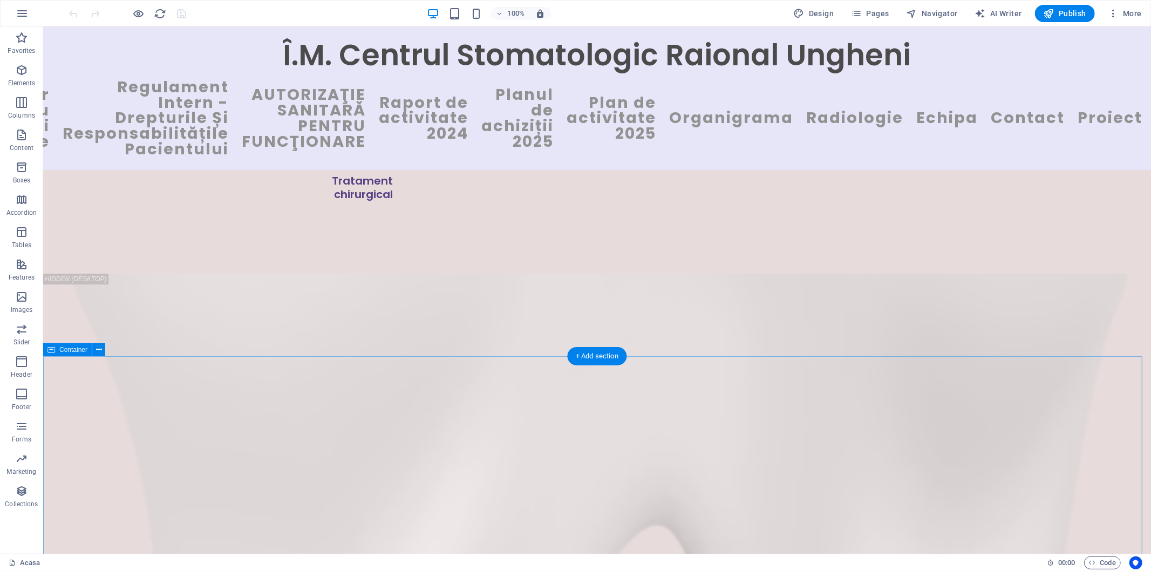
scroll to position [2824, 0]
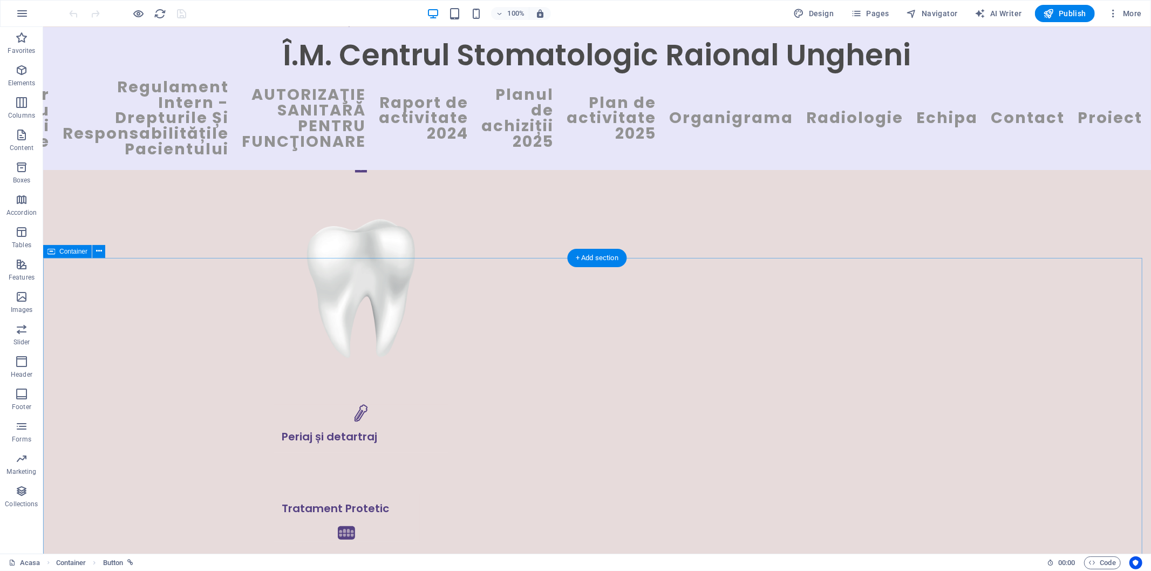
scroll to position [2104, 0]
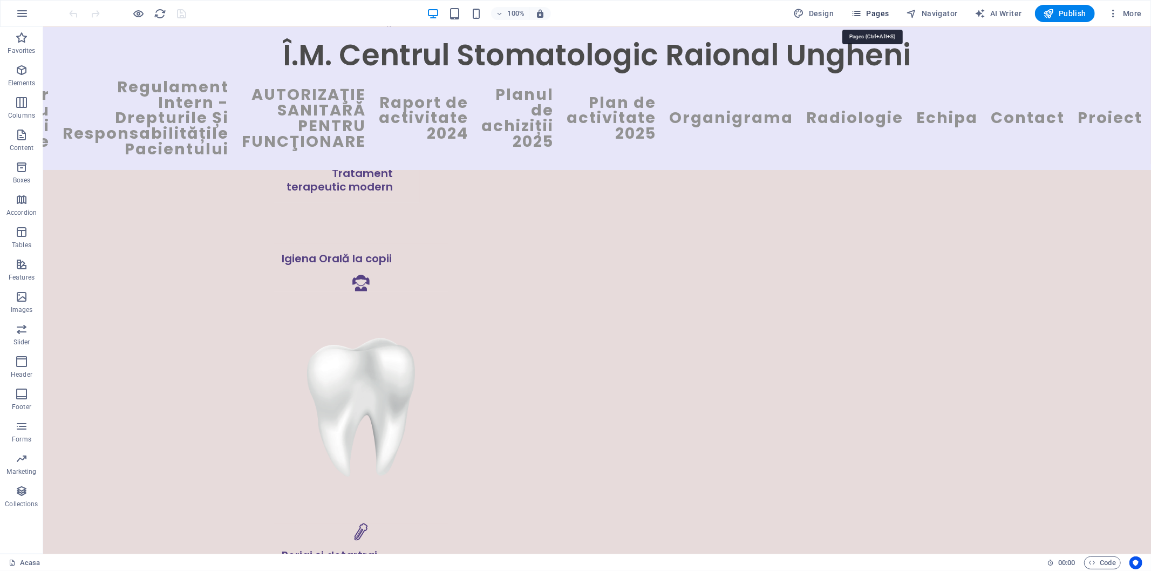
click at [873, 15] on span "Pages" at bounding box center [870, 13] width 38 height 11
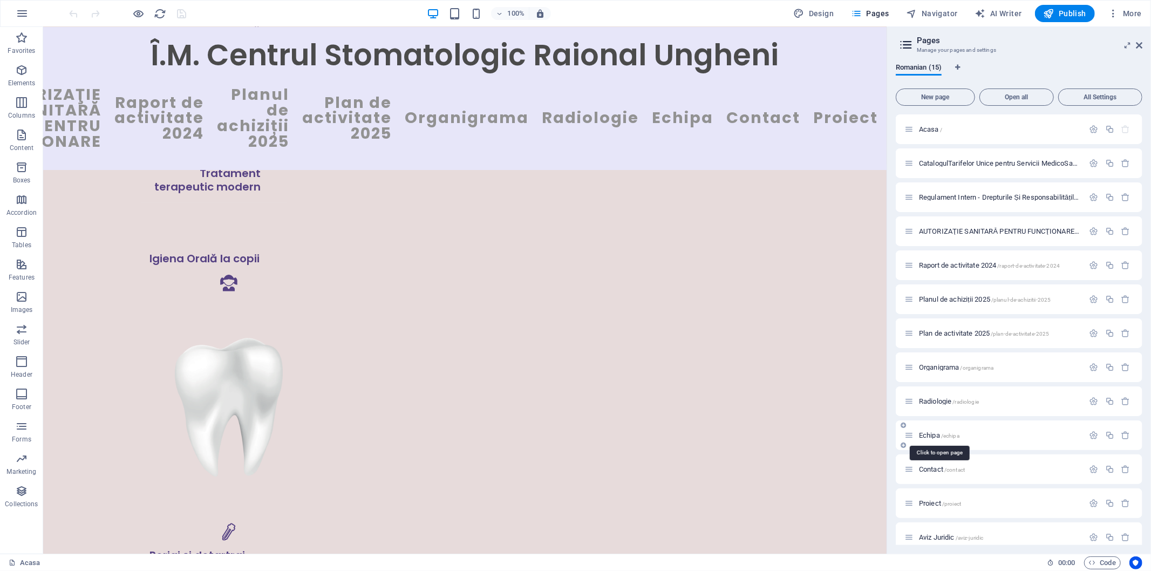
click at [936, 435] on span "Echipa /echipa" at bounding box center [939, 435] width 40 height 8
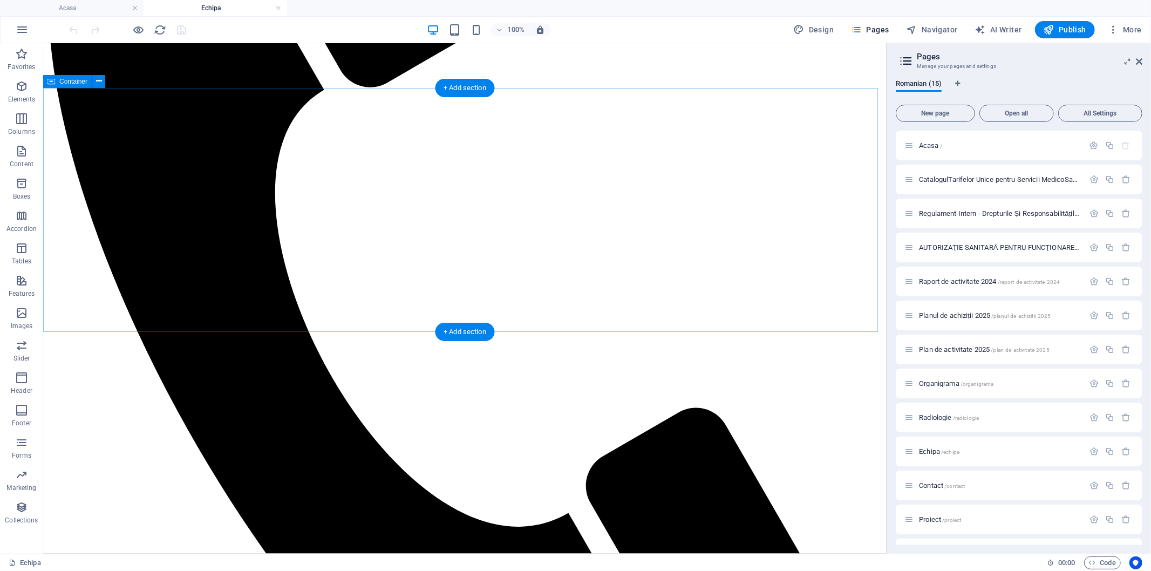
scroll to position [459, 0]
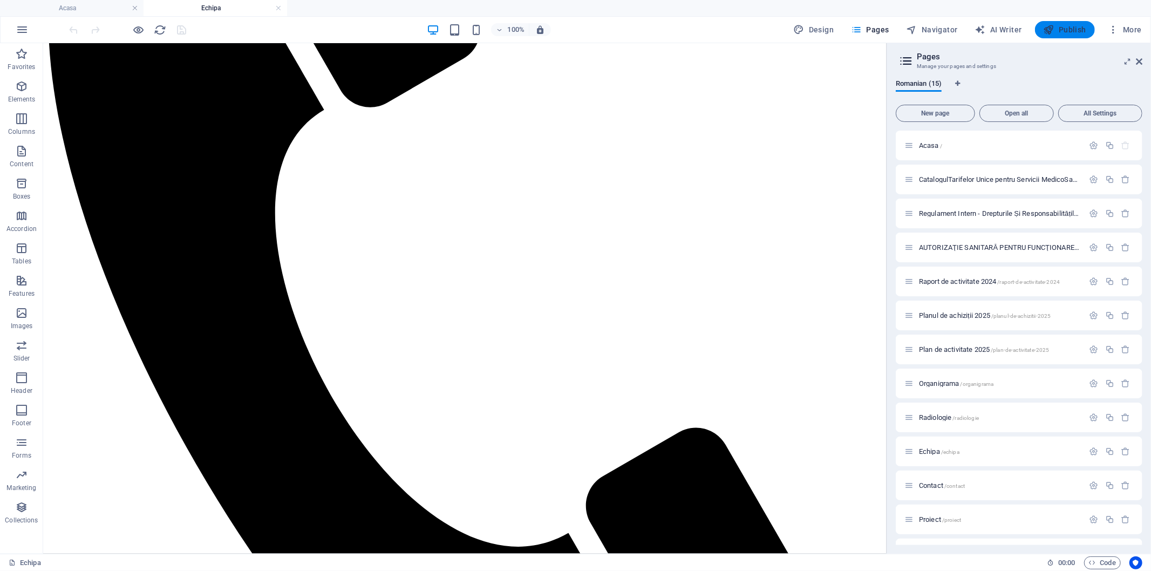
click at [1071, 30] on span "Publish" at bounding box center [1065, 29] width 43 height 11
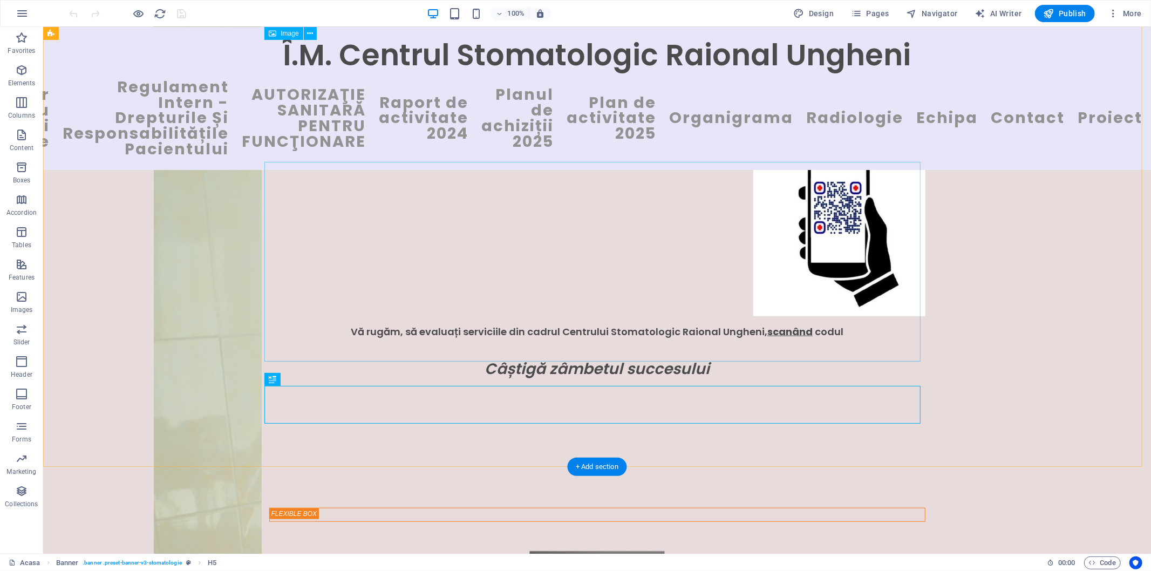
scroll to position [544, 0]
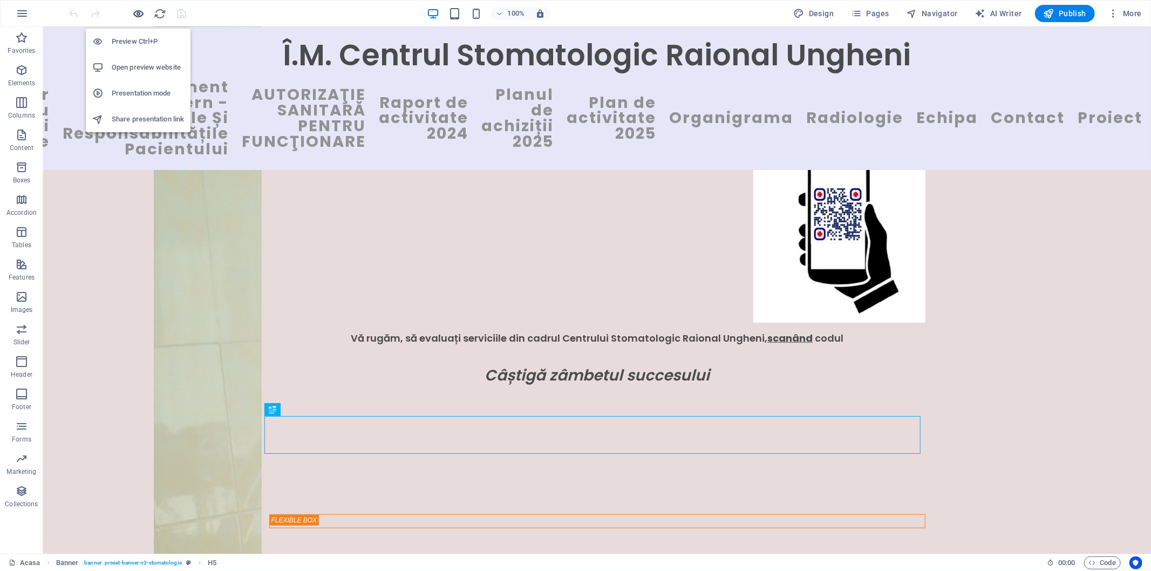
click at [139, 8] on icon "button" at bounding box center [139, 14] width 12 height 12
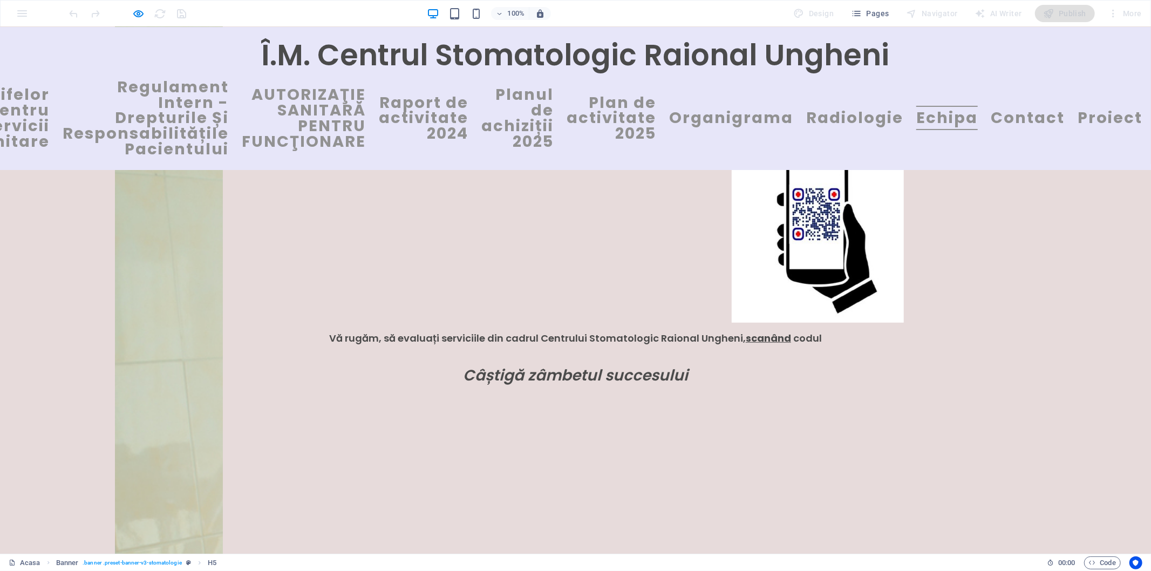
click at [978, 119] on link "Echipa" at bounding box center [948, 117] width 62 height 24
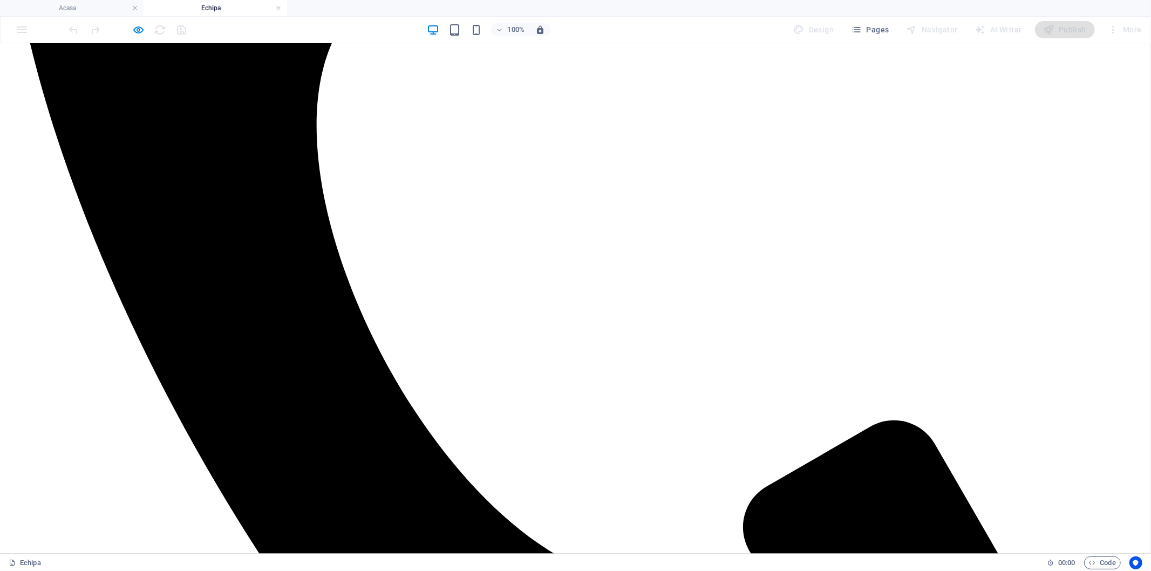
scroll to position [720, 0]
